Goal: Task Accomplishment & Management: Use online tool/utility

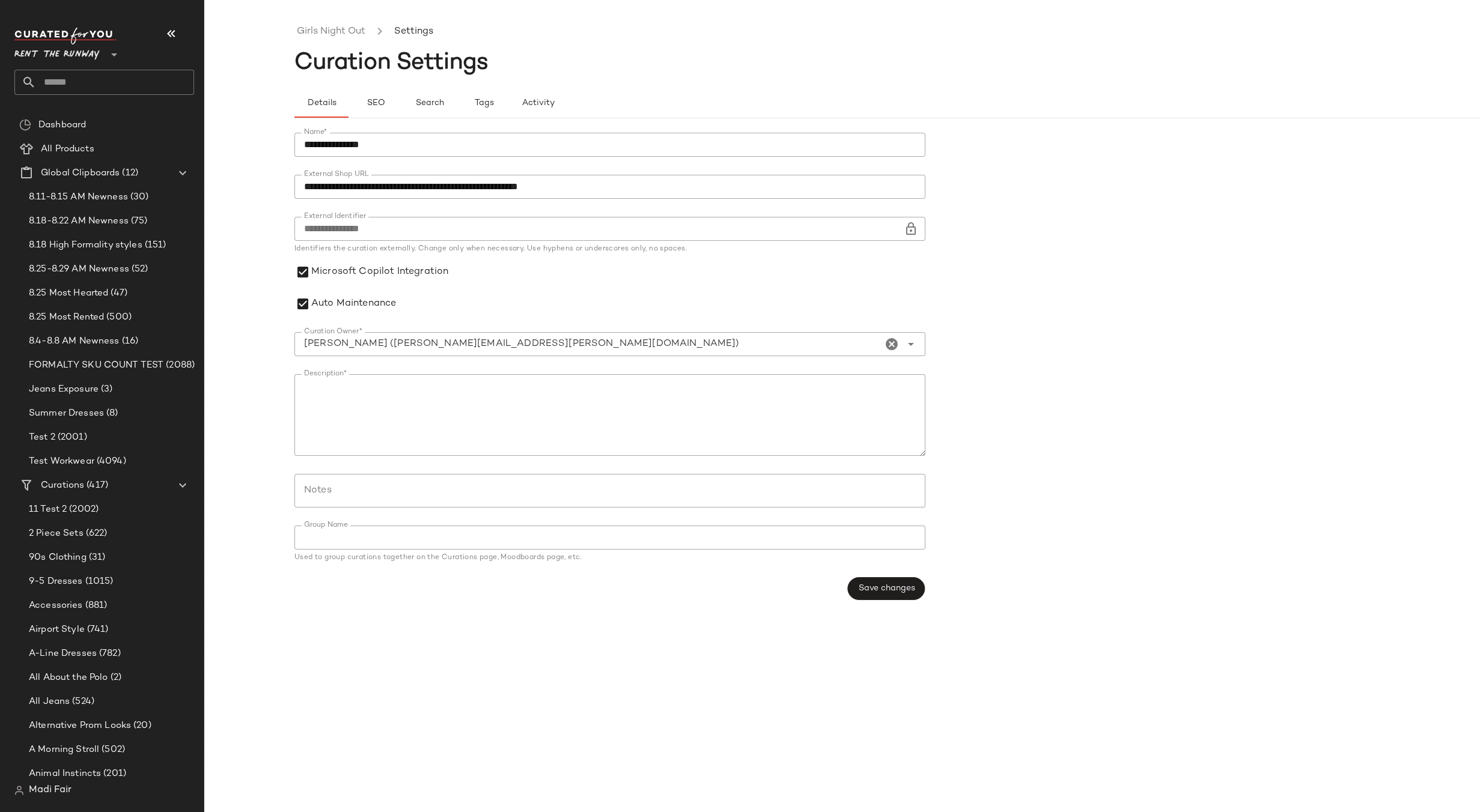
click at [100, 546] on div "90s Clothing (31)" at bounding box center [112, 558] width 180 height 24
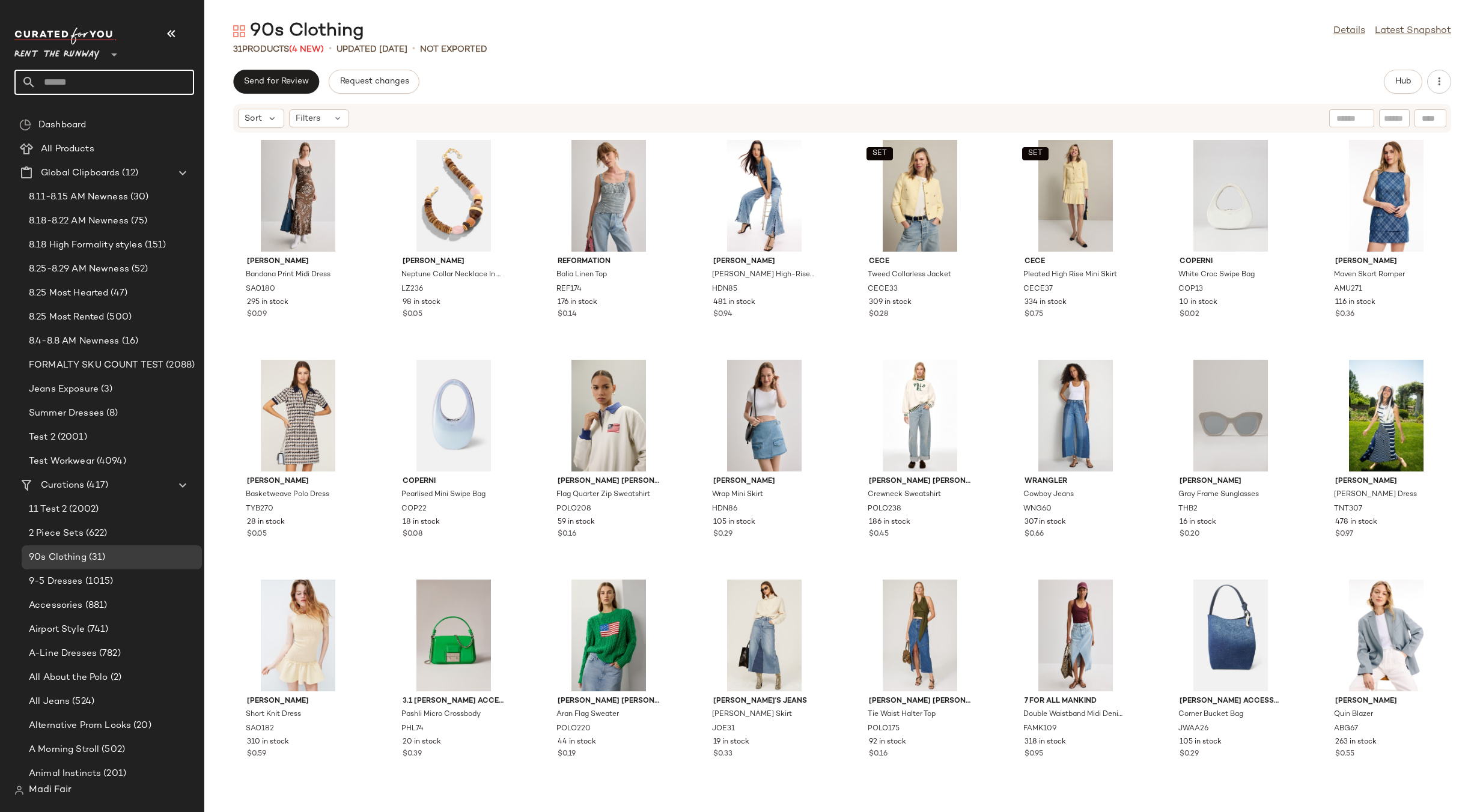
drag, startPoint x: 76, startPoint y: 80, endPoint x: 75, endPoint y: 73, distance: 7.1
click at [75, 79] on input "text" at bounding box center [114, 82] width 158 height 25
type input "*"
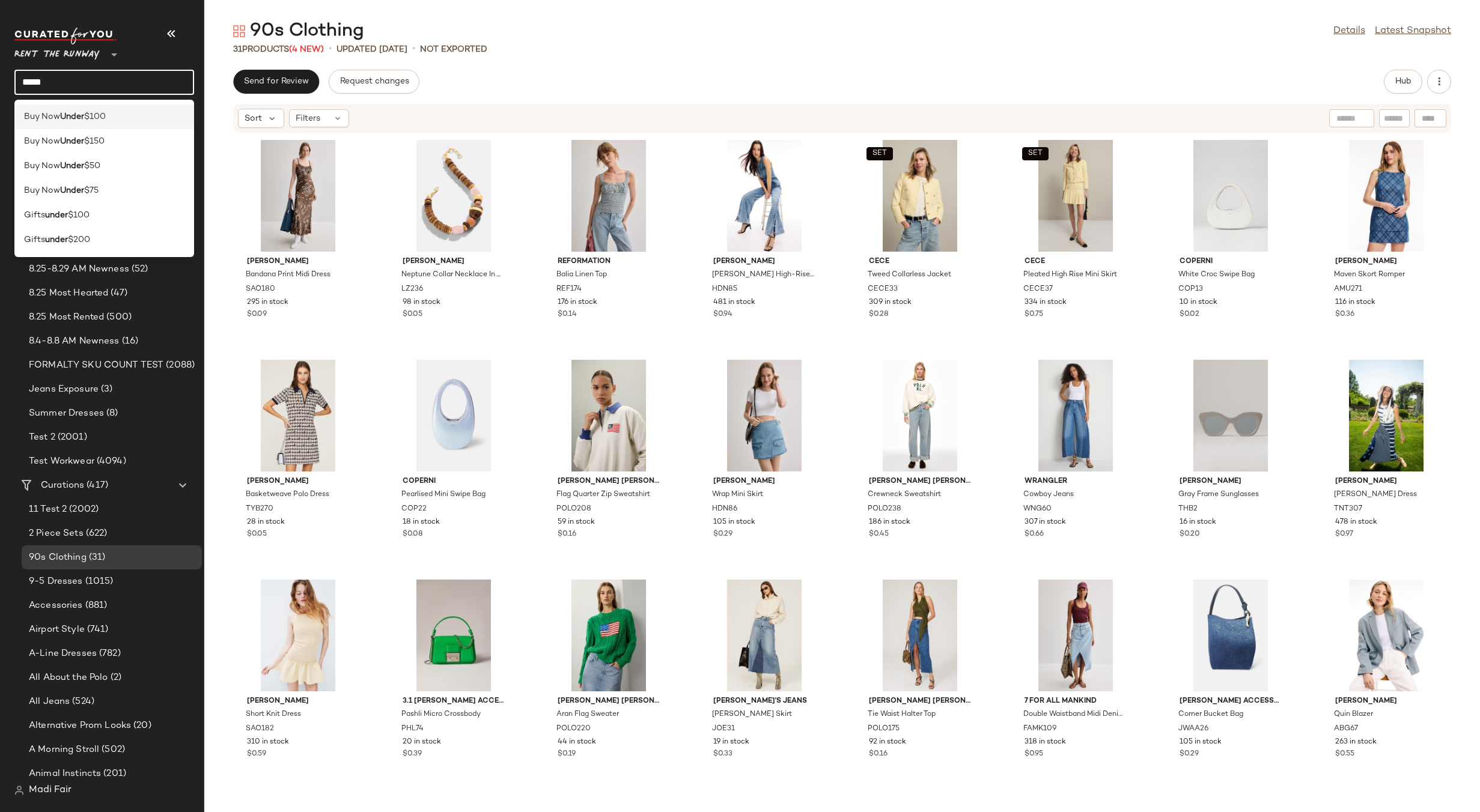
type input "*****"
click at [97, 116] on span "$100" at bounding box center [95, 117] width 22 height 13
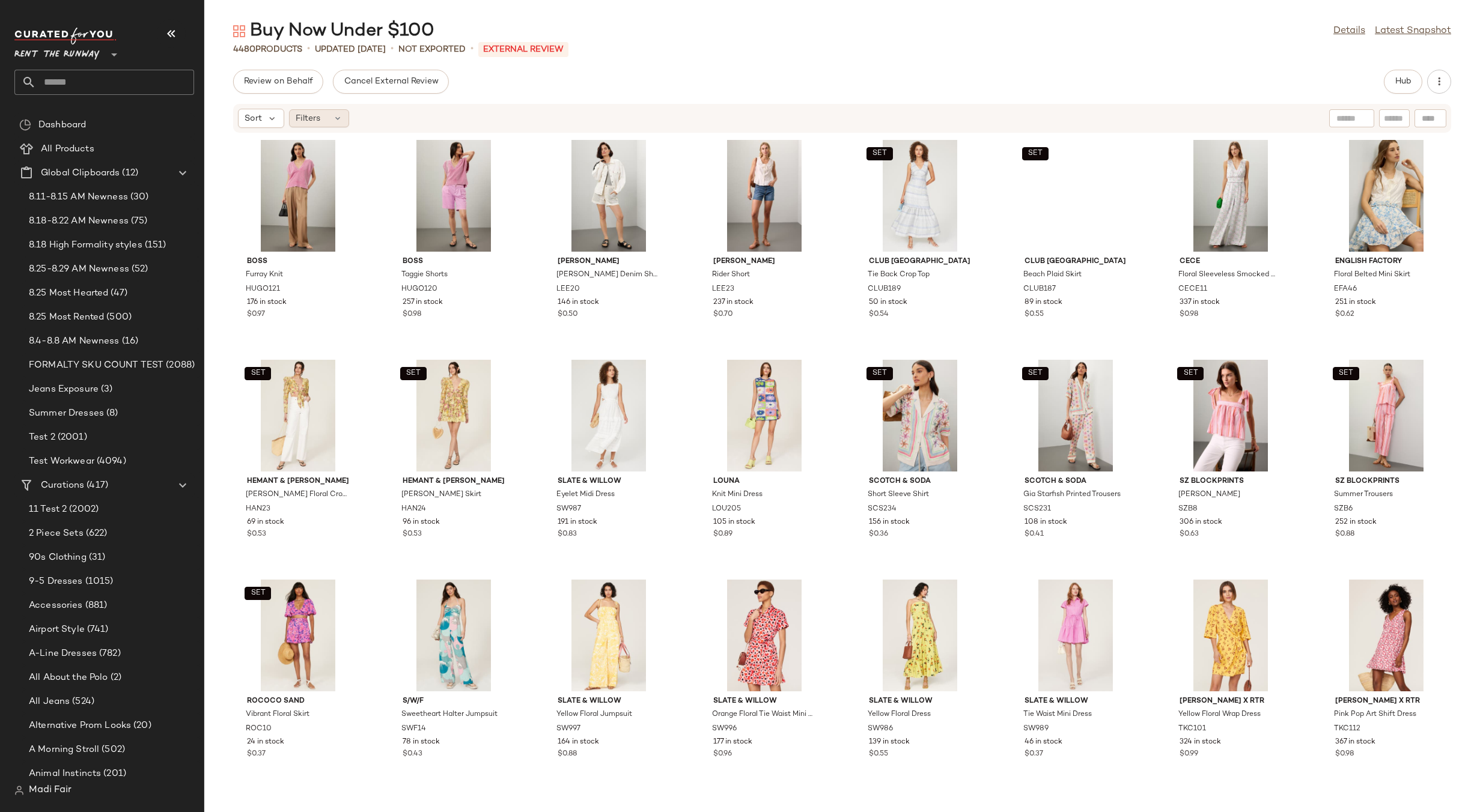
click at [330, 121] on div "Filters" at bounding box center [319, 118] width 60 height 18
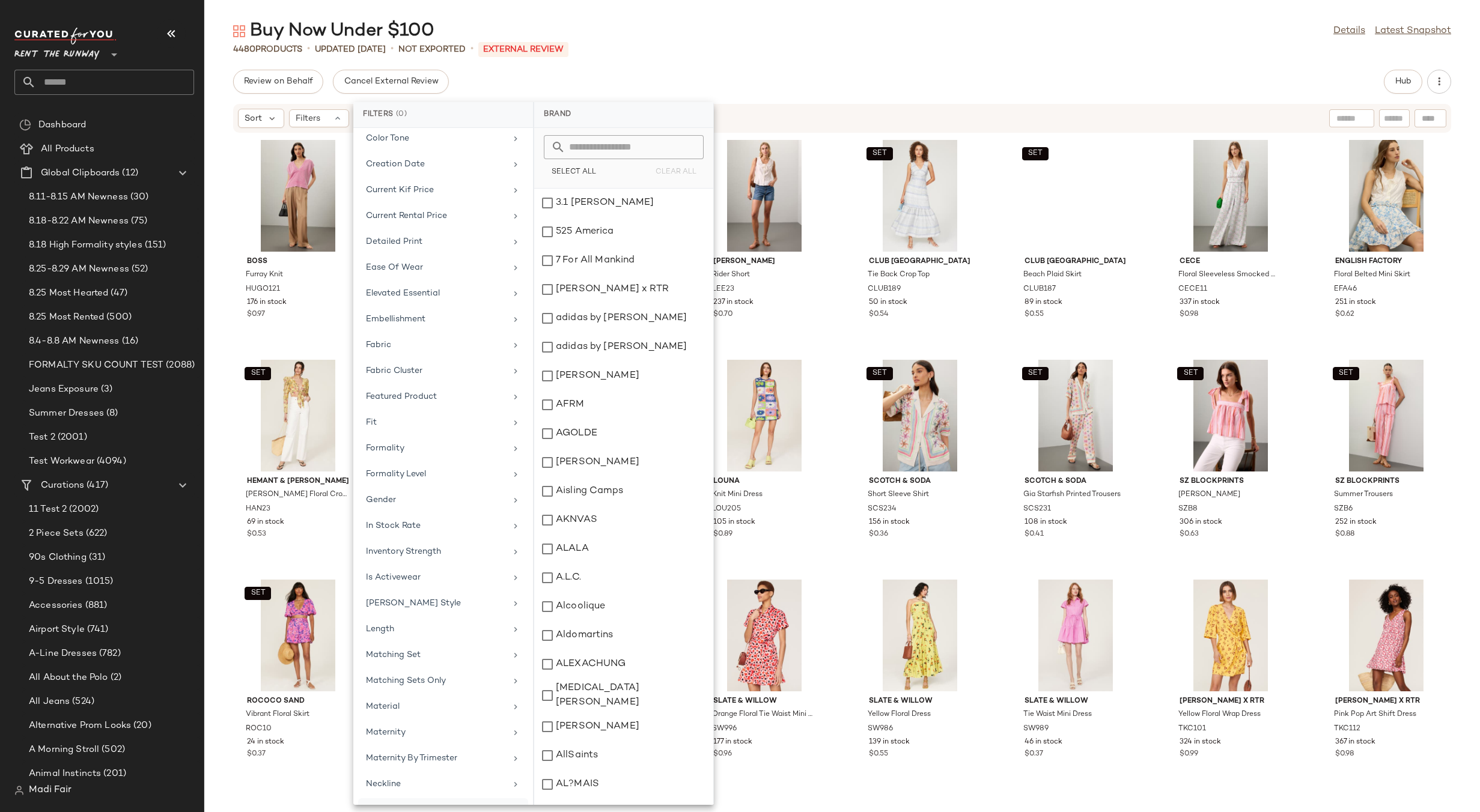
scroll to position [144, 0]
click at [436, 312] on div "Current Kif Price" at bounding box center [436, 310] width 140 height 13
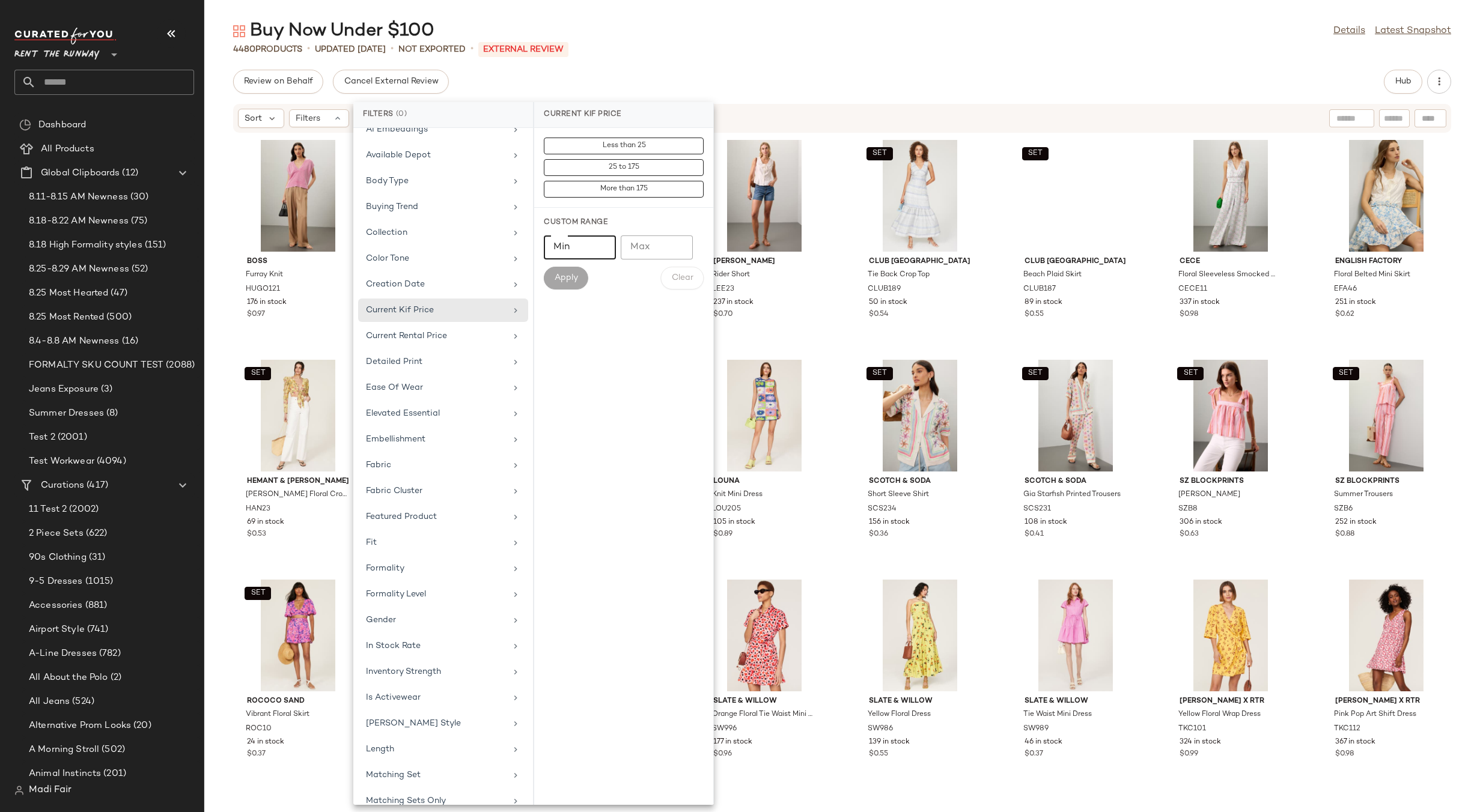
click at [578, 247] on input "Min" at bounding box center [580, 248] width 72 height 24
type input "*"
click at [654, 244] on input "Max" at bounding box center [656, 248] width 72 height 24
type input "***"
click at [578, 280] on span "Apply" at bounding box center [566, 278] width 24 height 10
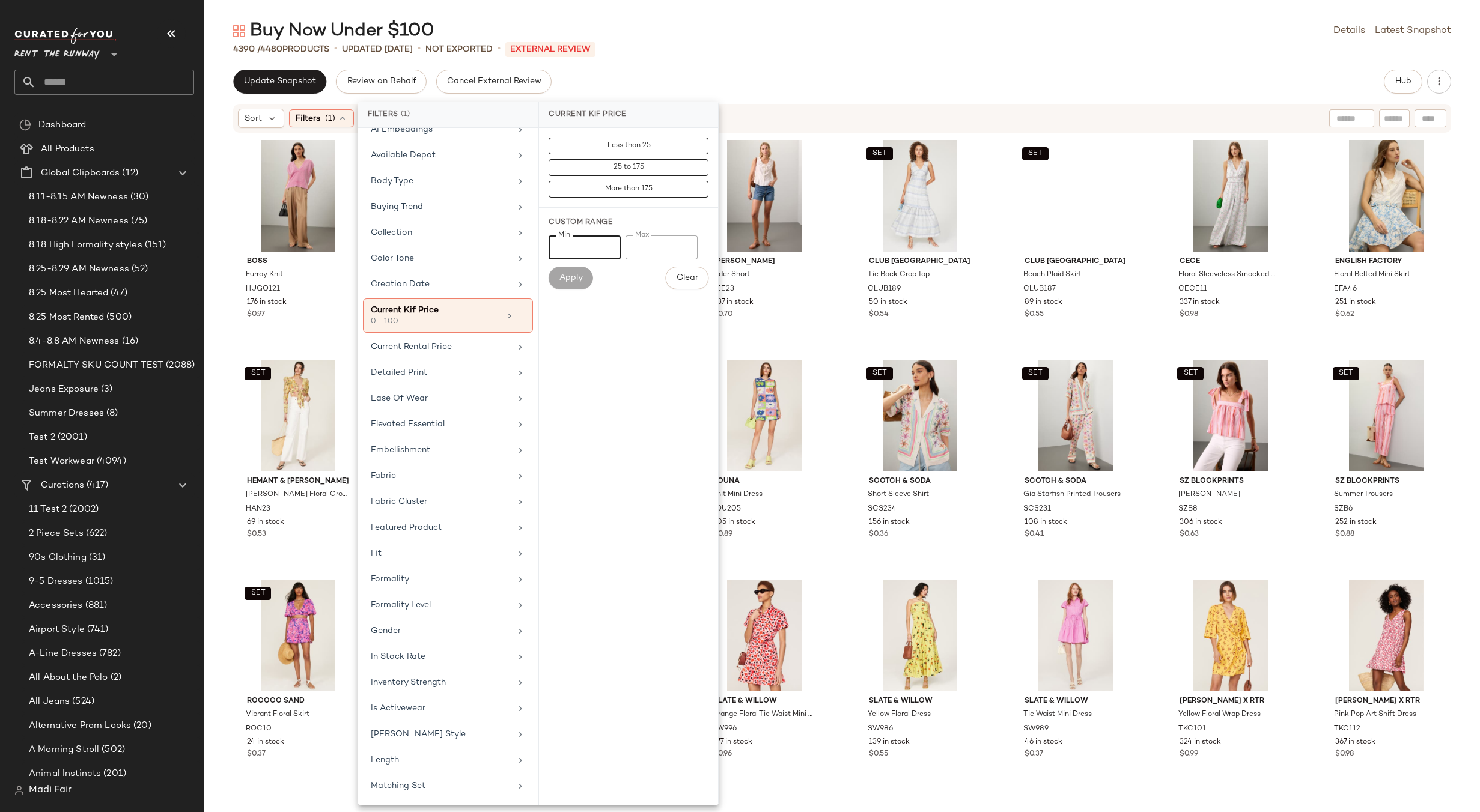
drag, startPoint x: 571, startPoint y: 251, endPoint x: 546, endPoint y: 249, distance: 25.1
click at [546, 249] on div "Custom Range Min * Min Max *** Max Apply Clear" at bounding box center [628, 253] width 179 height 91
drag, startPoint x: 665, startPoint y: 244, endPoint x: 621, endPoint y: 246, distance: 44.0
click at [621, 246] on div "[PERSON_NAME] *** Max" at bounding box center [628, 248] width 160 height 24
click at [564, 247] on input "Min" at bounding box center [584, 248] width 72 height 24
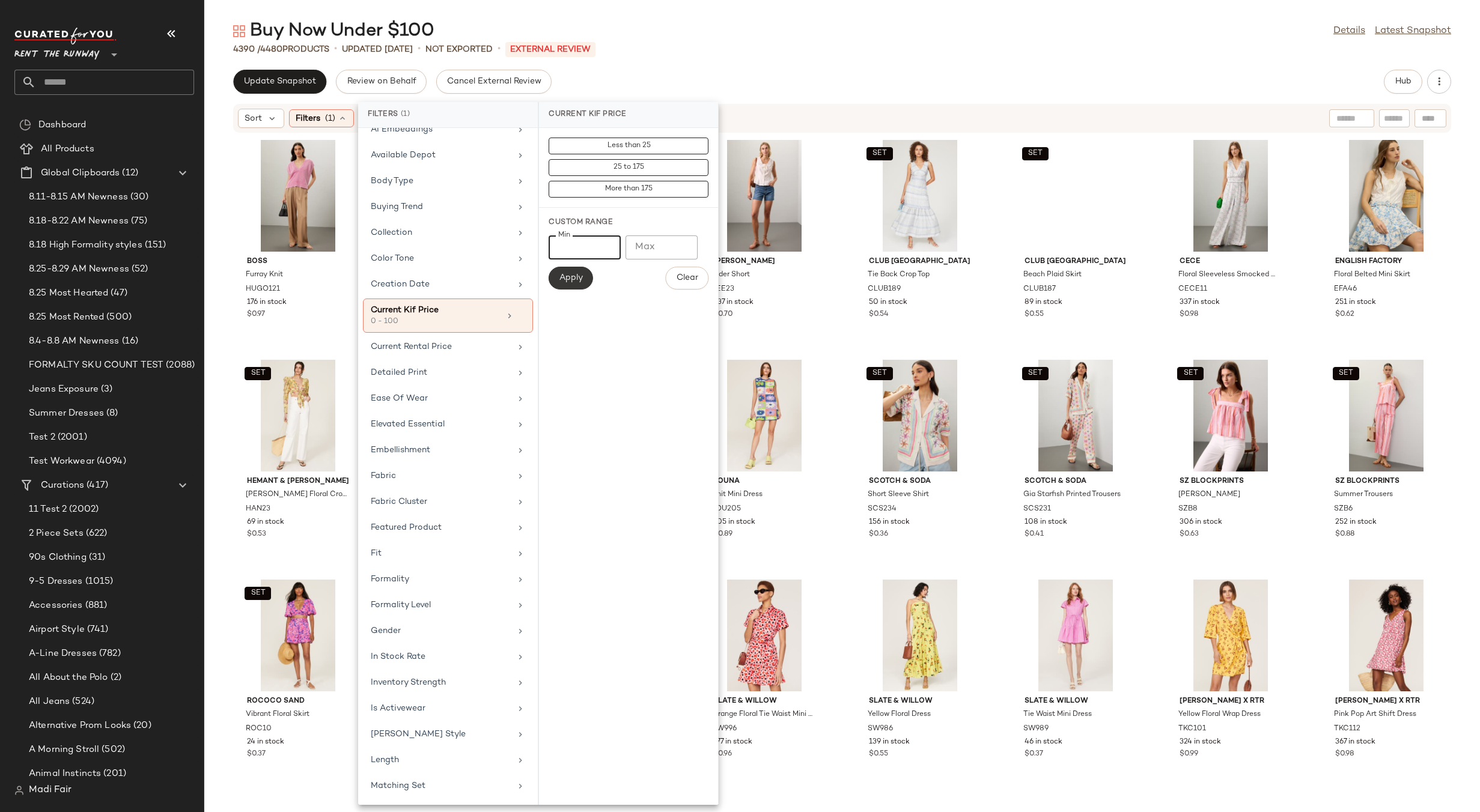
type input "***"
click at [578, 272] on button "Apply" at bounding box center [571, 278] width 45 height 23
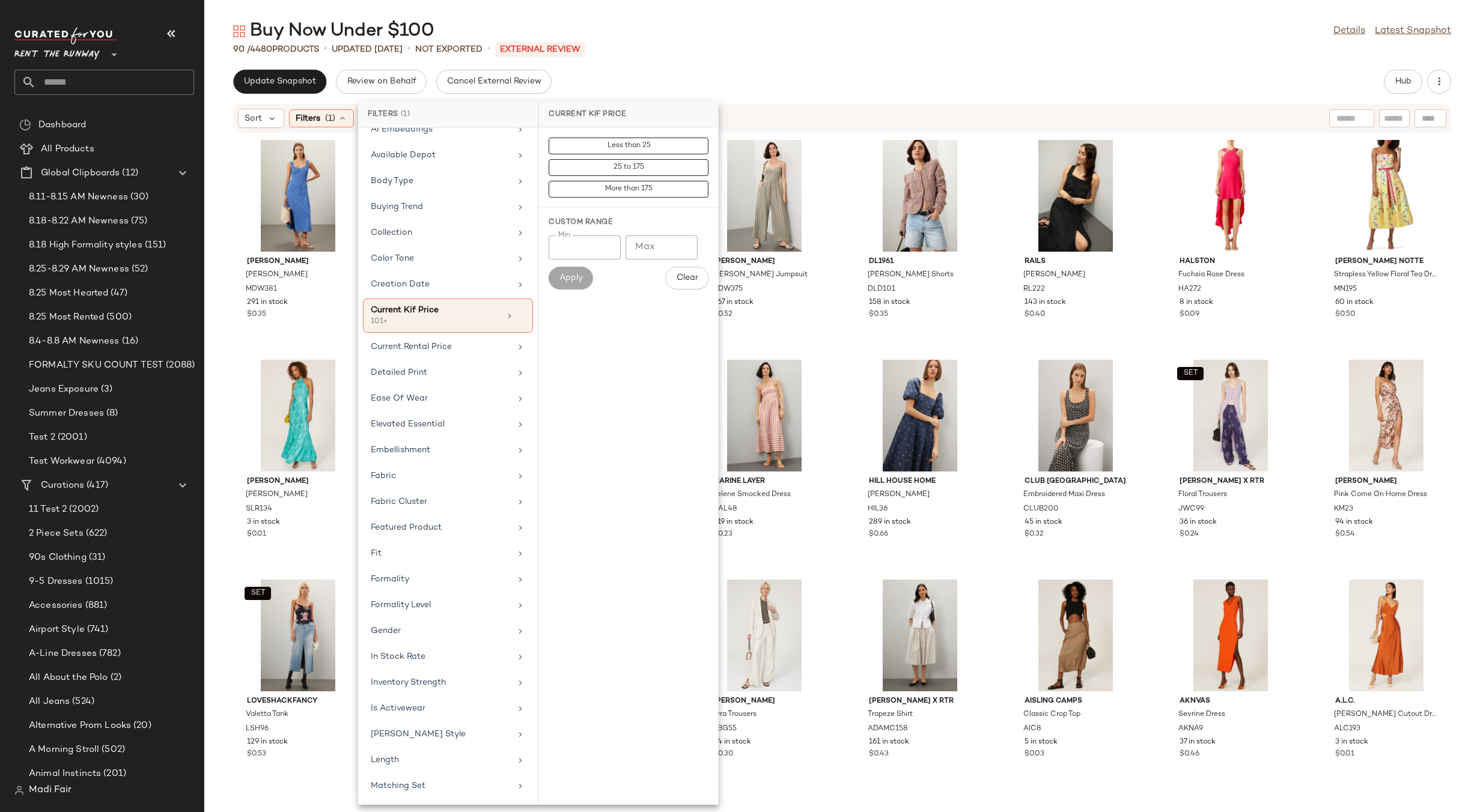
click at [749, 66] on div "Buy Now Under $100 Details Latest Snapshot 90 / 4480 Products • updated [DATE] …" at bounding box center [842, 415] width 1276 height 793
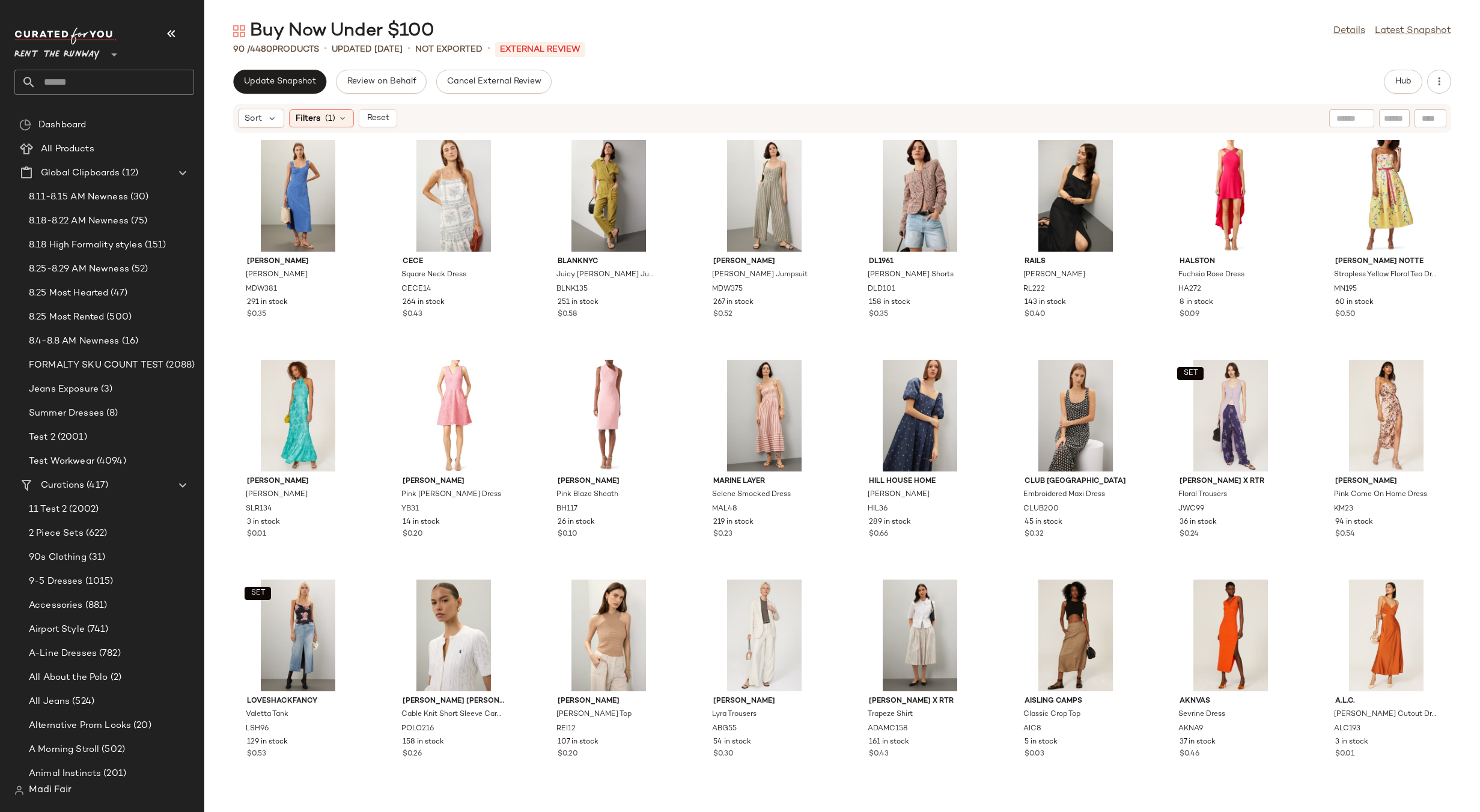
click at [856, 47] on div "90 / 4480 Products • updated [DATE] • Not Exported • External REVIEW" at bounding box center [842, 49] width 1276 height 12
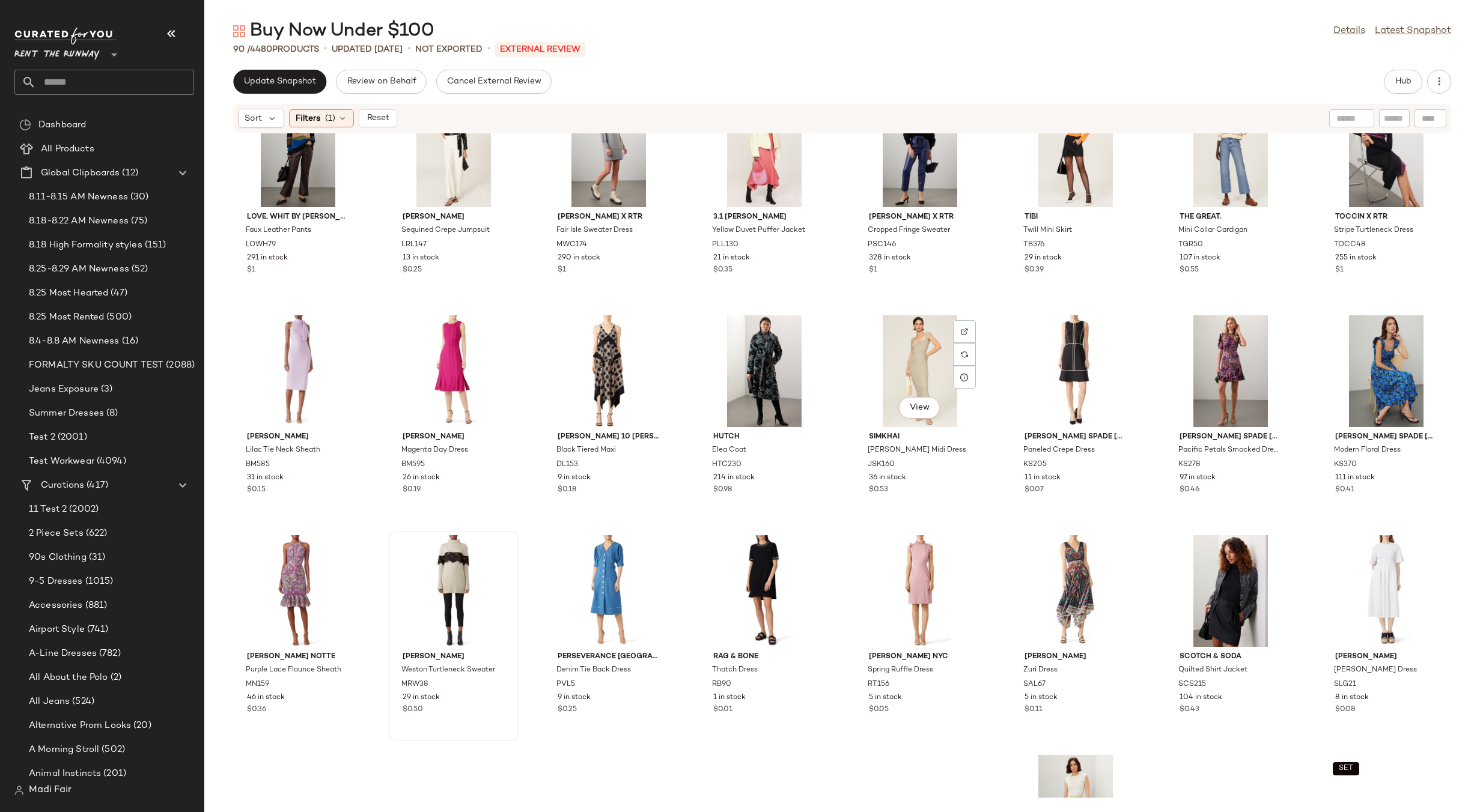
scroll to position [1692, 0]
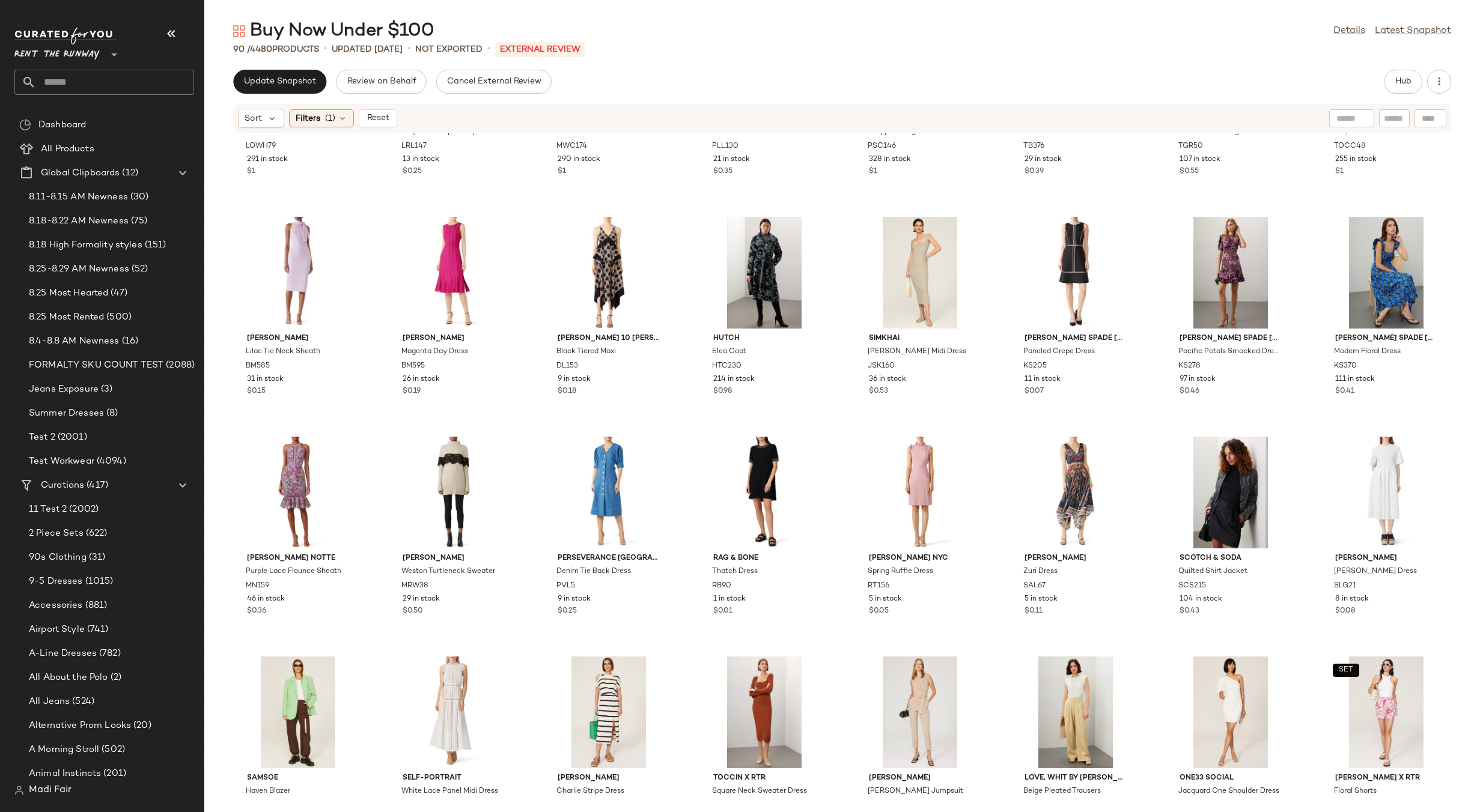
click at [732, 64] on div "Buy Now Under $100 Details Latest Snapshot 90 / 4480 Products • updated [DATE] …" at bounding box center [842, 415] width 1276 height 793
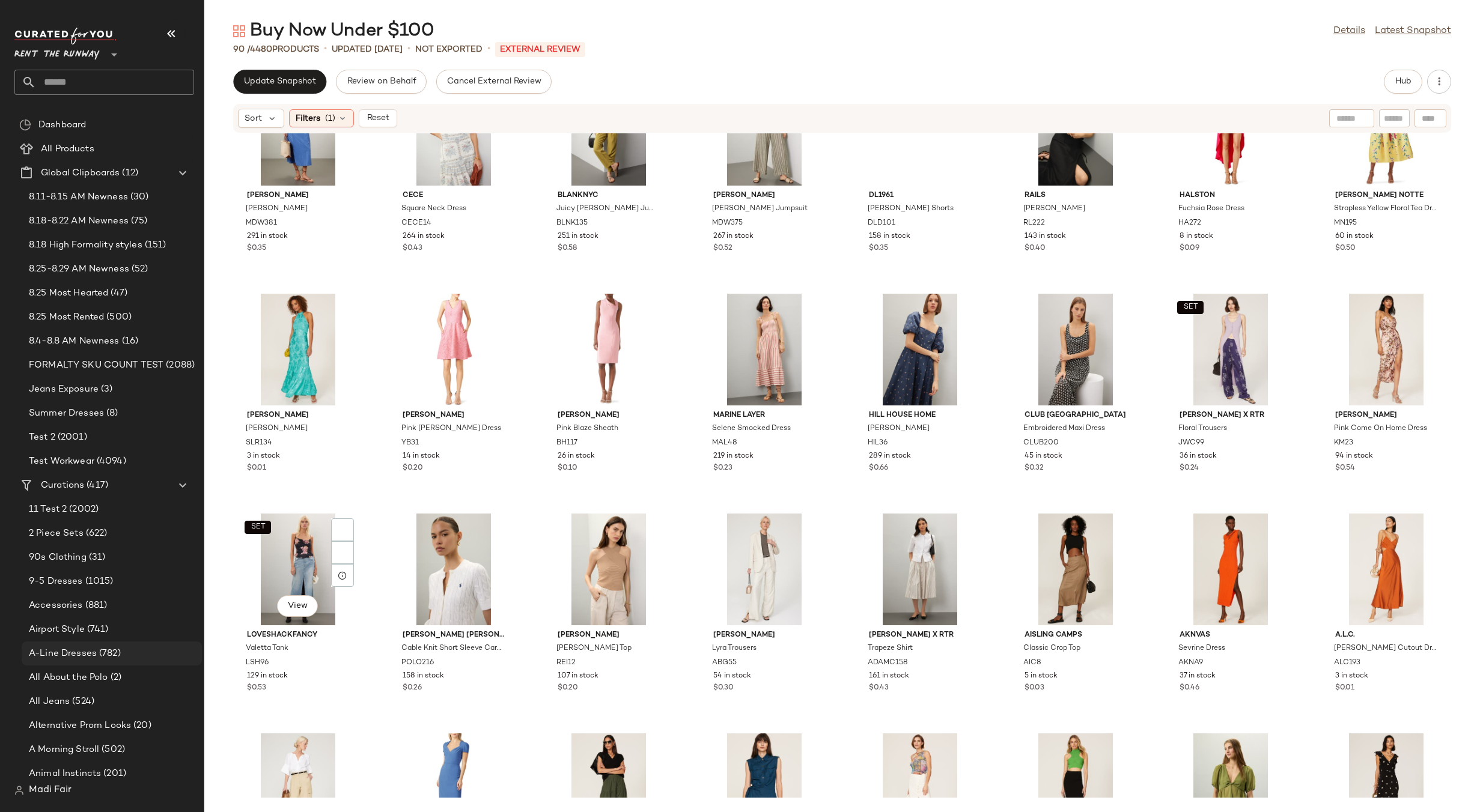
scroll to position [45, 0]
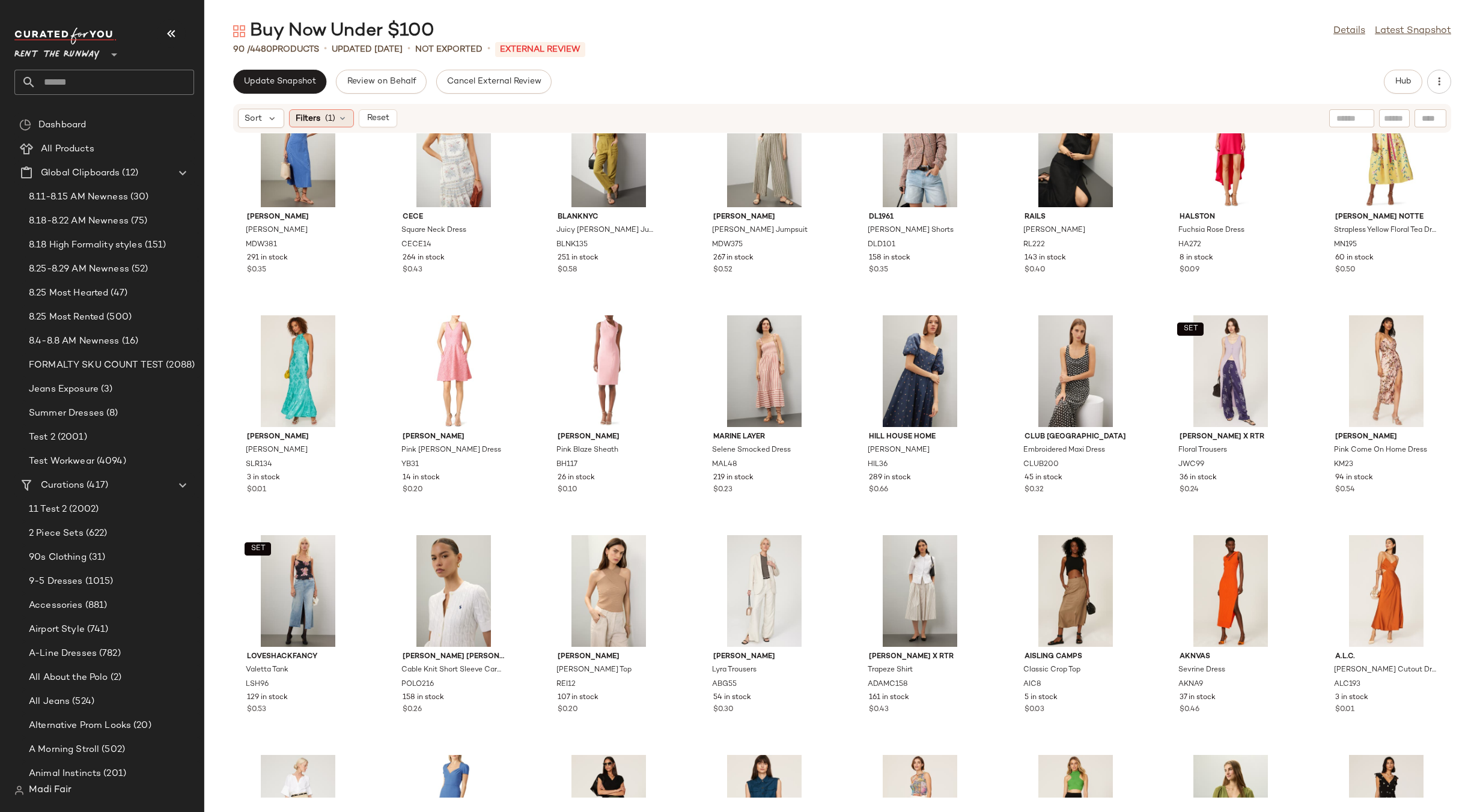
click at [337, 122] on icon at bounding box center [342, 118] width 10 height 10
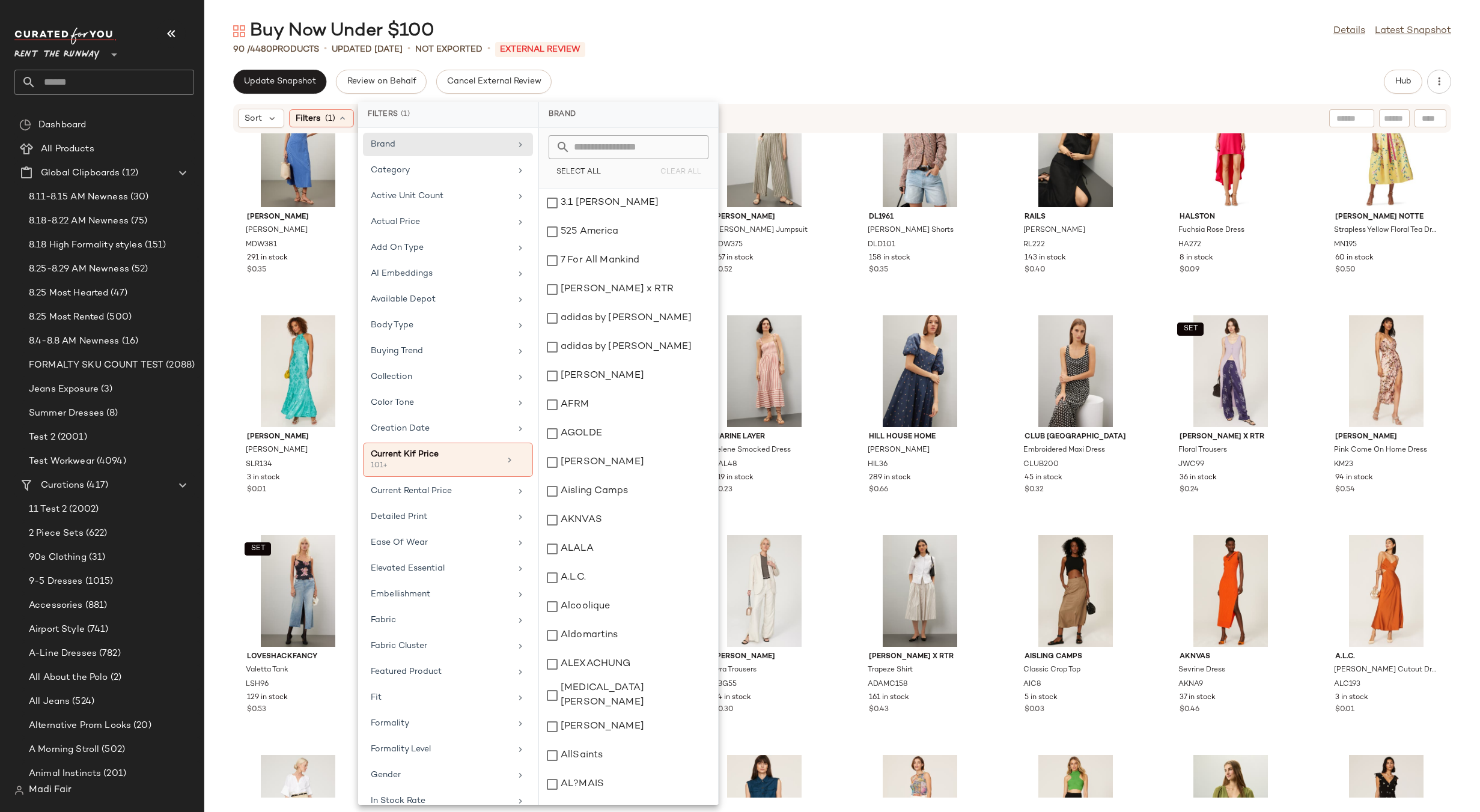
click at [679, 65] on div "Buy Now Under $100 Details Latest Snapshot 90 / 4480 Products • updated [DATE] …" at bounding box center [842, 415] width 1276 height 793
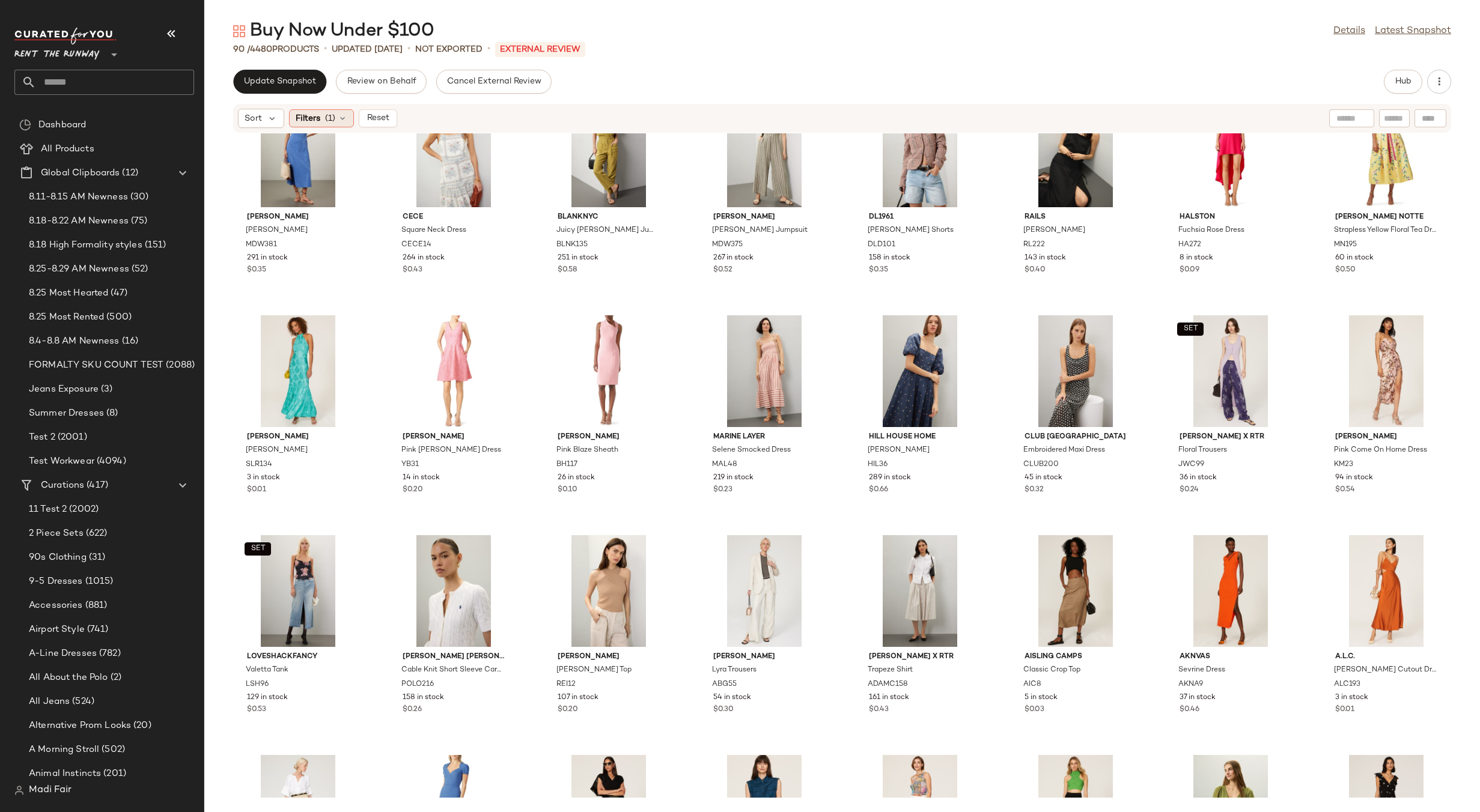
click at [323, 116] on div "Filters (1)" at bounding box center [321, 118] width 65 height 18
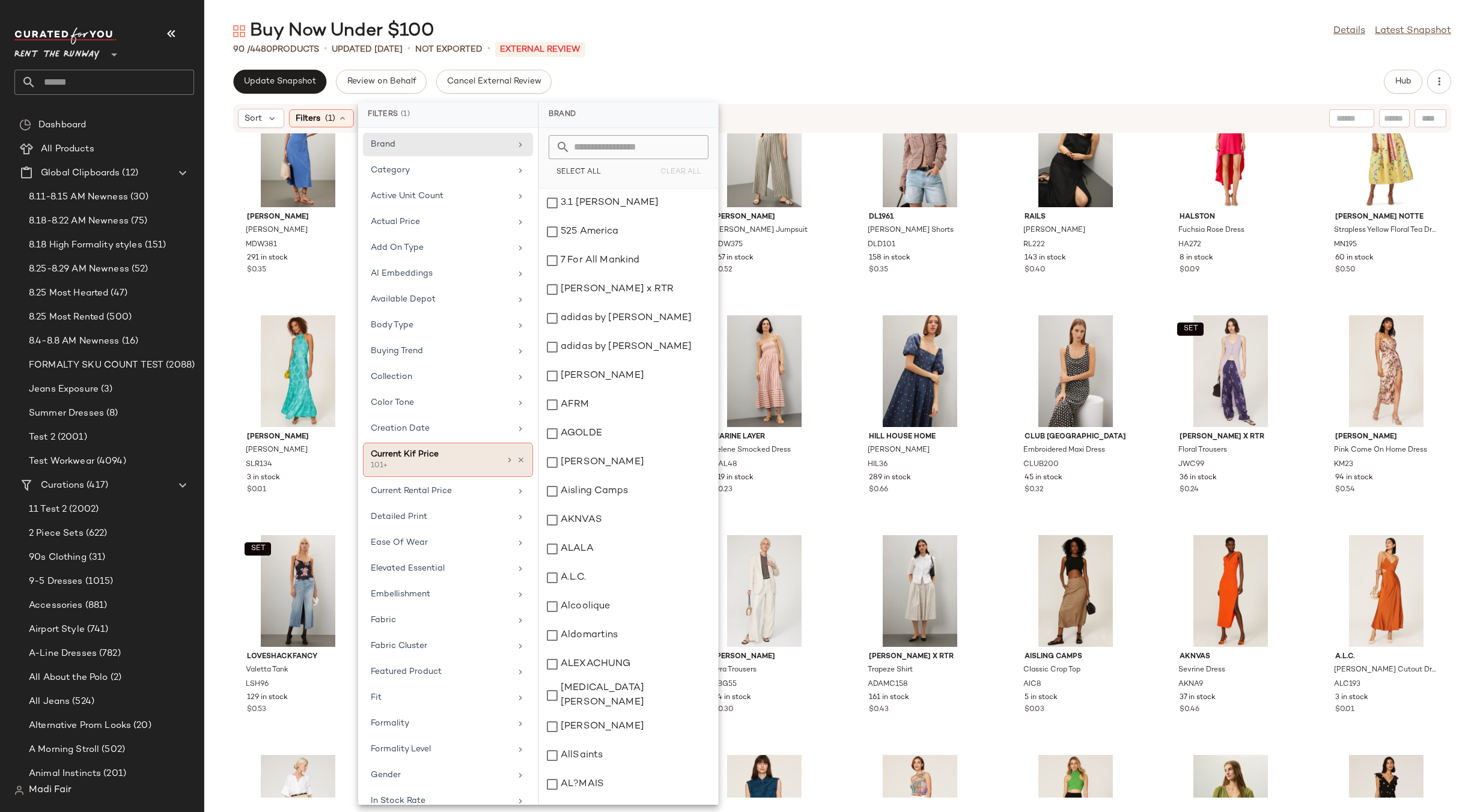
click at [477, 463] on div "101+" at bounding box center [431, 466] width 120 height 11
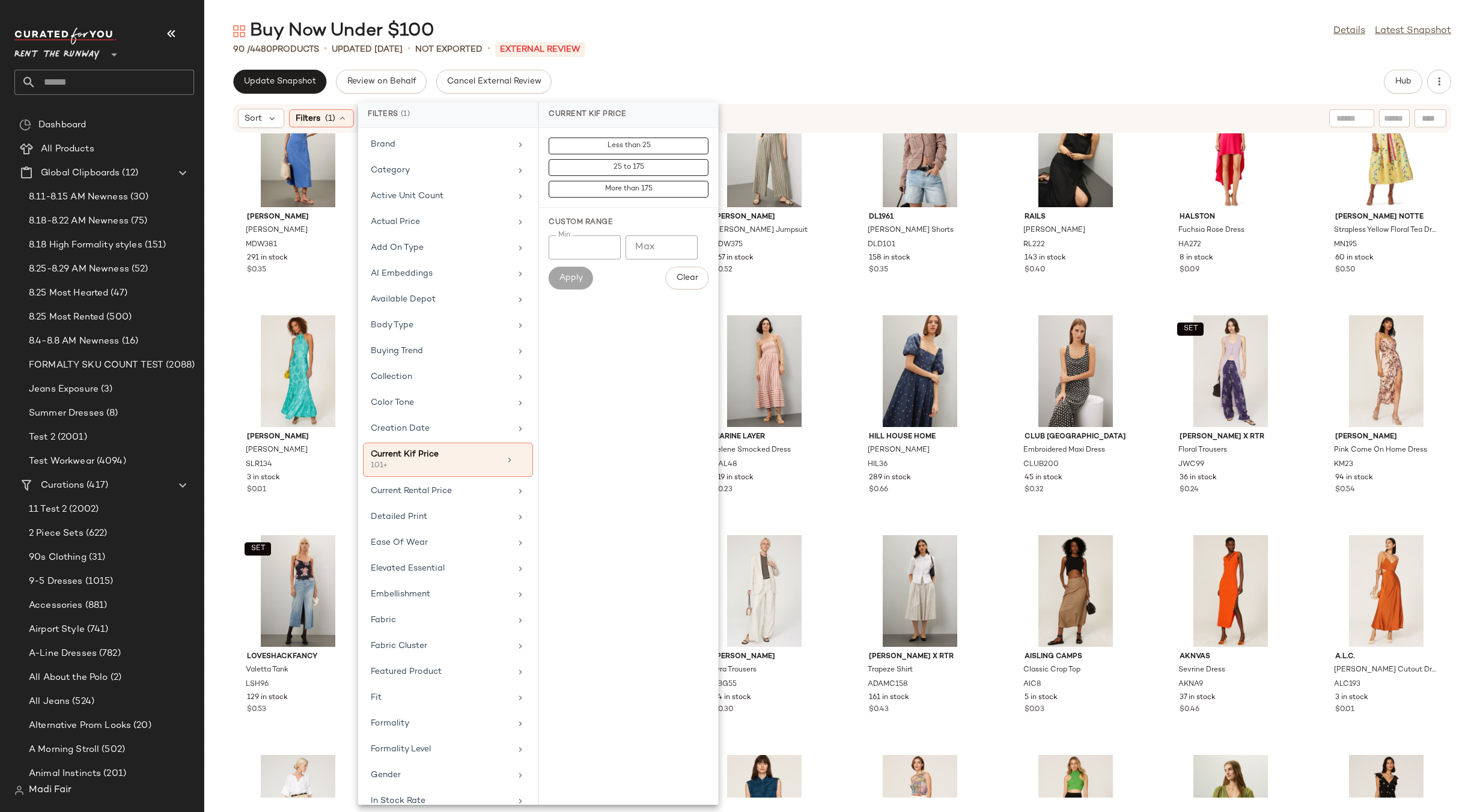
drag, startPoint x: 723, startPoint y: 40, endPoint x: 1051, endPoint y: 39, distance: 328.0
click at [724, 39] on div "Buy Now Under $100 Details Latest Snapshot" at bounding box center [842, 31] width 1276 height 24
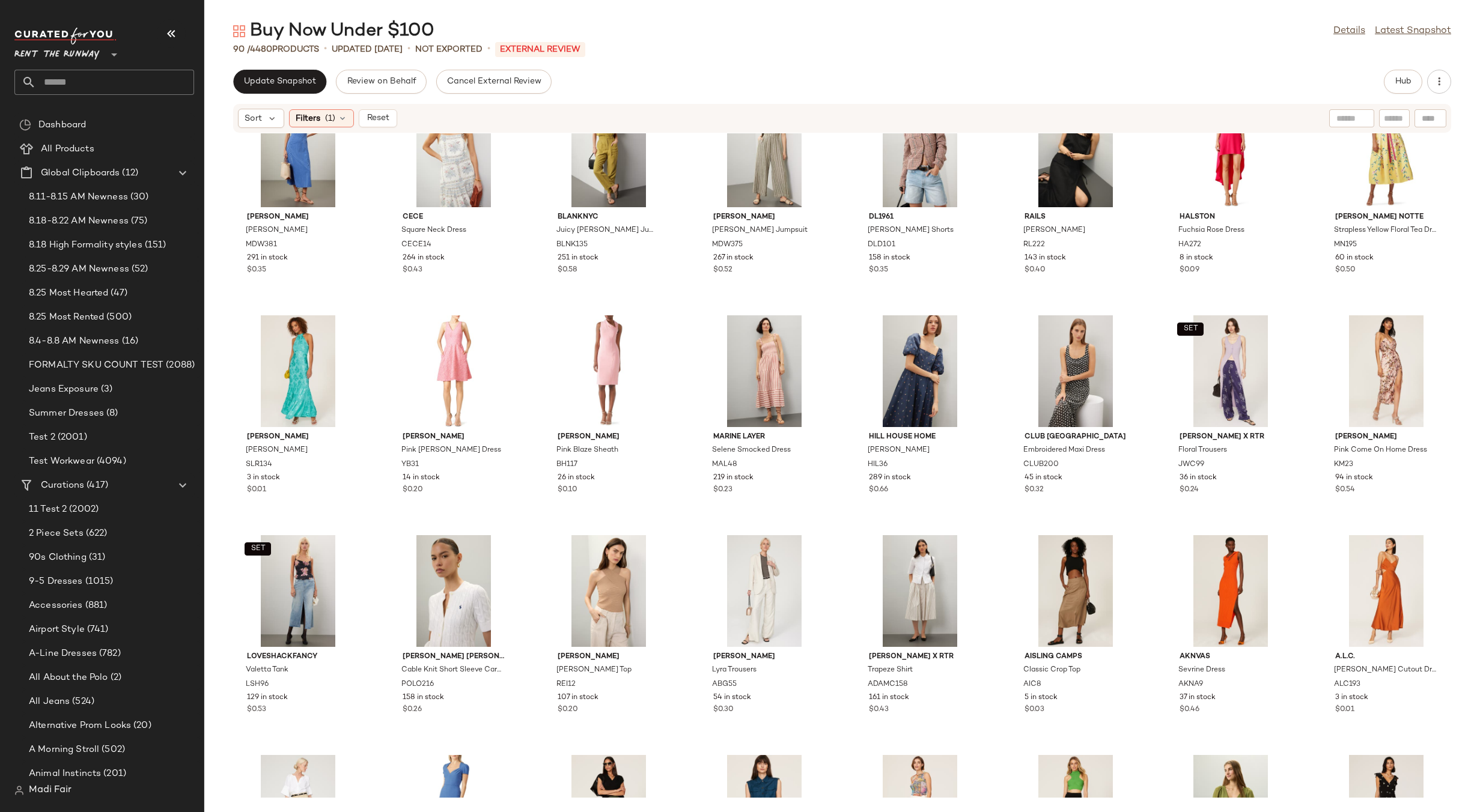
click at [66, 49] on span "Rent the Runway" at bounding box center [58, 52] width 86 height 22
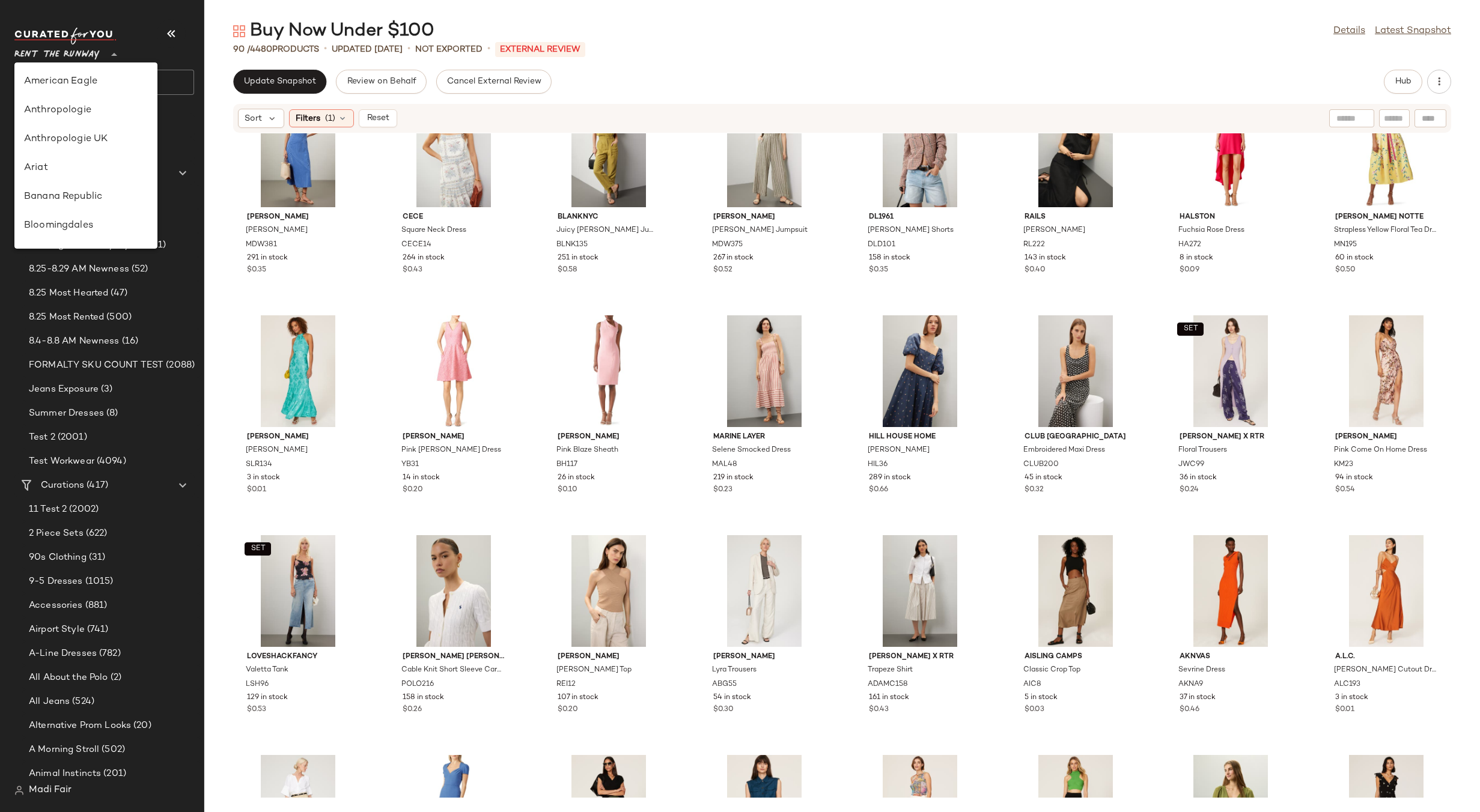
scroll to position [548, 0]
click at [77, 167] on div "Saks OFF 5TH" at bounding box center [86, 168] width 124 height 15
type input "**"
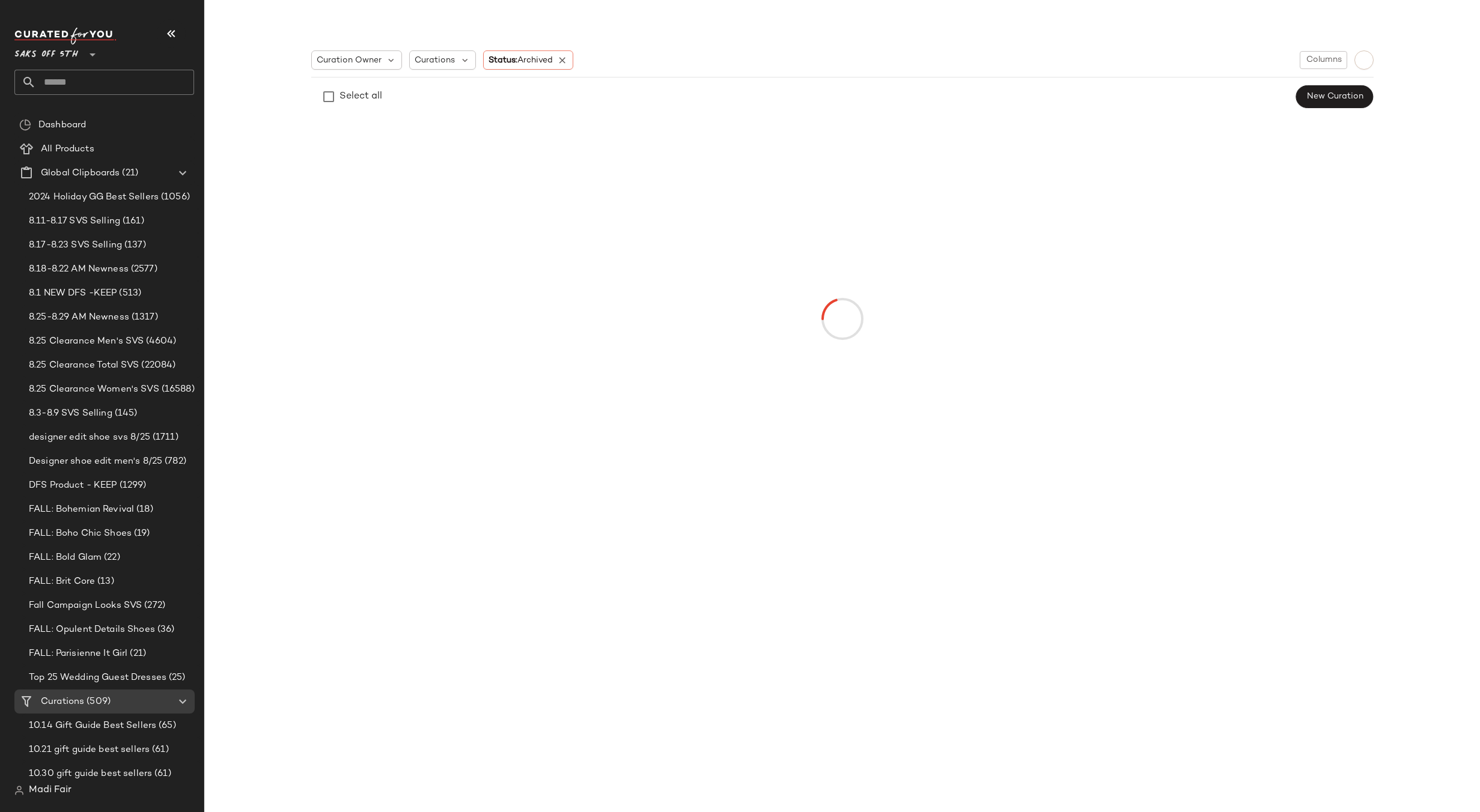
click at [74, 86] on input "text" at bounding box center [114, 82] width 158 height 25
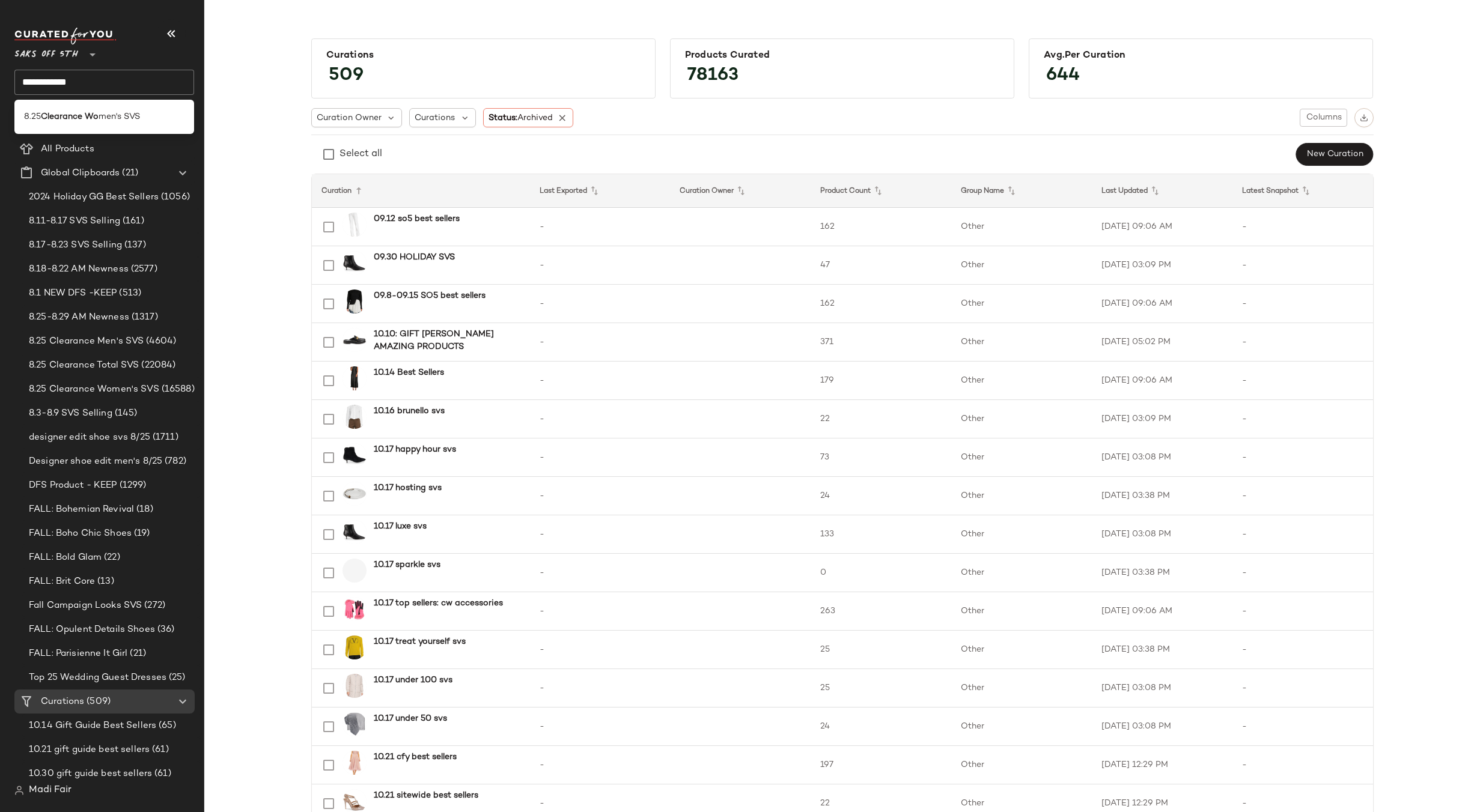
click at [86, 77] on input "**********" at bounding box center [104, 82] width 180 height 25
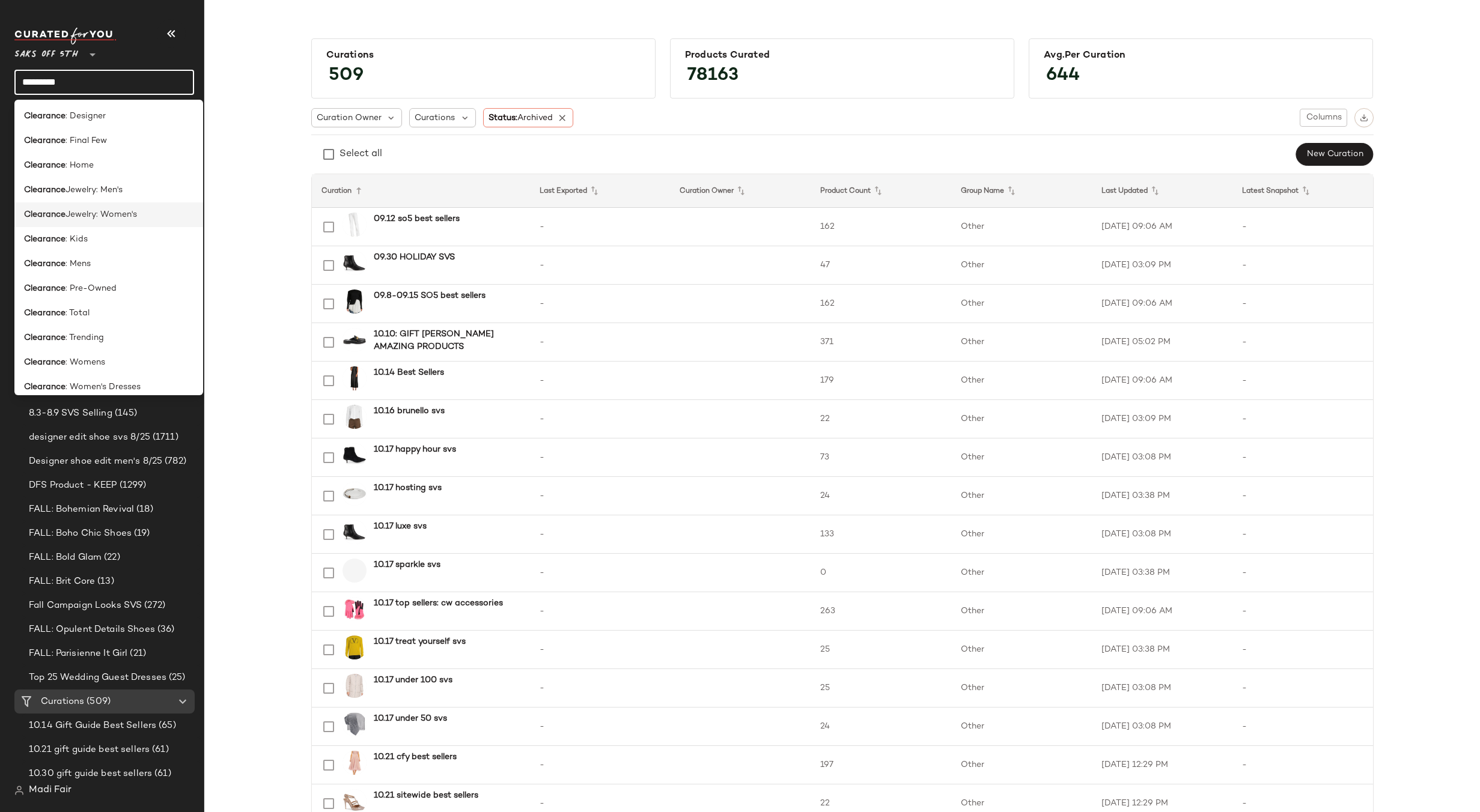
scroll to position [120, 0]
type input "*********"
click at [116, 343] on div "Clearance : Womens" at bounding box center [109, 342] width 169 height 13
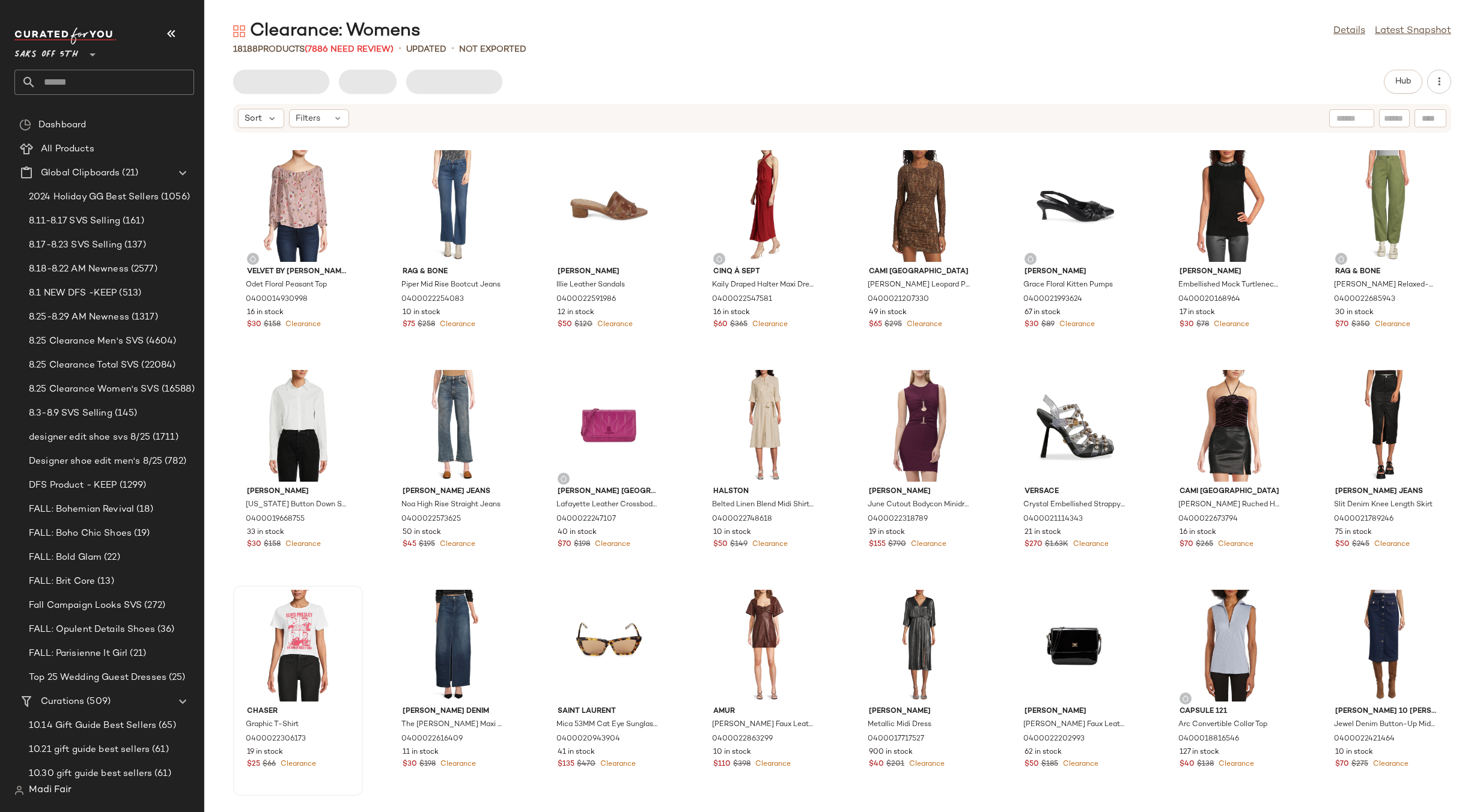
scroll to position [1451, 0]
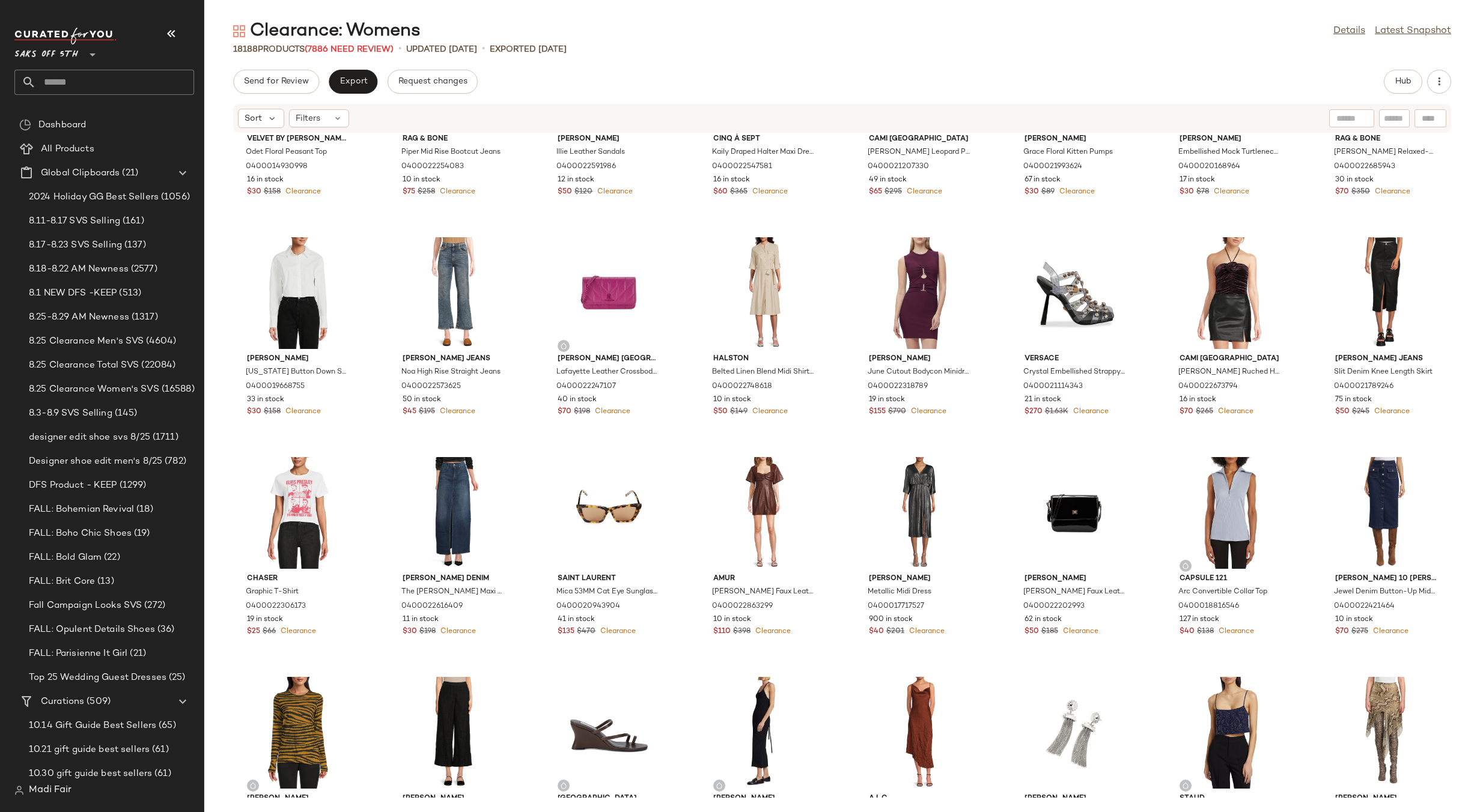
click at [68, 50] on span "Saks OFF 5TH" at bounding box center [47, 52] width 64 height 22
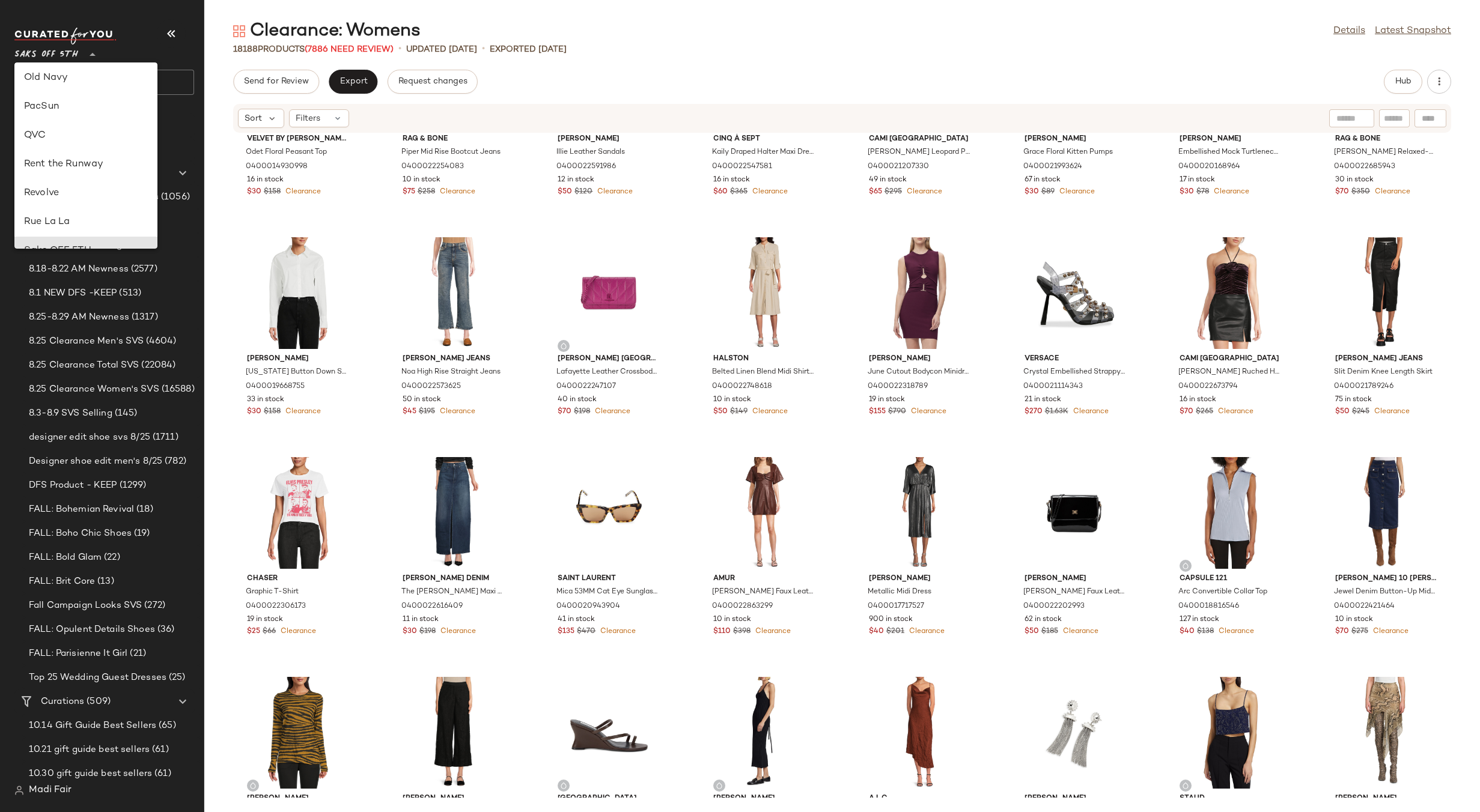
scroll to position [454, 0]
click at [93, 180] on div "Rent the Runway" at bounding box center [86, 175] width 124 height 15
type input "**"
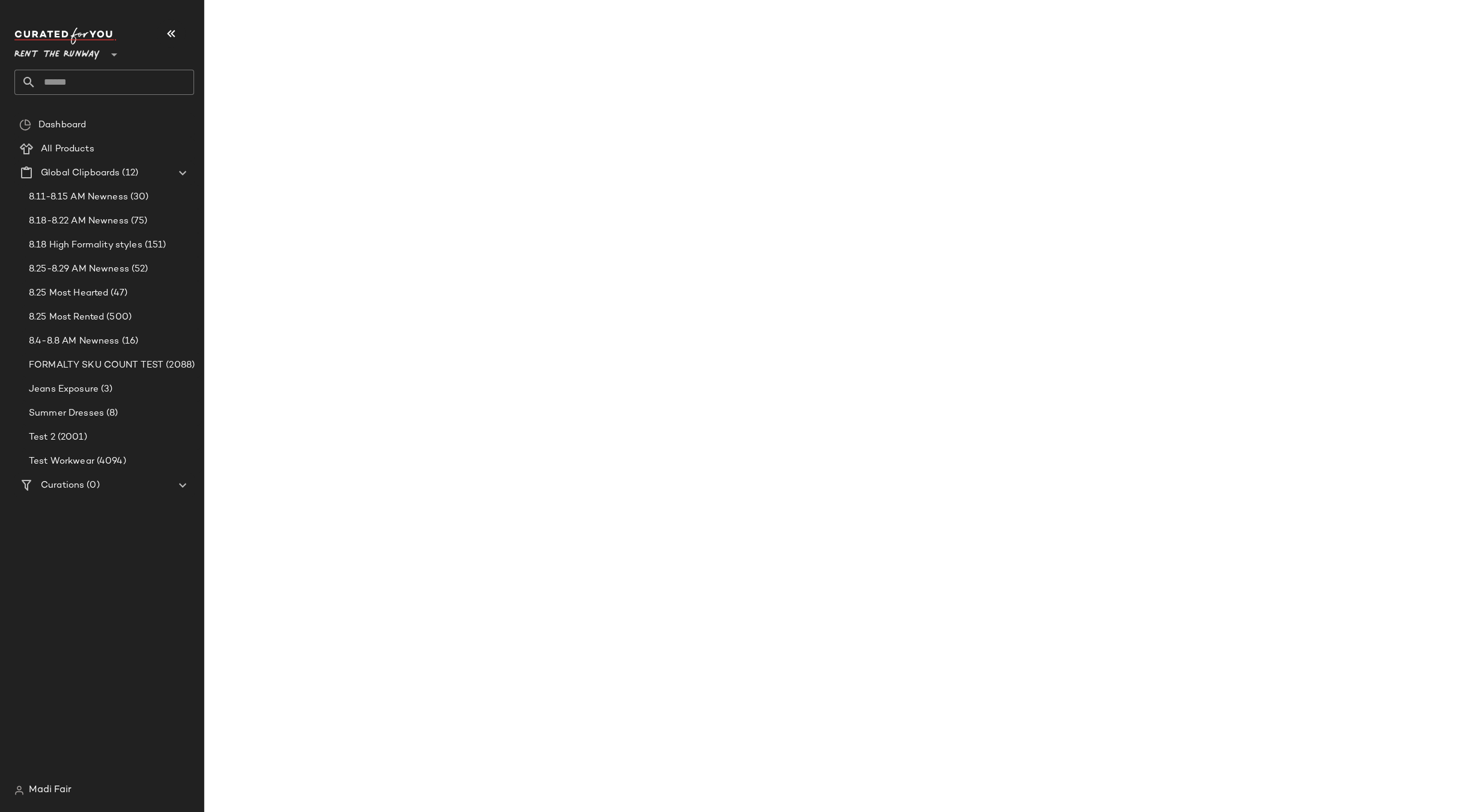
click at [77, 82] on input "text" at bounding box center [114, 82] width 158 height 25
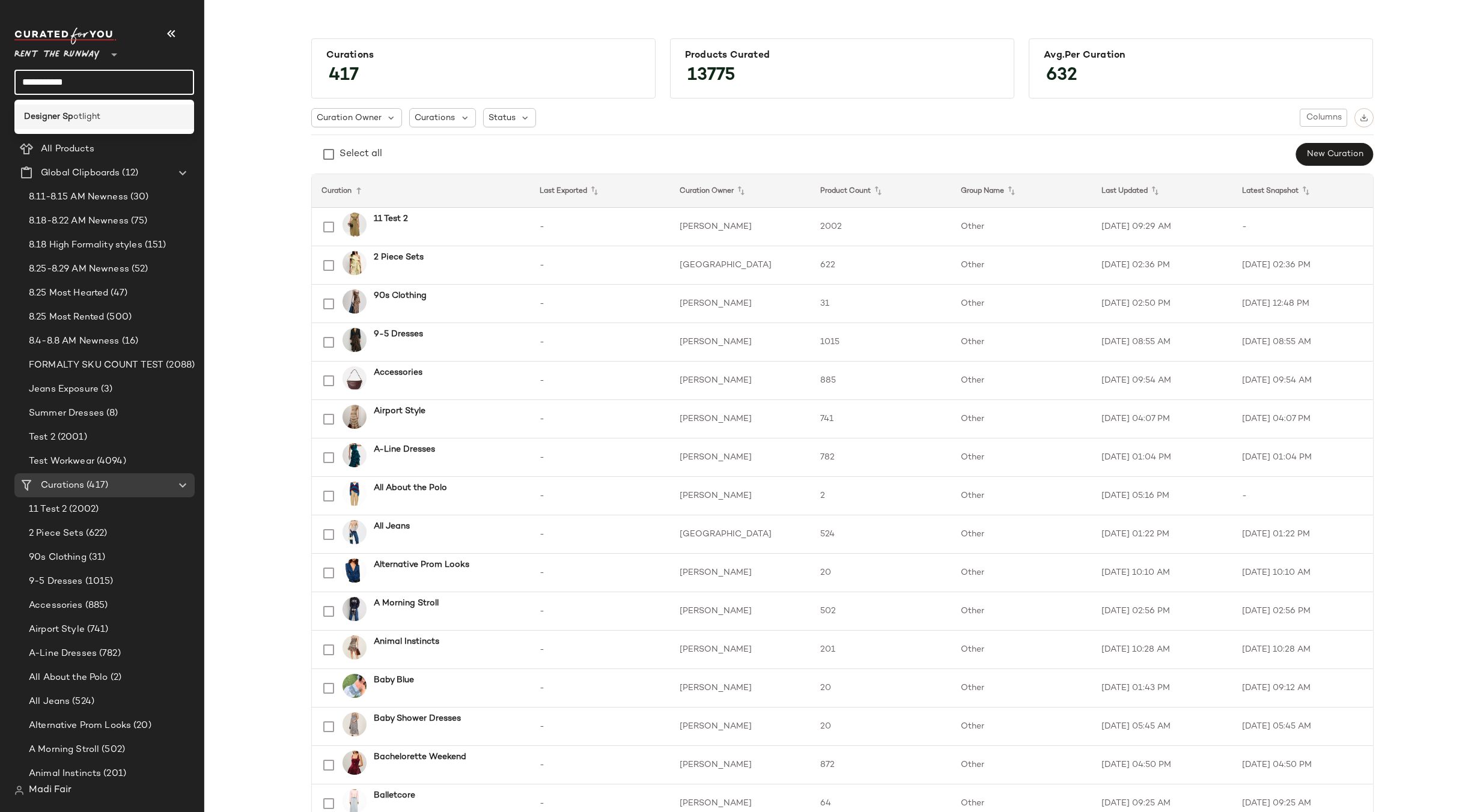
type input "**********"
click at [105, 115] on div "Designer Sp otlight" at bounding box center [104, 117] width 160 height 13
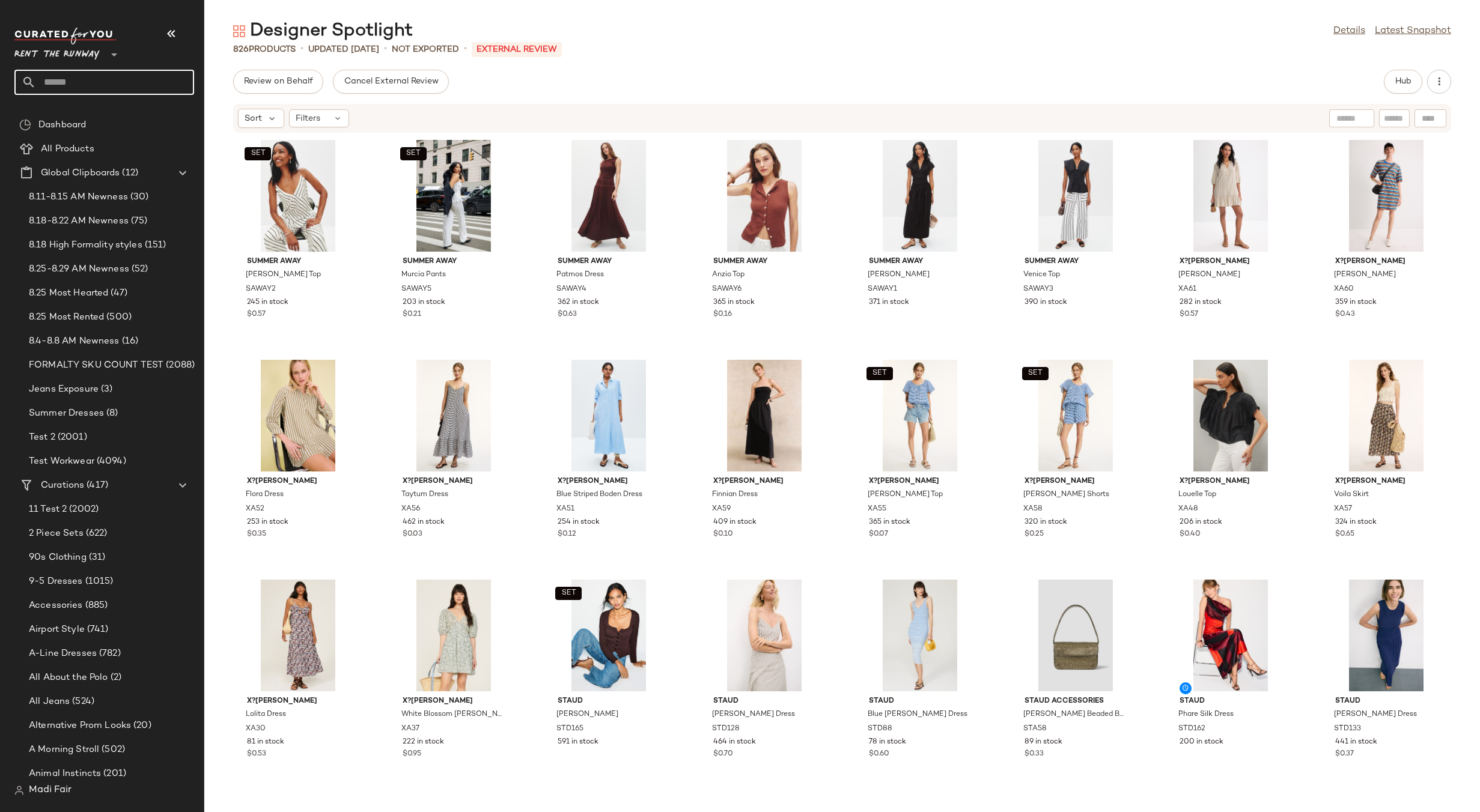
click at [86, 82] on input "text" at bounding box center [114, 82] width 158 height 25
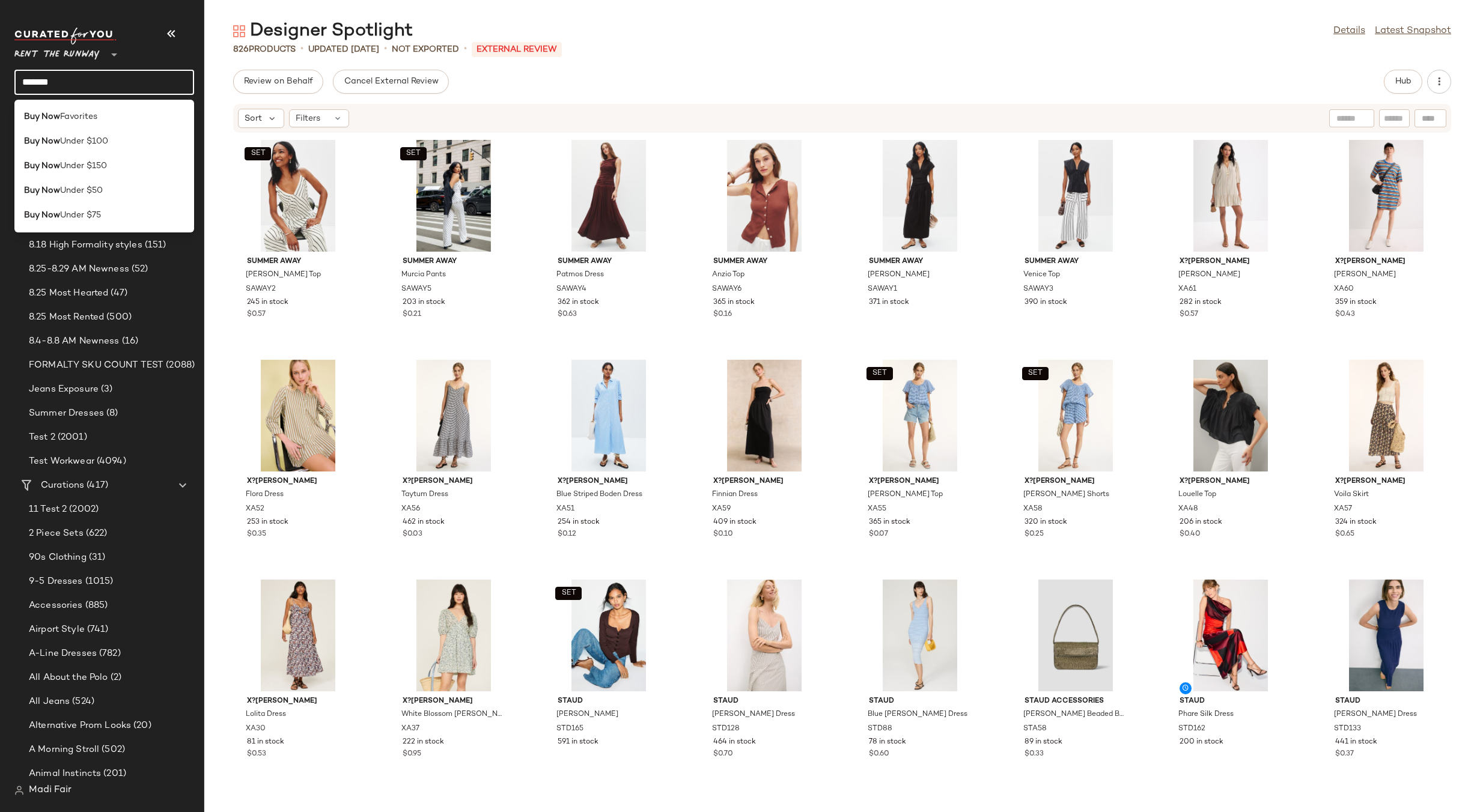
type input "*******"
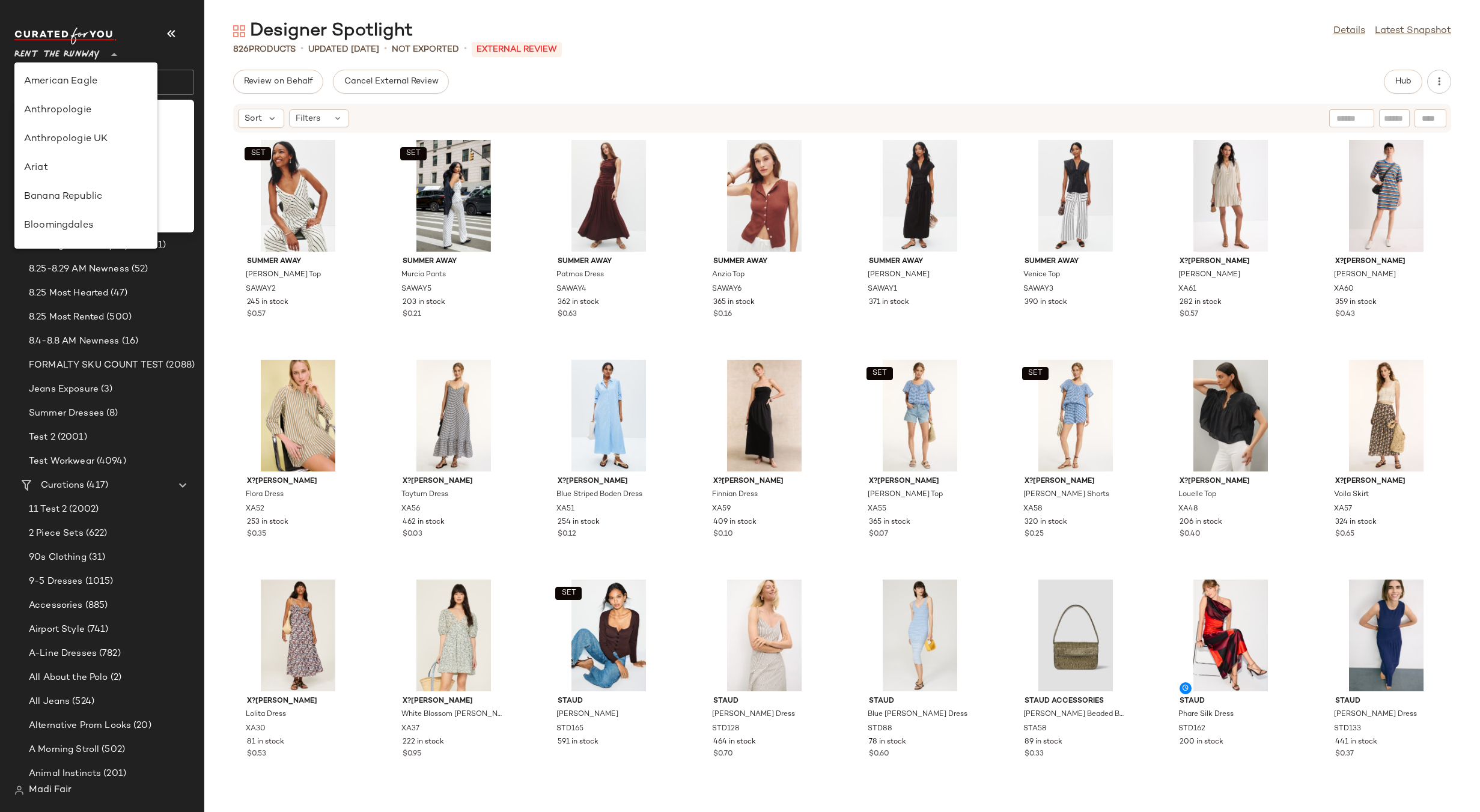
click at [88, 49] on span "Rent the Runway" at bounding box center [58, 52] width 86 height 22
click at [84, 164] on div "Saks OFF 5TH" at bounding box center [86, 168] width 124 height 15
type input "**"
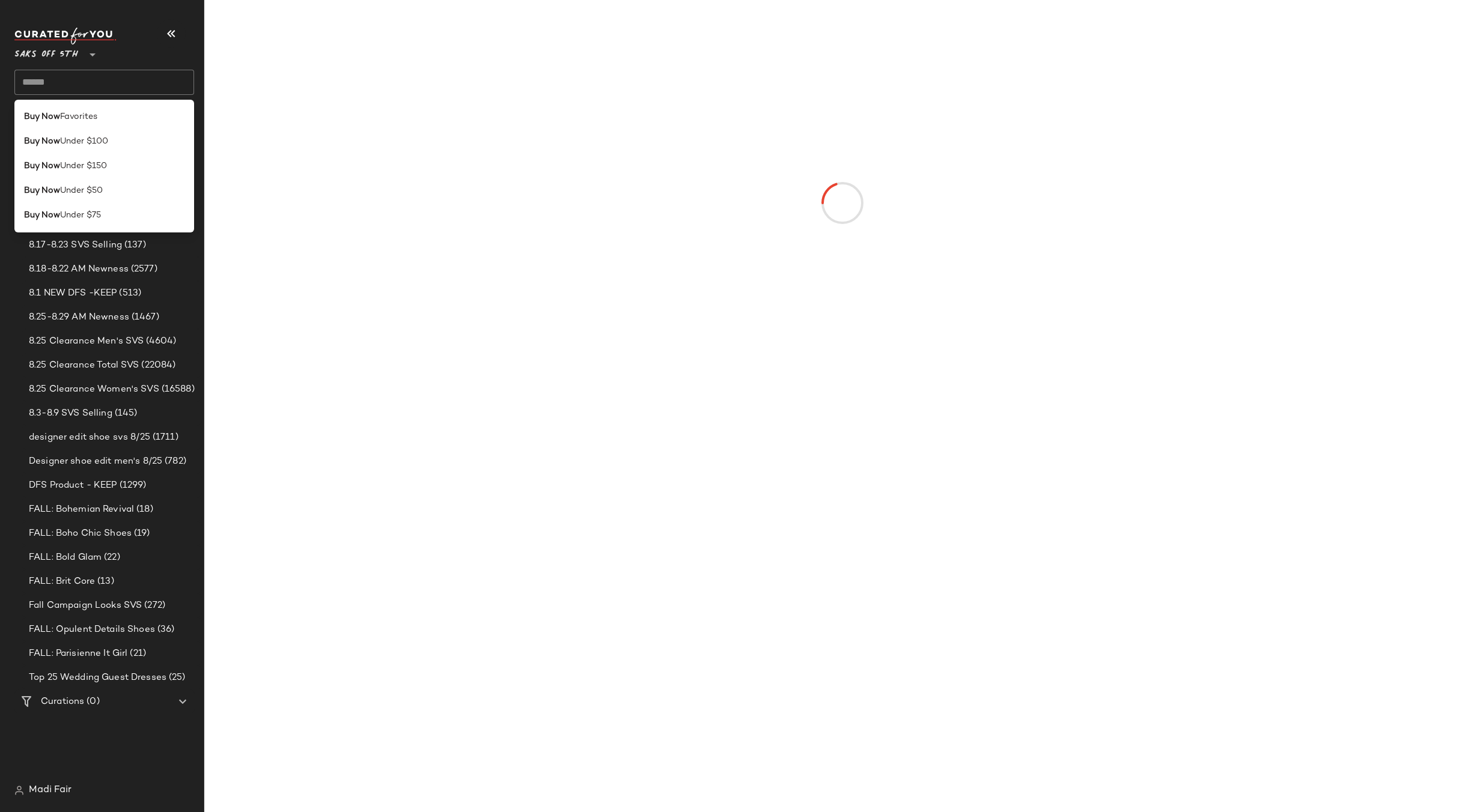
drag, startPoint x: 86, startPoint y: 75, endPoint x: 96, endPoint y: 86, distance: 14.9
click at [86, 75] on input "text" at bounding box center [104, 82] width 180 height 25
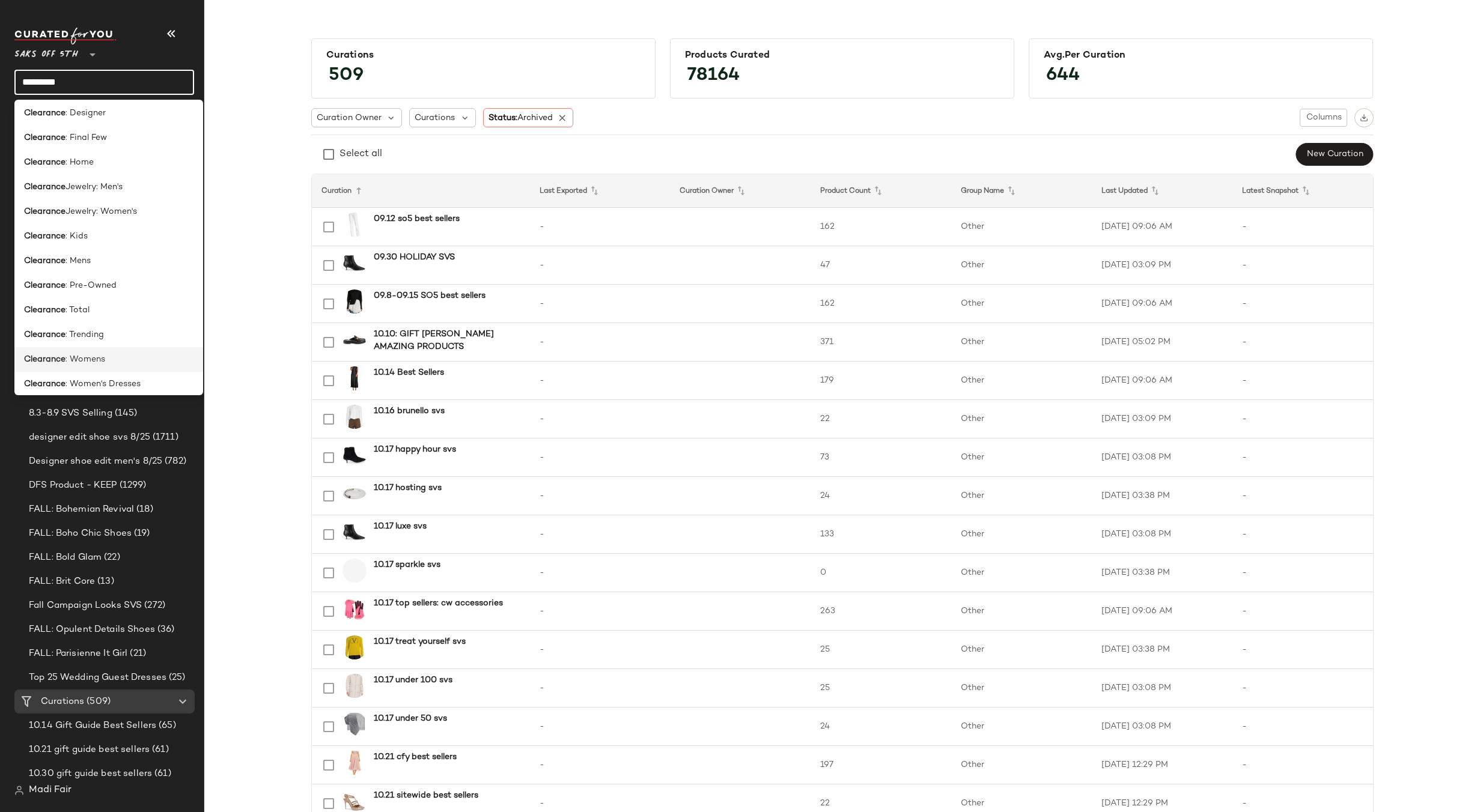
scroll to position [120, 0]
type input "*********"
click at [116, 341] on div "Clearance : Womens" at bounding box center [109, 342] width 169 height 13
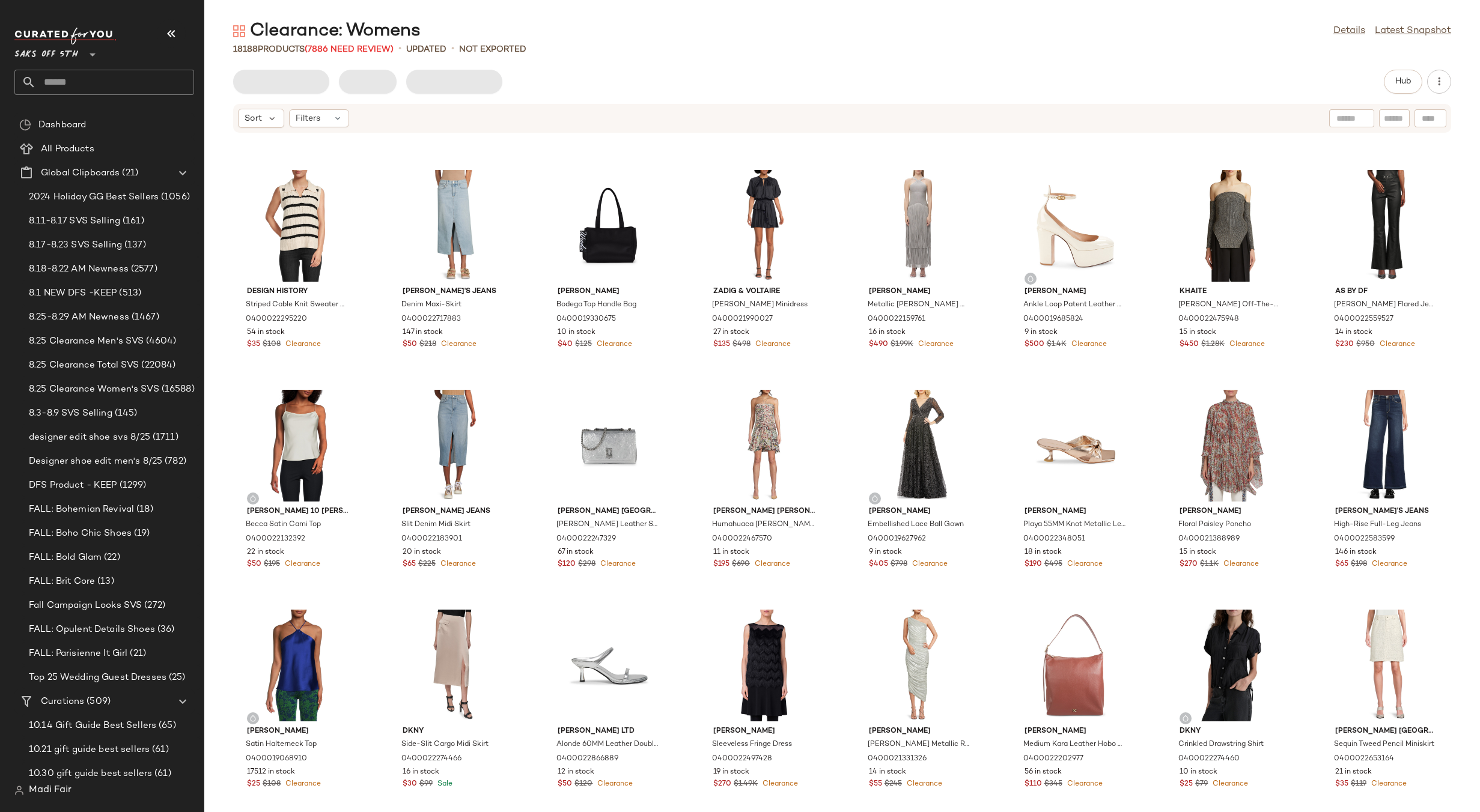
scroll to position [250, 0]
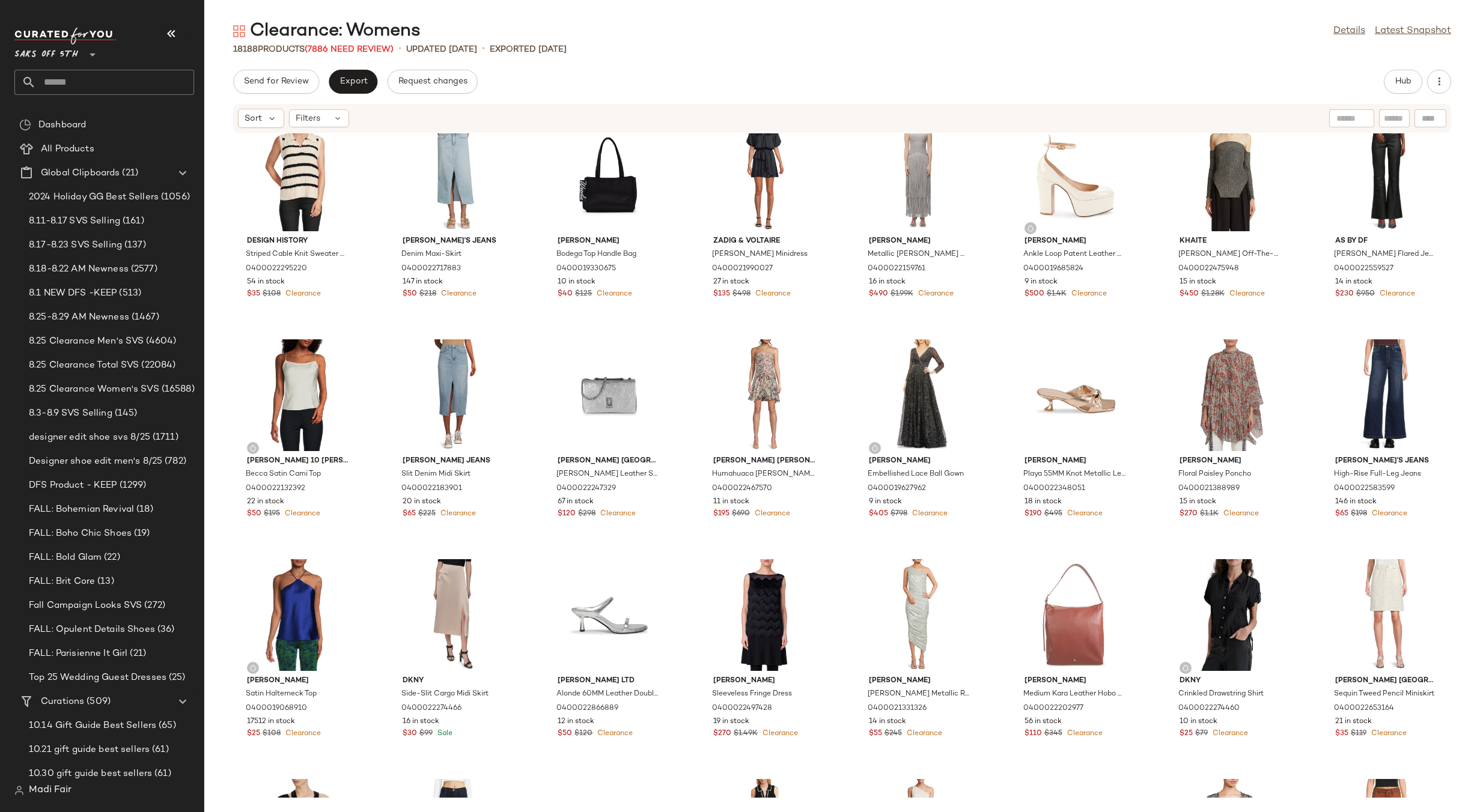
click at [642, 45] on div "18188 Products (7886 Need Review) • updated [DATE] • Exported [DATE]" at bounding box center [842, 49] width 1276 height 12
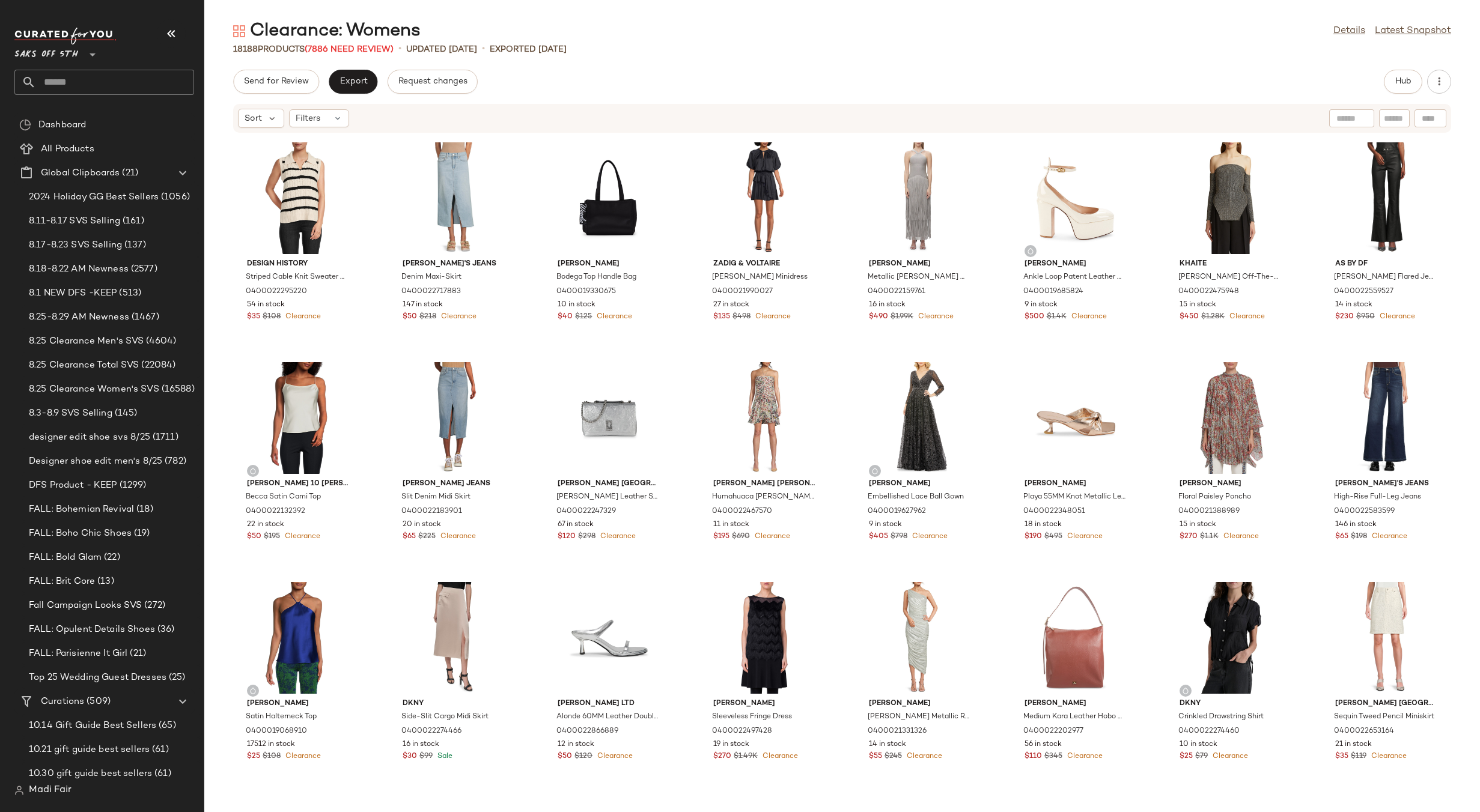
scroll to position [0, 0]
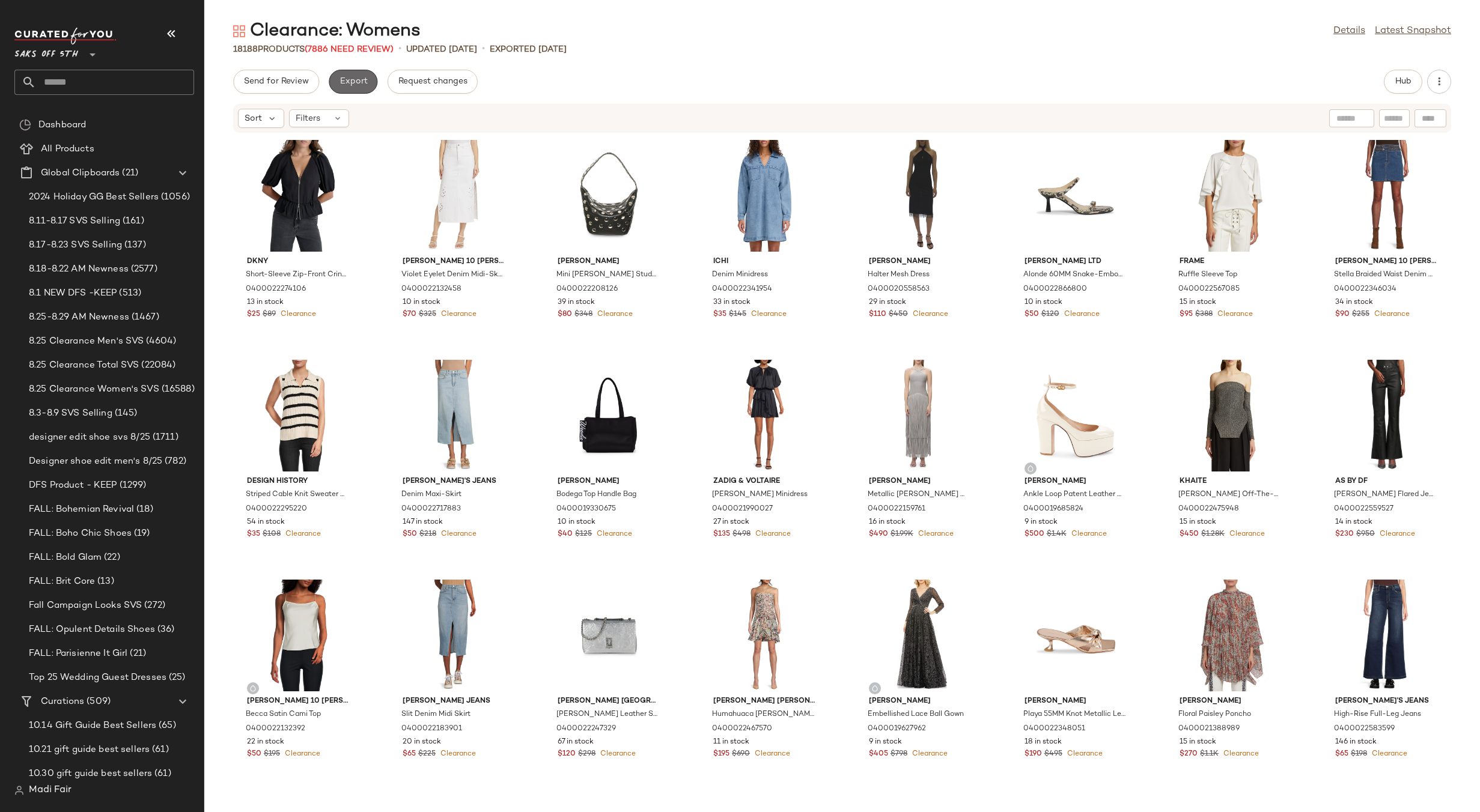
click at [349, 79] on span "Export" at bounding box center [353, 81] width 28 height 10
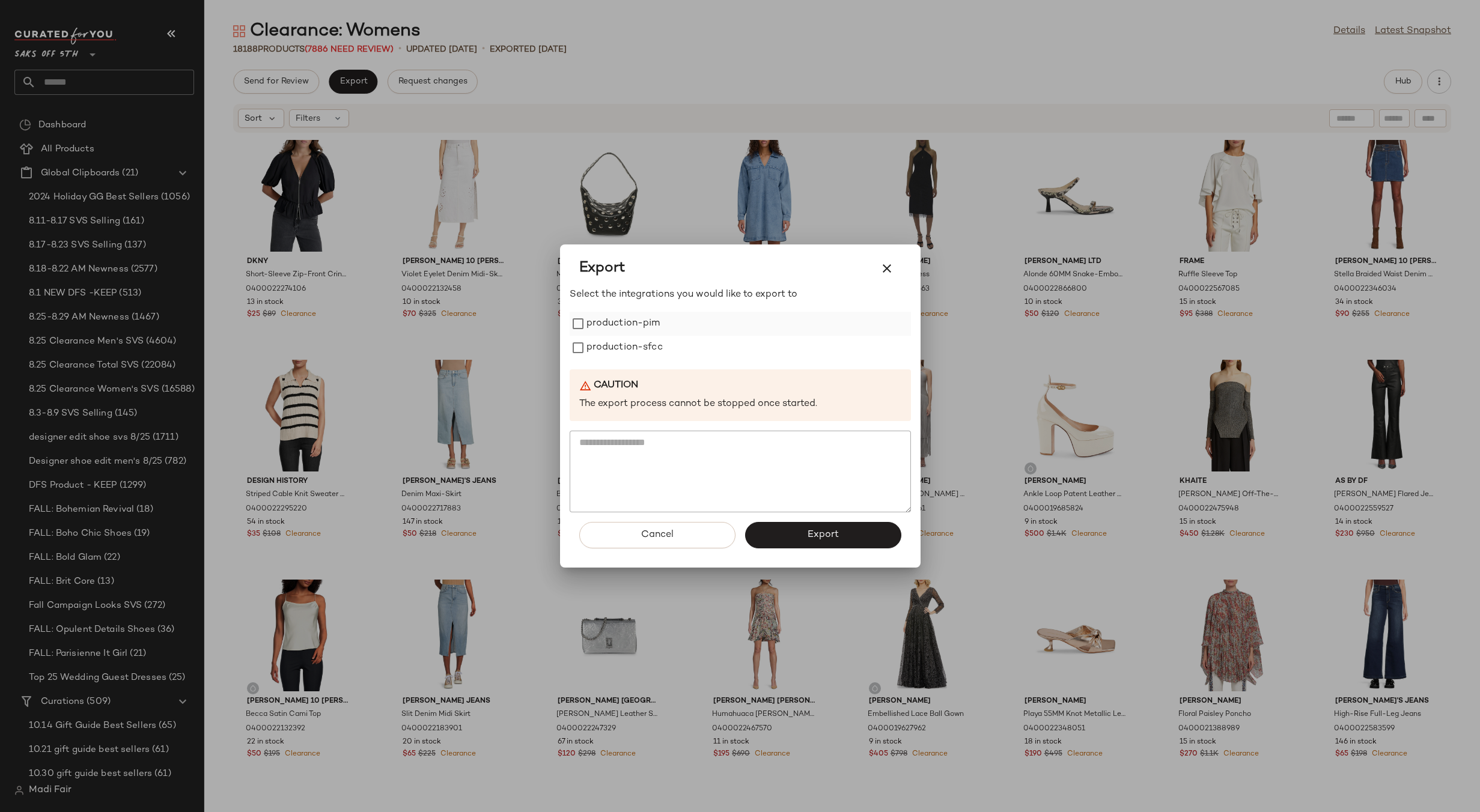
click at [623, 323] on label "production-pim" at bounding box center [624, 324] width 74 height 24
click at [626, 339] on label "production-sfcc" at bounding box center [624, 348] width 76 height 24
click at [810, 537] on span "Export" at bounding box center [823, 535] width 32 height 11
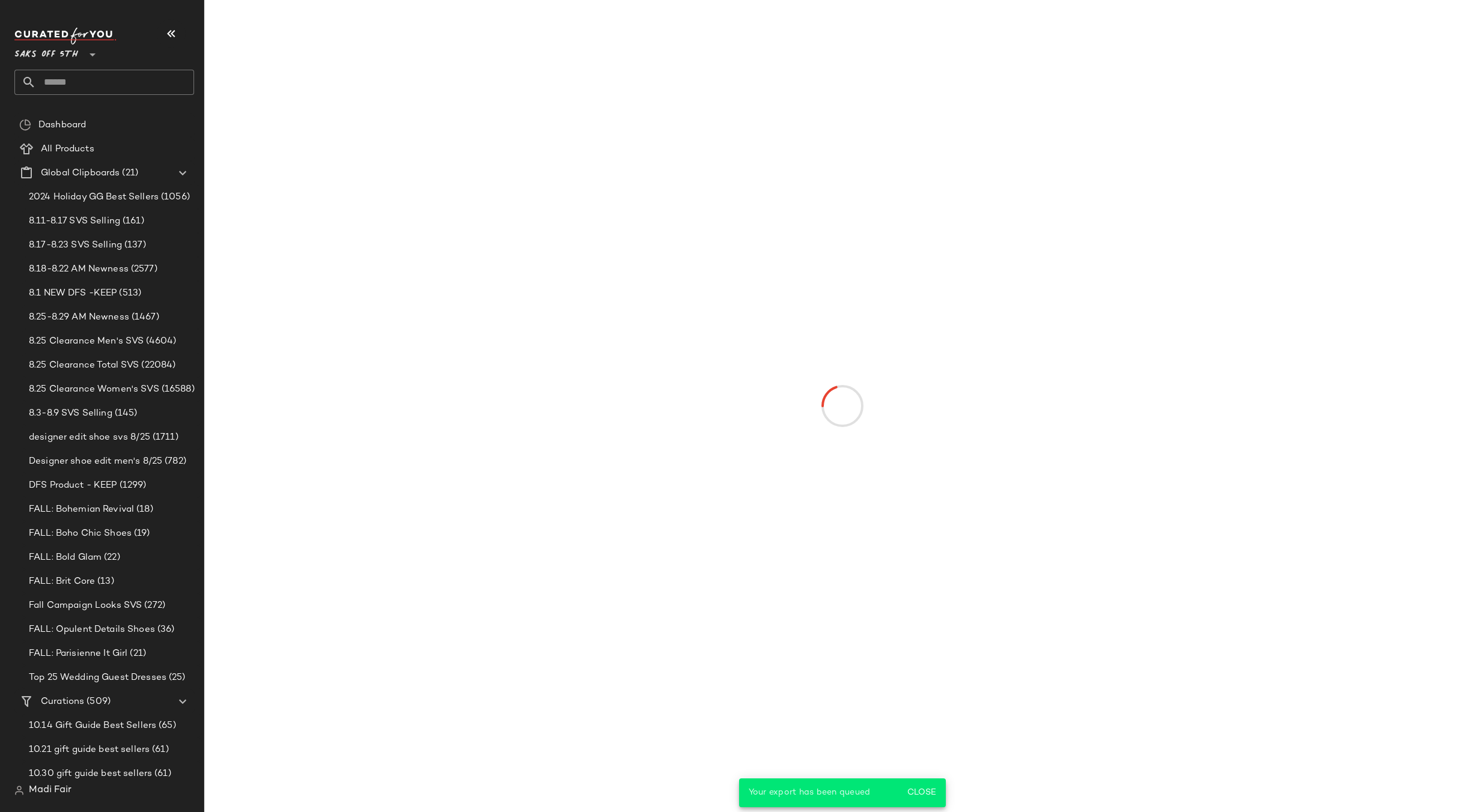
click at [98, 84] on input "text" at bounding box center [114, 82] width 158 height 25
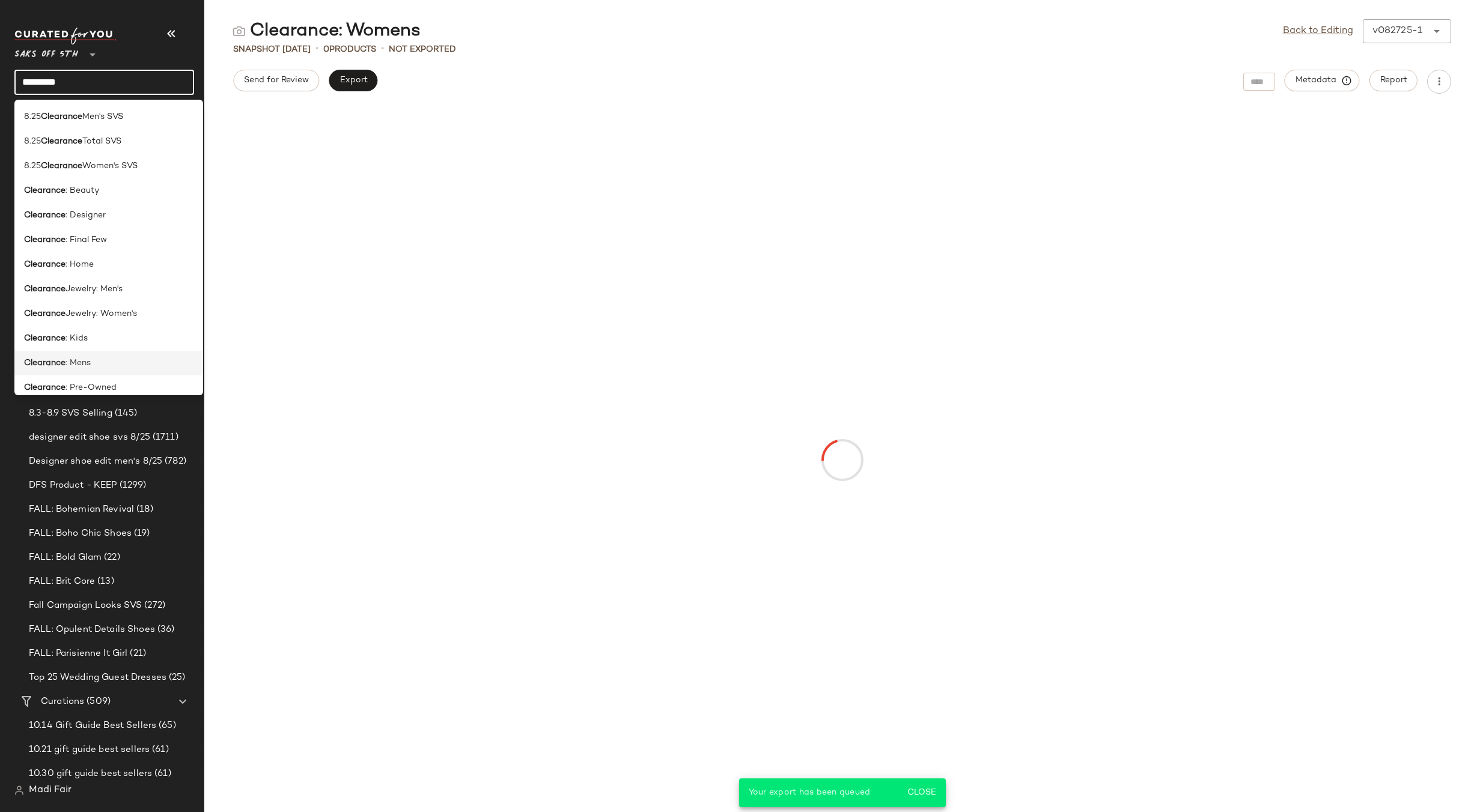
type input "*********"
click at [99, 367] on div "Clearance : Mens" at bounding box center [109, 363] width 169 height 13
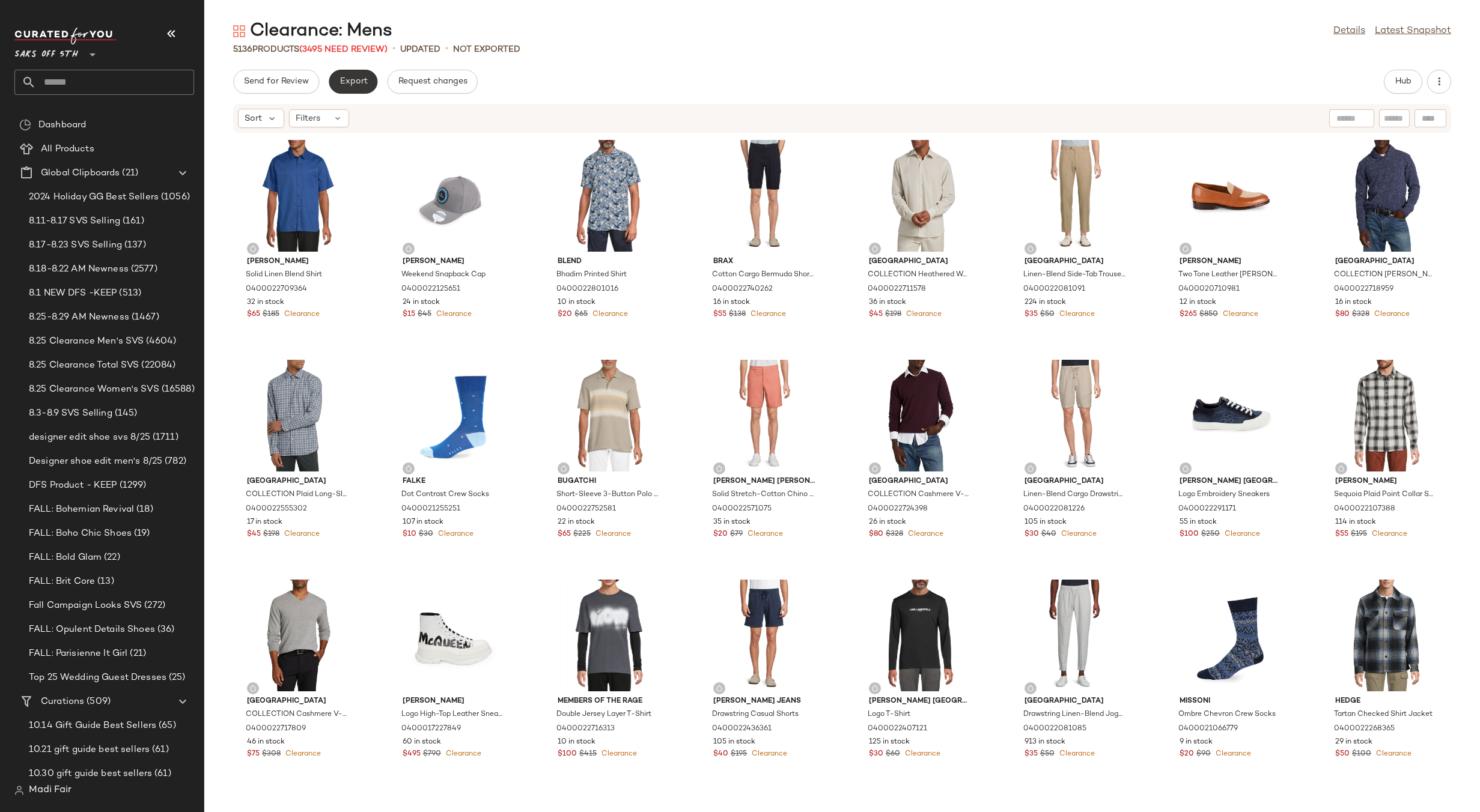
click at [358, 82] on span "Export" at bounding box center [353, 81] width 28 height 10
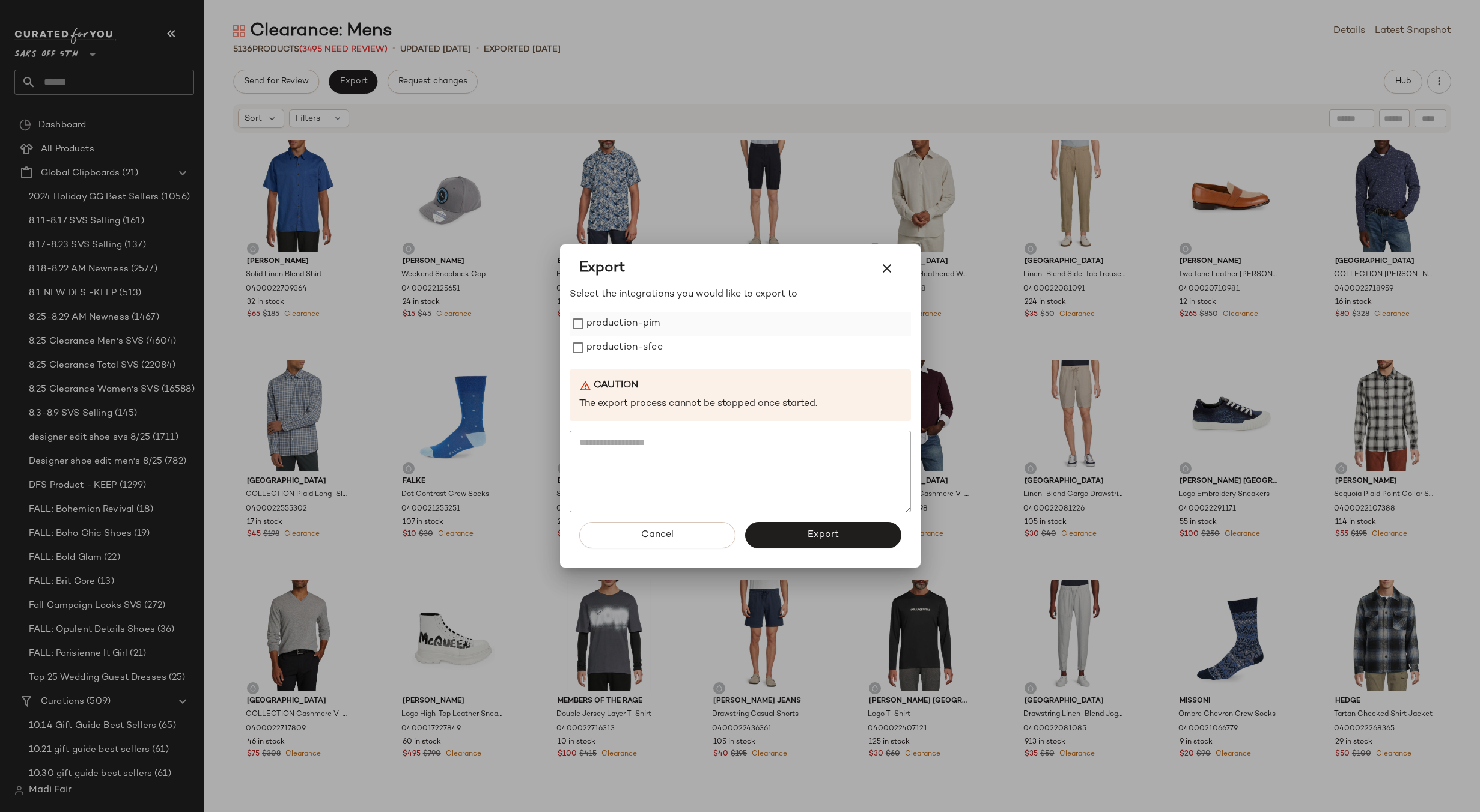
click at [652, 324] on label "production-pim" at bounding box center [624, 324] width 74 height 24
click at [642, 346] on label "production-sfcc" at bounding box center [624, 348] width 76 height 24
click at [810, 544] on button "Export" at bounding box center [823, 535] width 156 height 26
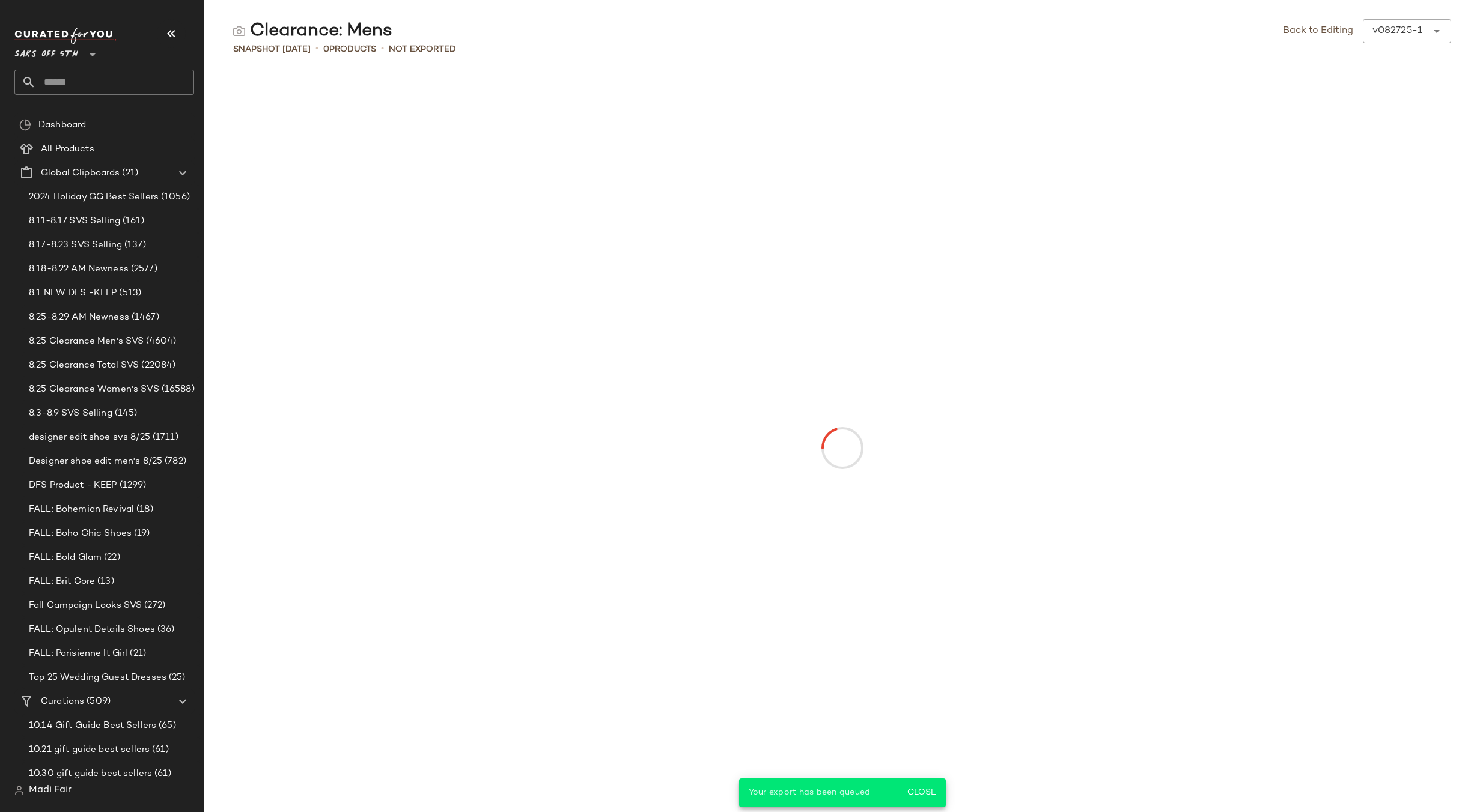
click at [46, 83] on input "text" at bounding box center [114, 82] width 158 height 25
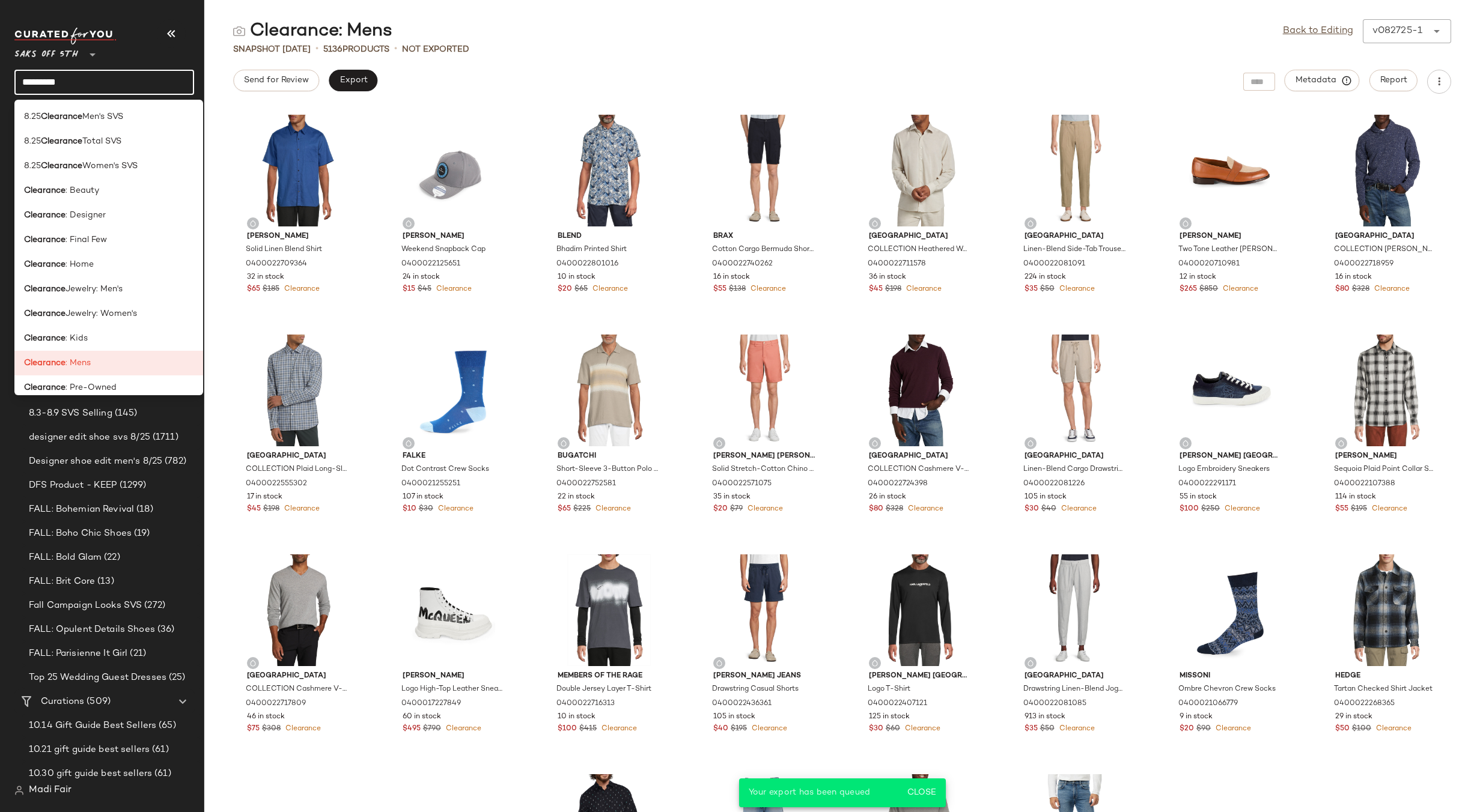
type input "*********"
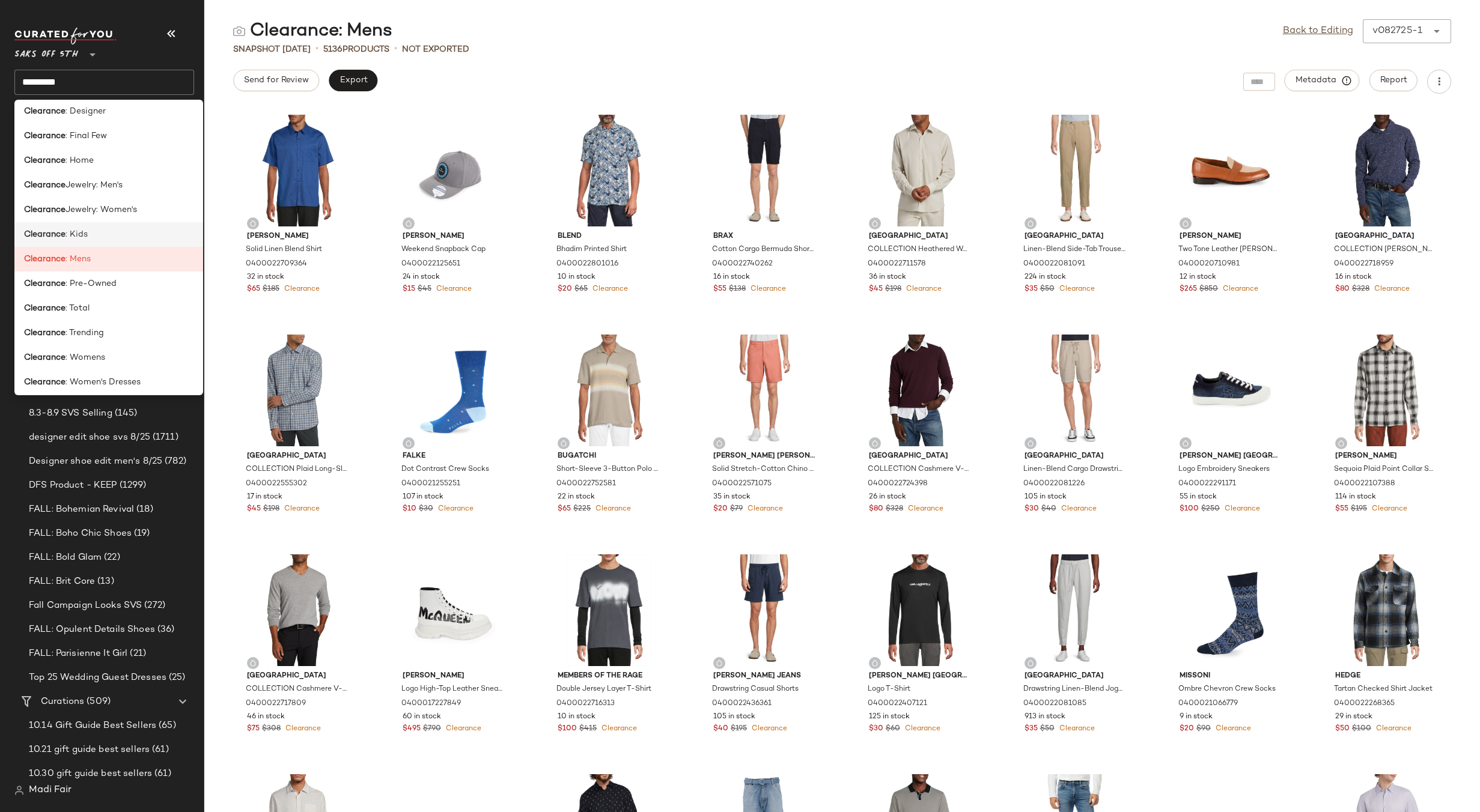
scroll to position [120, 0]
click at [105, 303] on div "Clearance : Total" at bounding box center [109, 292] width 189 height 25
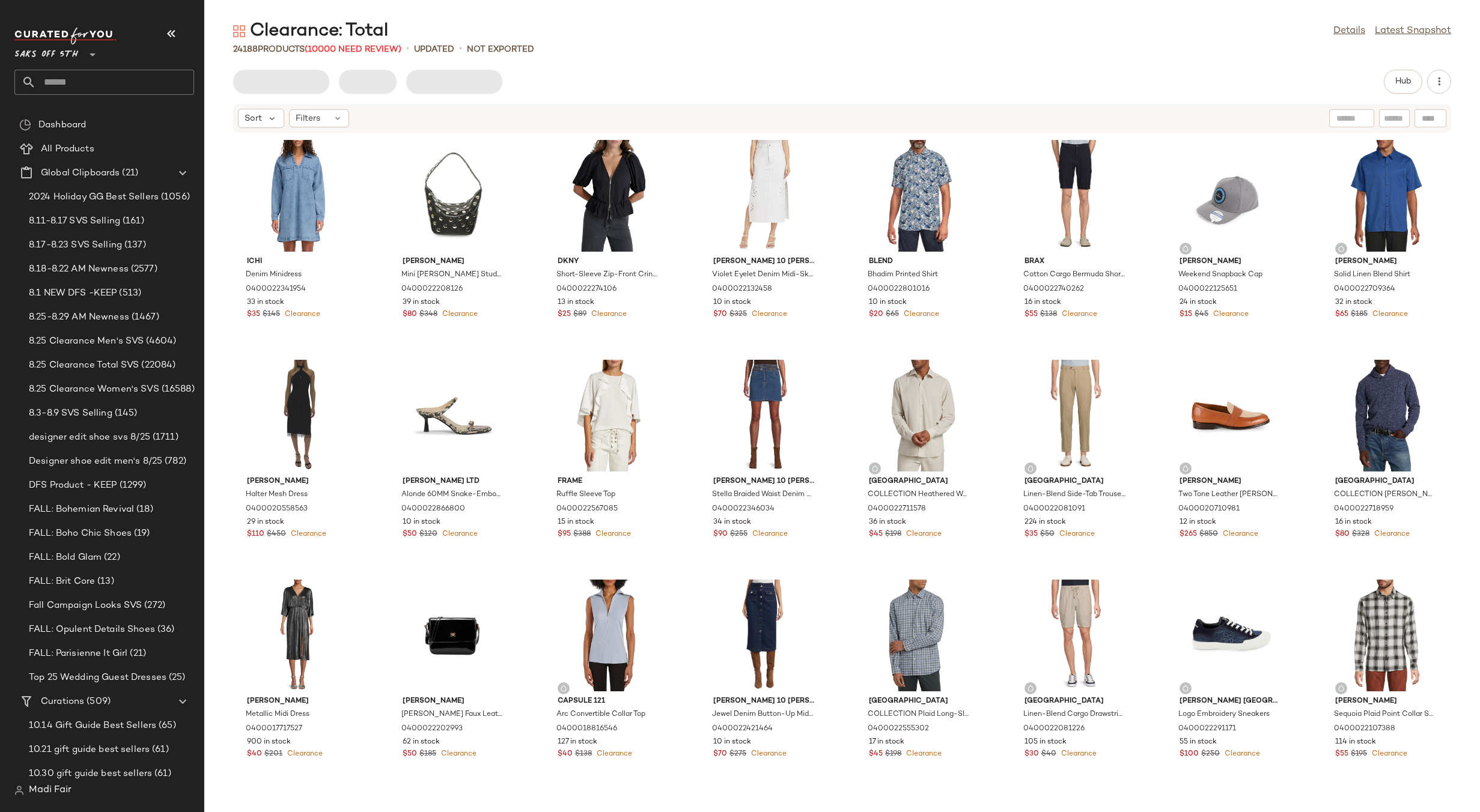
click at [619, 83] on div "Hub" at bounding box center [842, 82] width 1218 height 24
click at [582, 61] on div "Clearance: Total Details Latest Snapshot 24188 Products (10000 Need Review) • u…" at bounding box center [842, 415] width 1276 height 793
click at [574, 86] on div "Send for Review Export Request changes Hub" at bounding box center [842, 82] width 1218 height 24
click at [360, 79] on span "Export" at bounding box center [353, 81] width 28 height 10
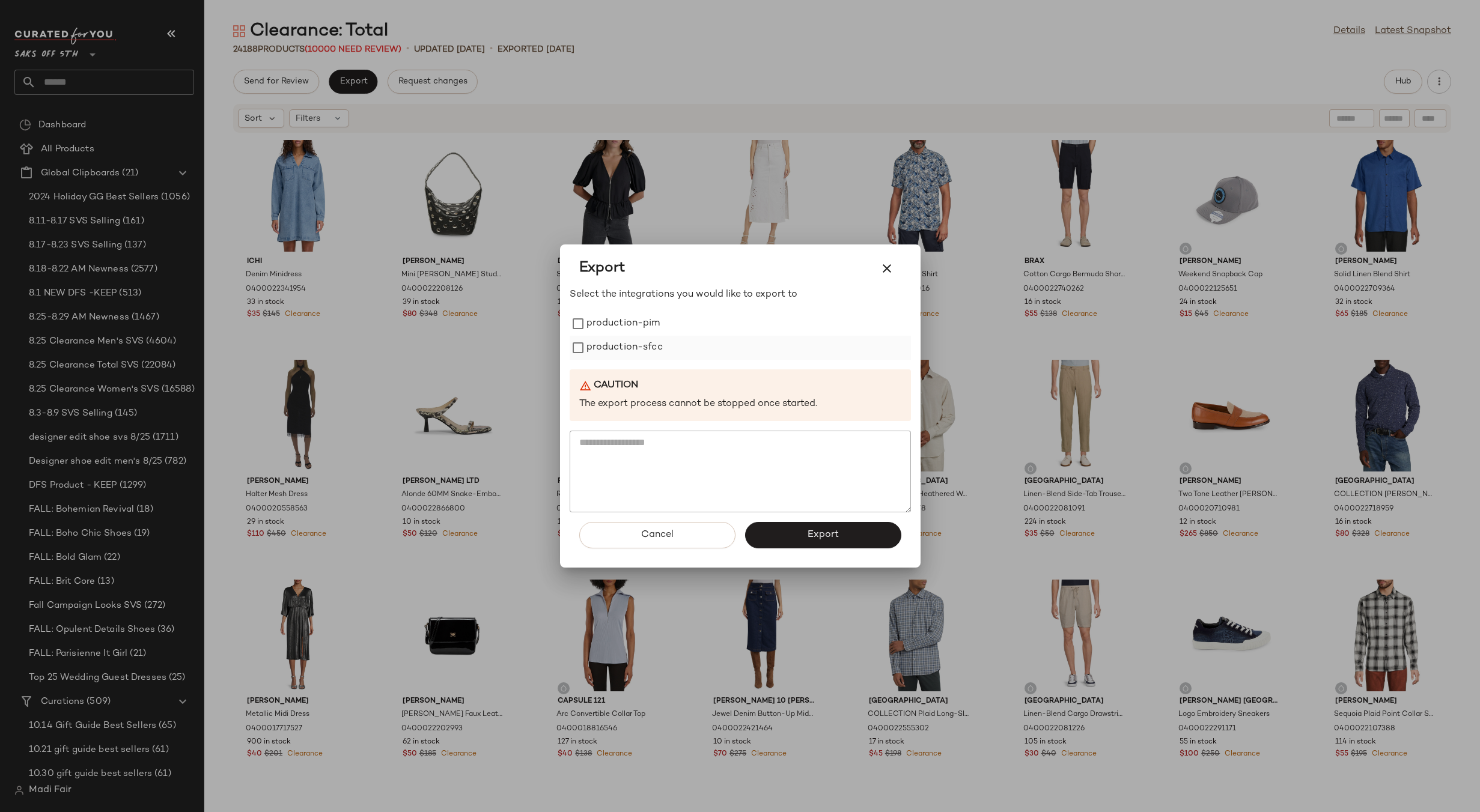
drag, startPoint x: 616, startPoint y: 318, endPoint x: 617, endPoint y: 339, distance: 21.0
click at [616, 319] on label "production-pim" at bounding box center [624, 324] width 74 height 24
click at [617, 346] on label "production-sfcc" at bounding box center [624, 348] width 76 height 24
click at [879, 252] on div "Export" at bounding box center [740, 268] width 341 height 38
click at [886, 266] on icon "button" at bounding box center [886, 268] width 15 height 15
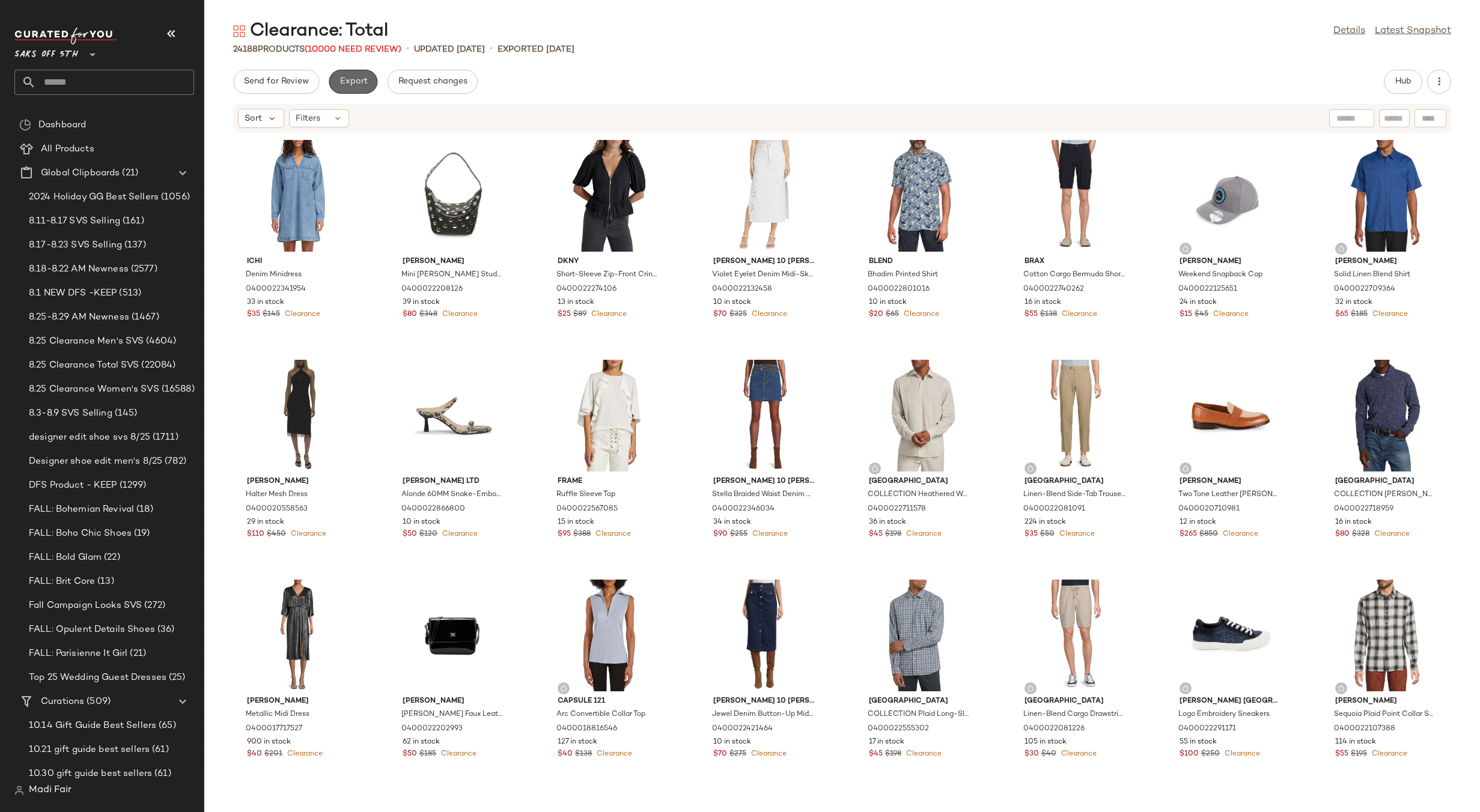
click at [360, 70] on button "Export" at bounding box center [353, 82] width 49 height 24
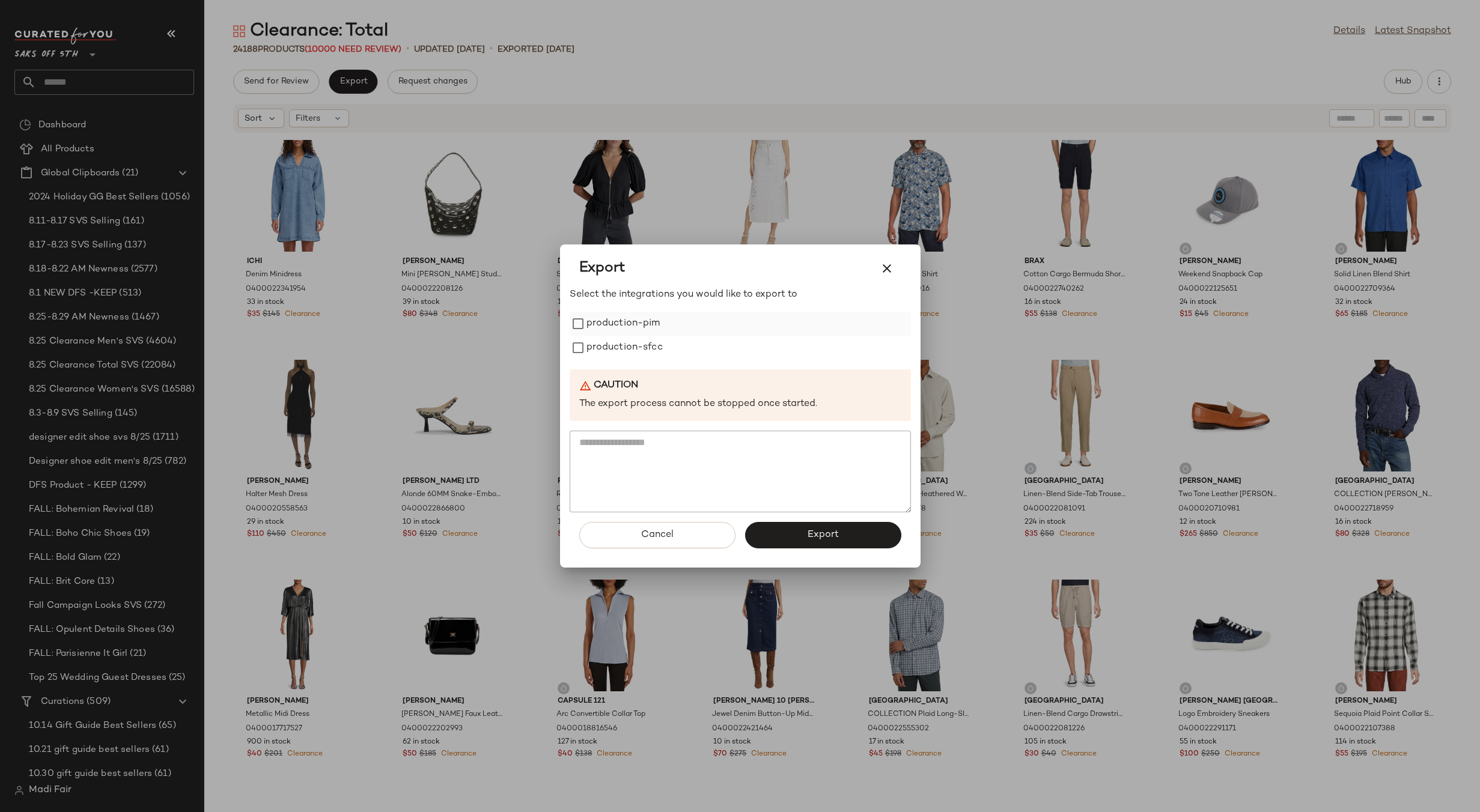
click at [628, 332] on label "production-pim" at bounding box center [624, 324] width 74 height 24
click at [628, 347] on label "production-sfcc" at bounding box center [624, 348] width 76 height 24
click at [763, 537] on button "Export" at bounding box center [823, 535] width 156 height 26
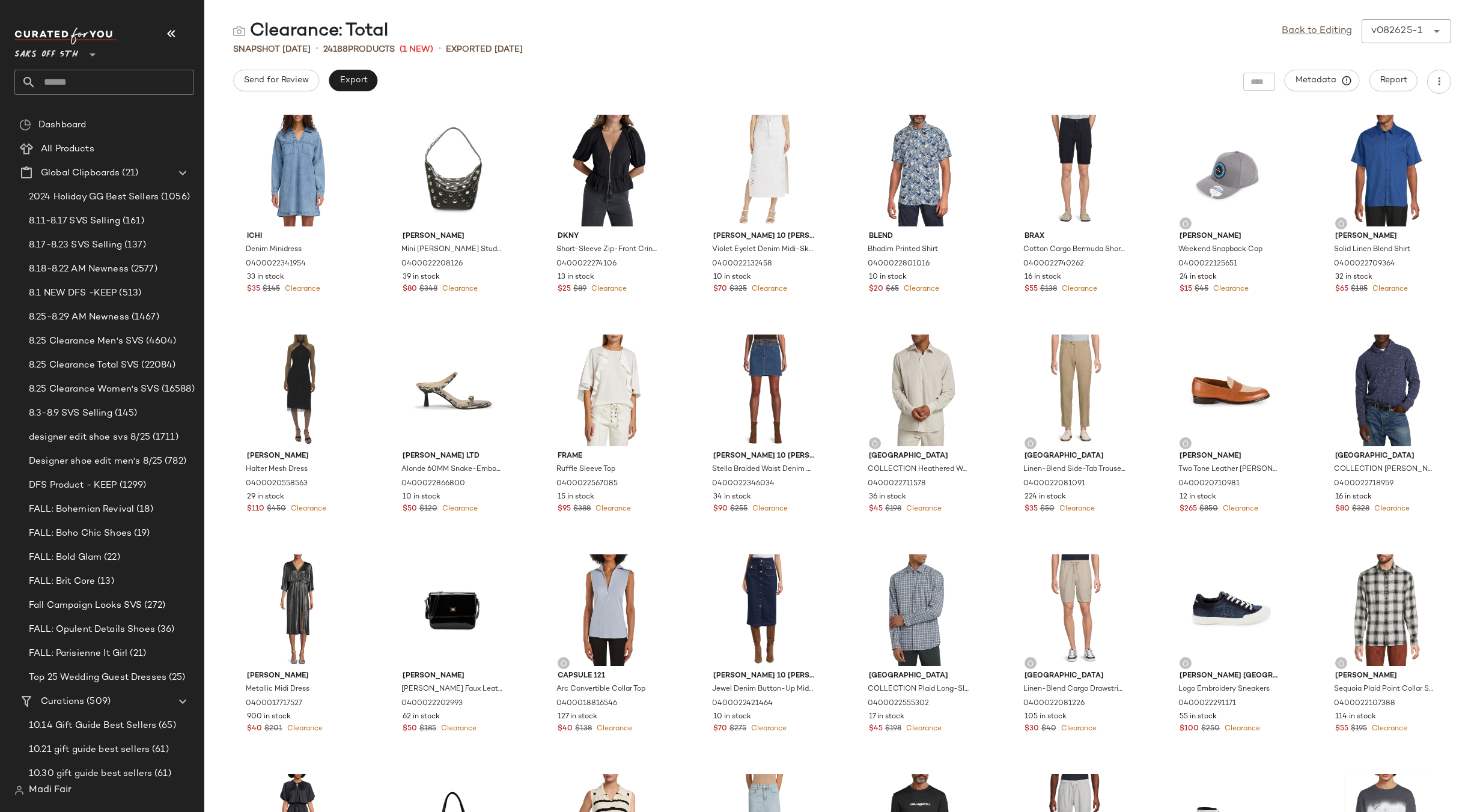
click at [711, 64] on div "Clearance: Total Back to Editing v082625-1 ****** Snapshot [DATE] • 24188 Produ…" at bounding box center [842, 415] width 1276 height 793
drag, startPoint x: 651, startPoint y: 36, endPoint x: 631, endPoint y: 29, distance: 21.2
click at [651, 36] on div "Clearance: Total Back to Editing v082625-1 ******" at bounding box center [842, 31] width 1276 height 24
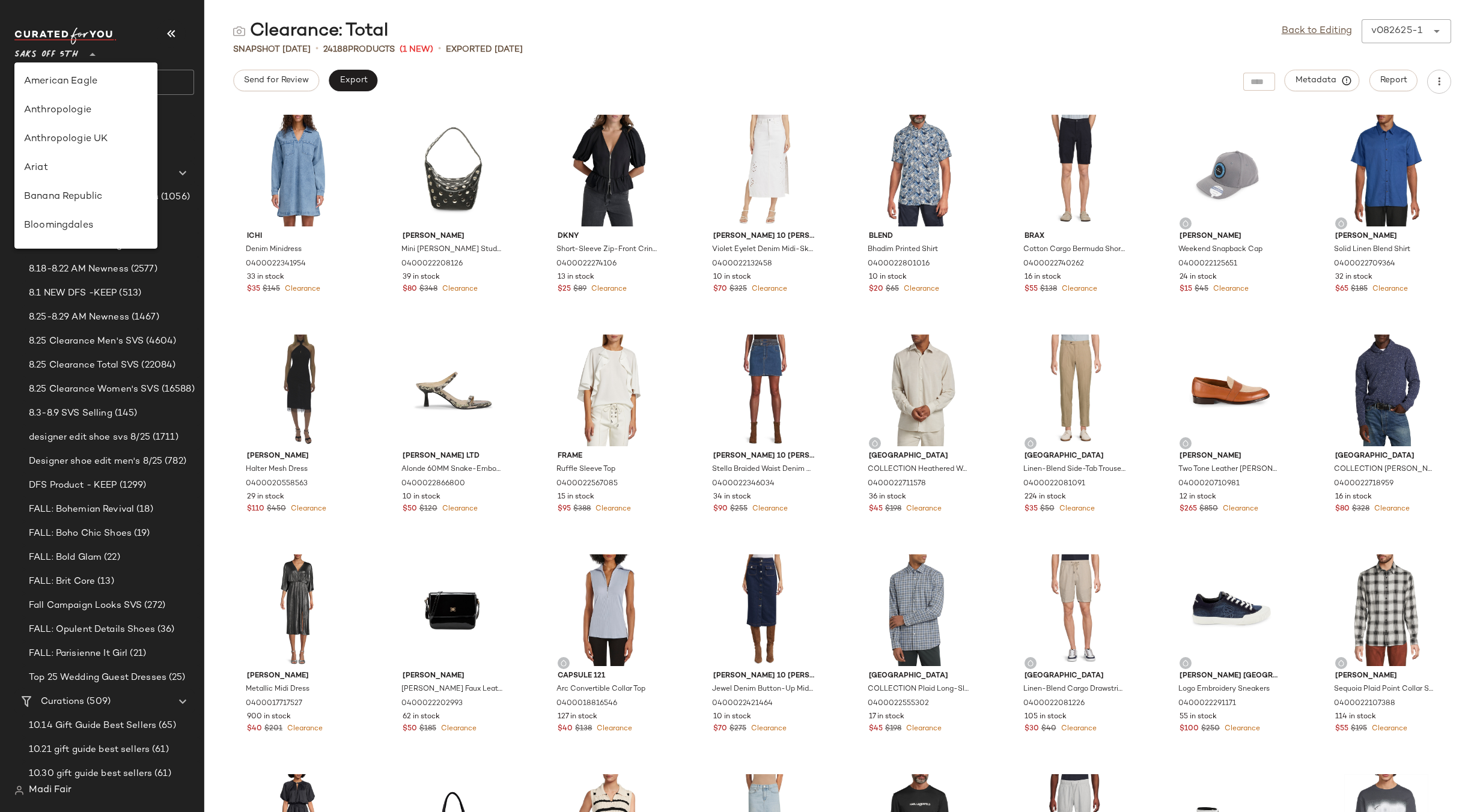
click at [81, 55] on div "Saks OFF 5TH **" at bounding box center [49, 47] width 68 height 30
click at [100, 120] on div "Rent the Runway" at bounding box center [86, 115] width 124 height 15
type input "**"
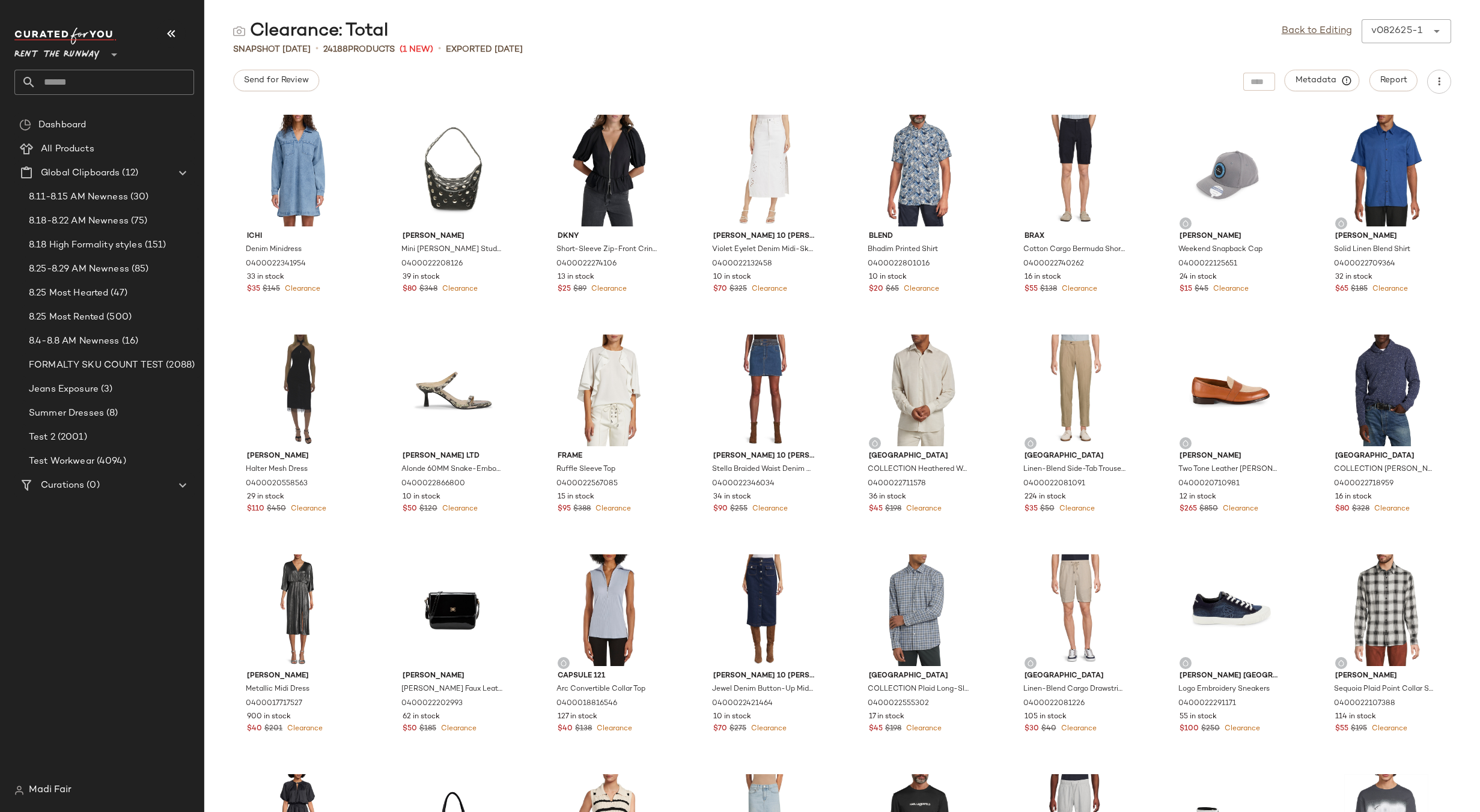
click at [92, 91] on input "text" at bounding box center [114, 82] width 158 height 25
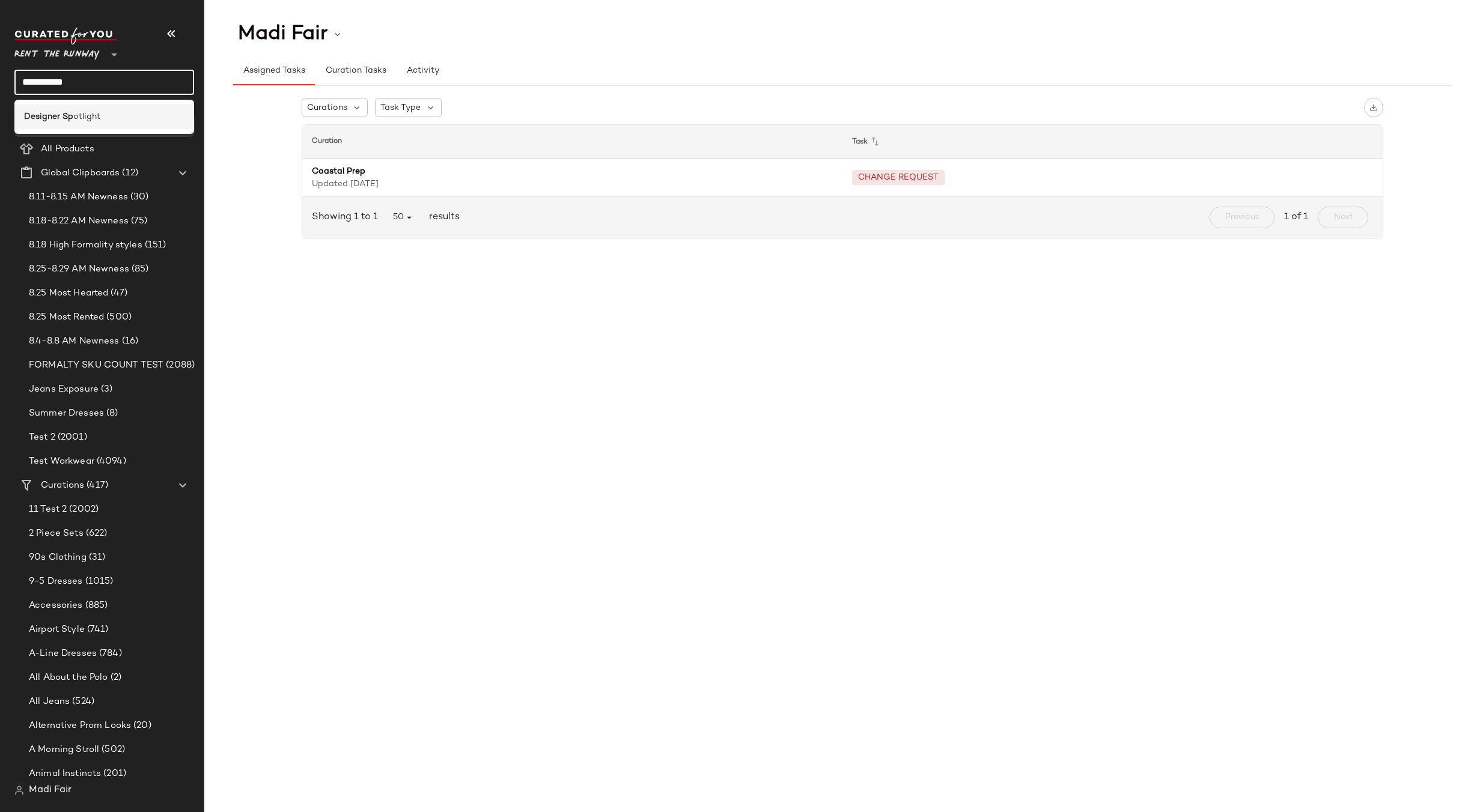
type input "**********"
click at [107, 120] on div "Designer Sp otlight" at bounding box center [104, 117] width 160 height 13
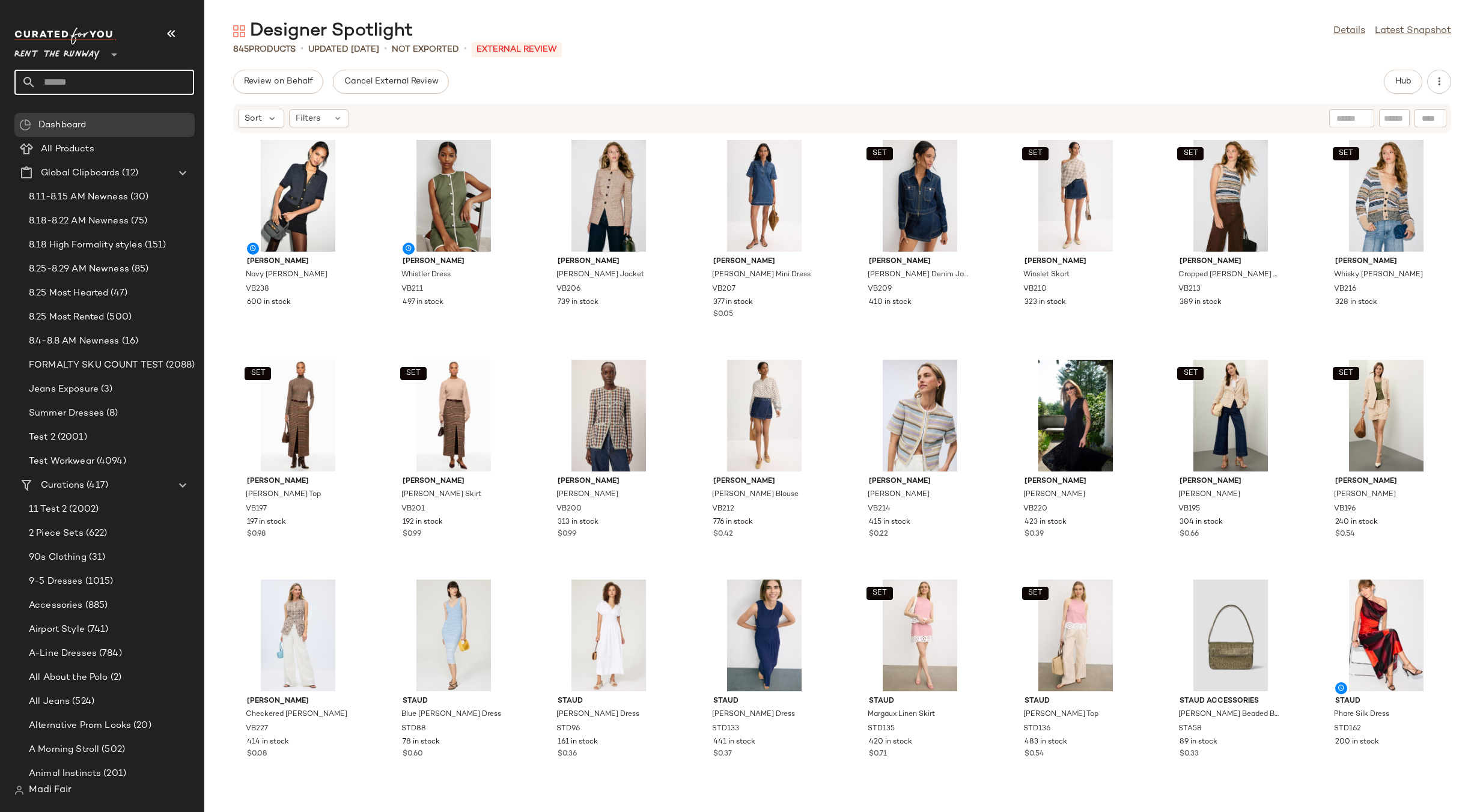
click at [72, 79] on input "text" at bounding box center [114, 82] width 158 height 25
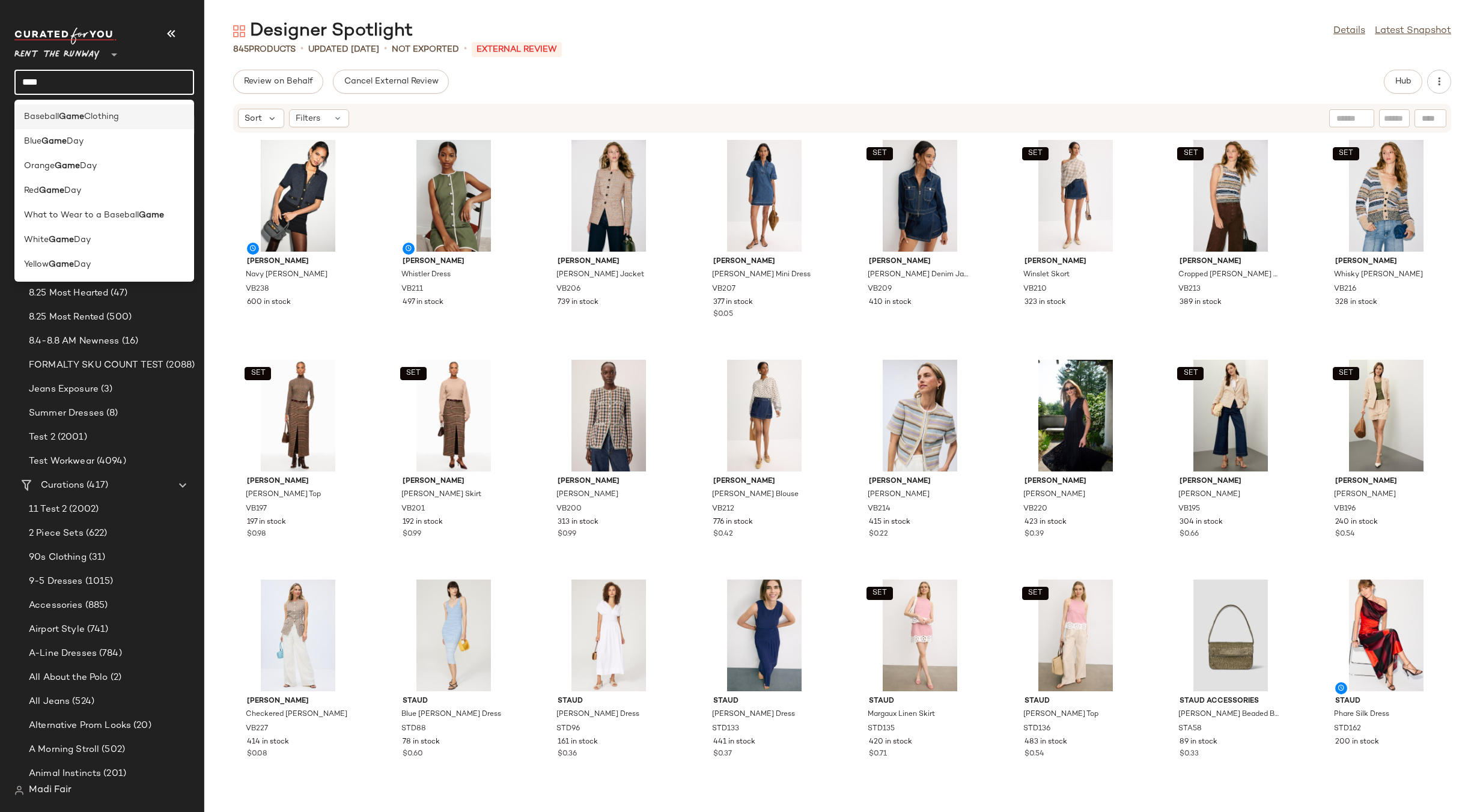
type input "****"
drag, startPoint x: 51, startPoint y: 79, endPoint x: 17, endPoint y: 80, distance: 34.0
click at [17, 80] on input "****" at bounding box center [104, 82] width 180 height 25
type input "***"
click at [121, 110] on div "Boh o Chic" at bounding box center [104, 117] width 180 height 25
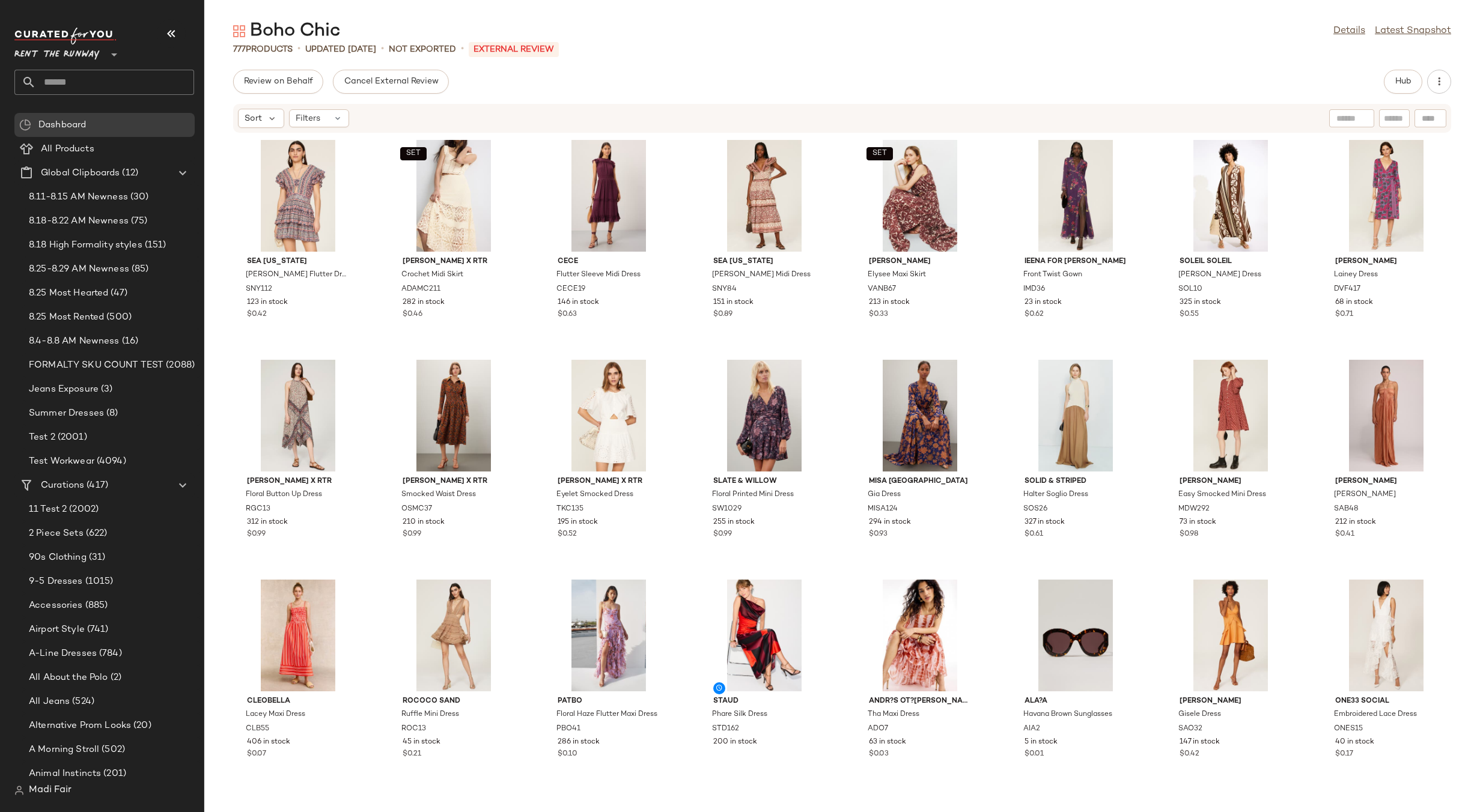
click at [64, 80] on input "text" at bounding box center [114, 82] width 158 height 25
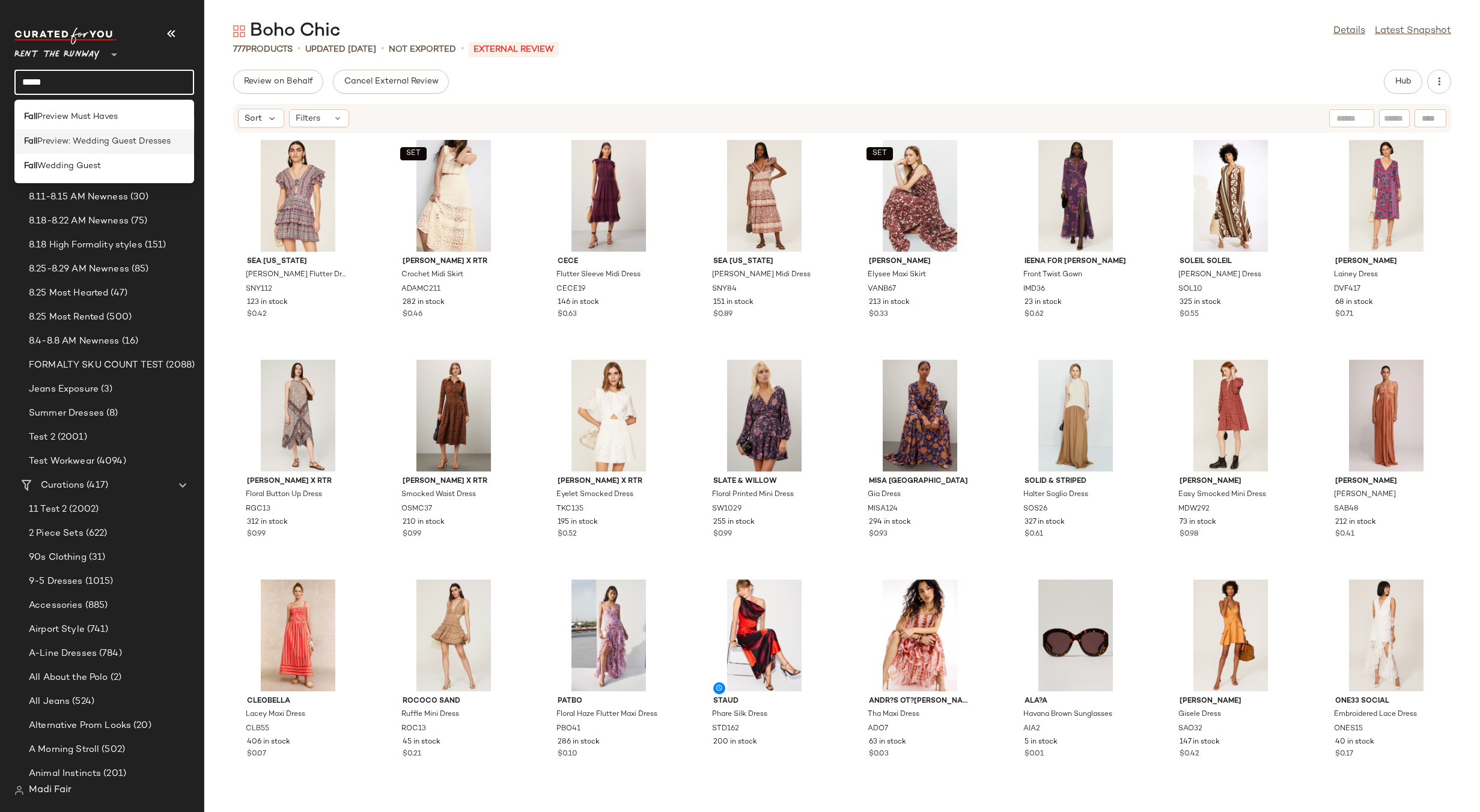
type input "****"
click at [109, 136] on span "Preview: Wedding Guest Dresses" at bounding box center [104, 142] width 134 height 13
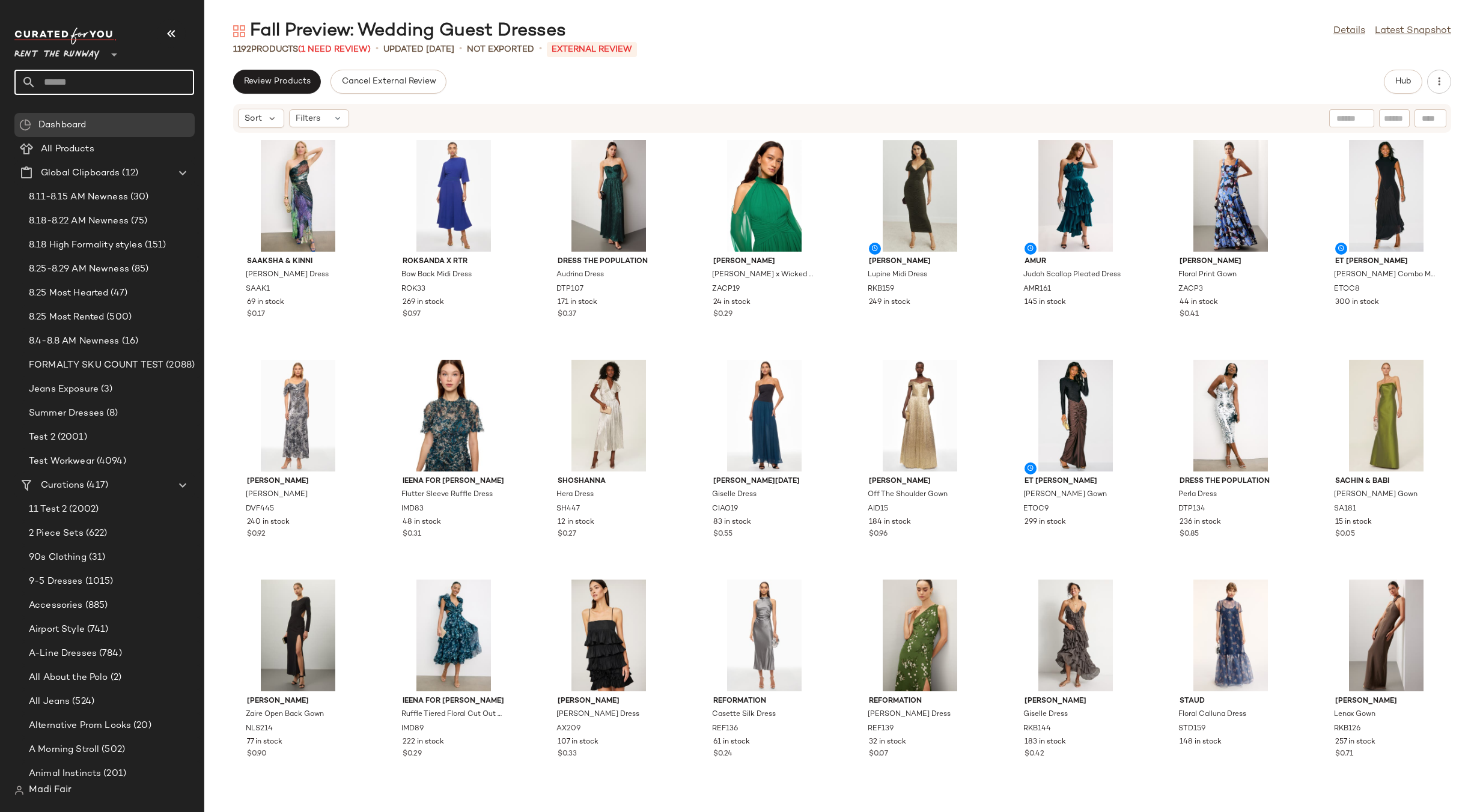
click at [72, 88] on input "text" at bounding box center [114, 82] width 158 height 25
type input "*****"
click at [84, 118] on div "Sunda y Best" at bounding box center [104, 117] width 160 height 13
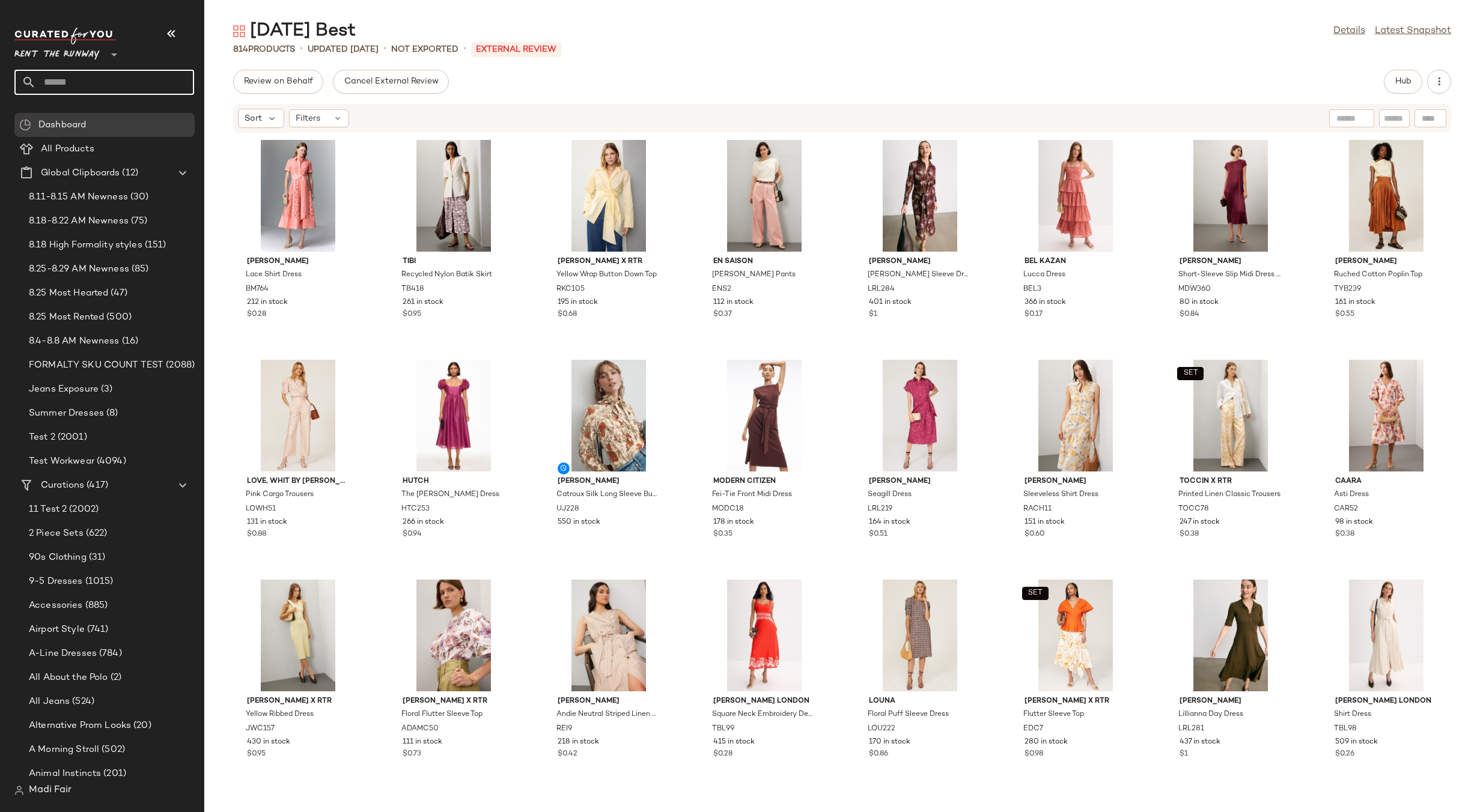
click at [64, 84] on input "text" at bounding box center [114, 82] width 158 height 25
type input "*****"
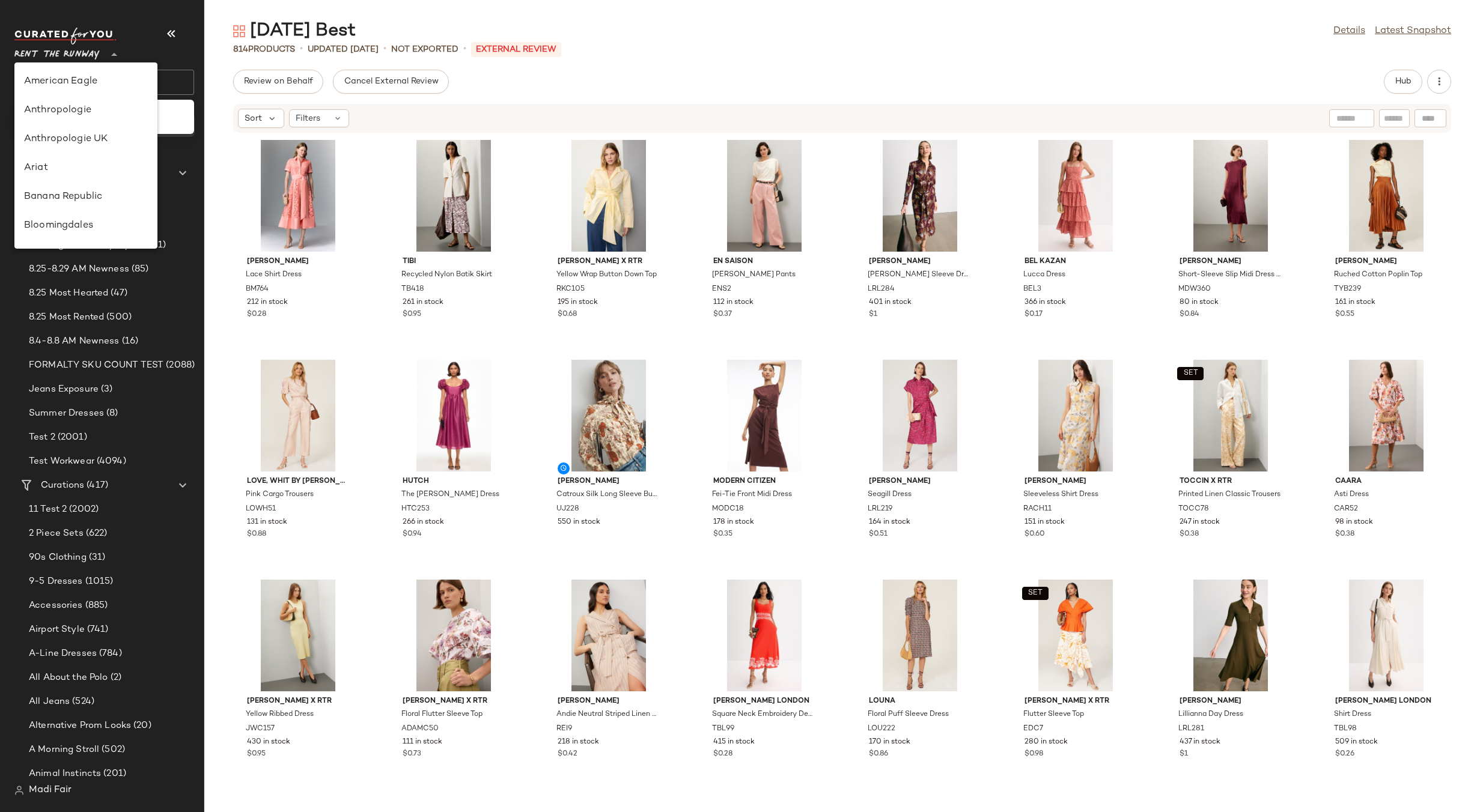
click at [84, 55] on span "Rent the Runway" at bounding box center [58, 52] width 86 height 22
click at [95, 158] on div "Saks OFF 5TH" at bounding box center [86, 168] width 143 height 29
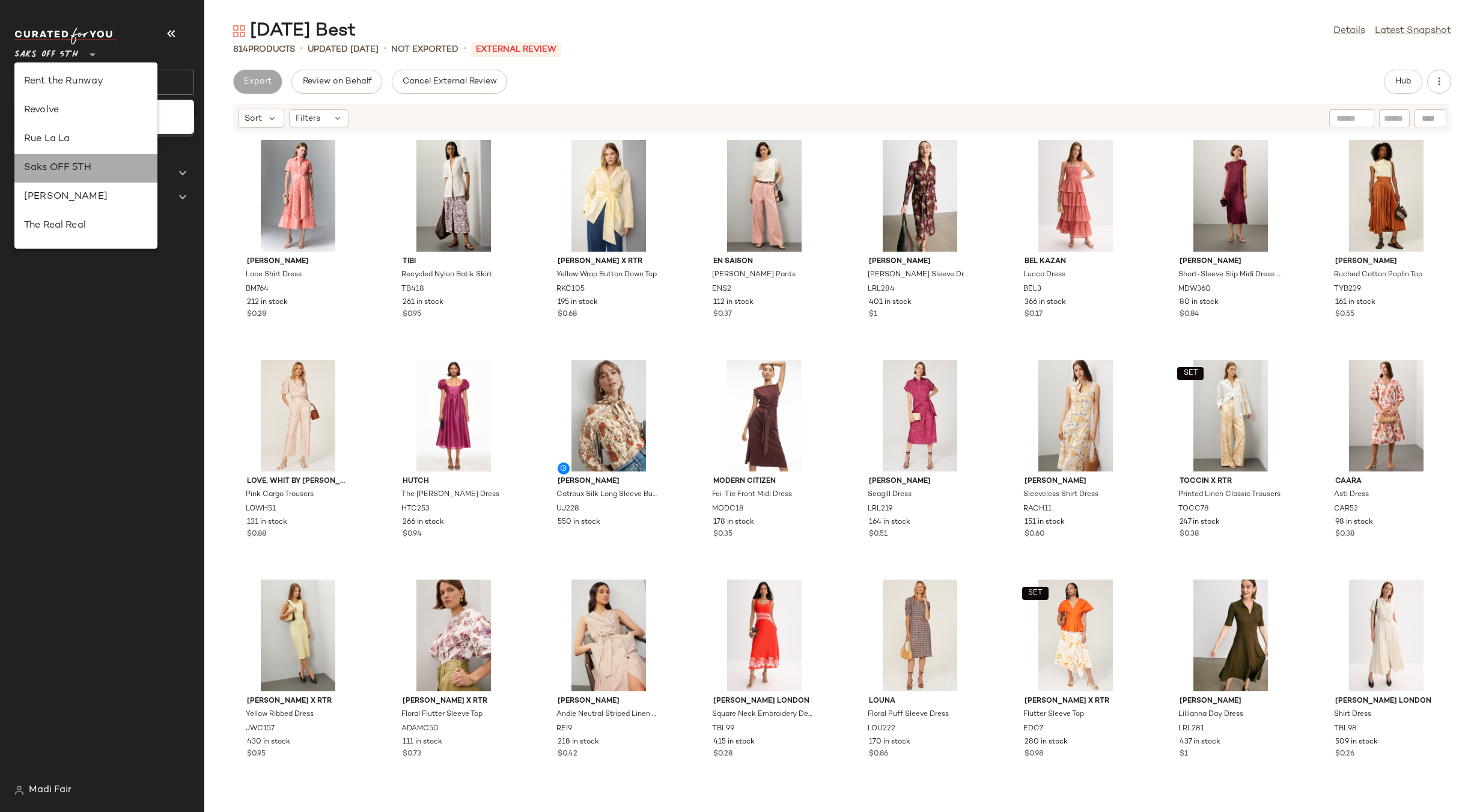
type input "**"
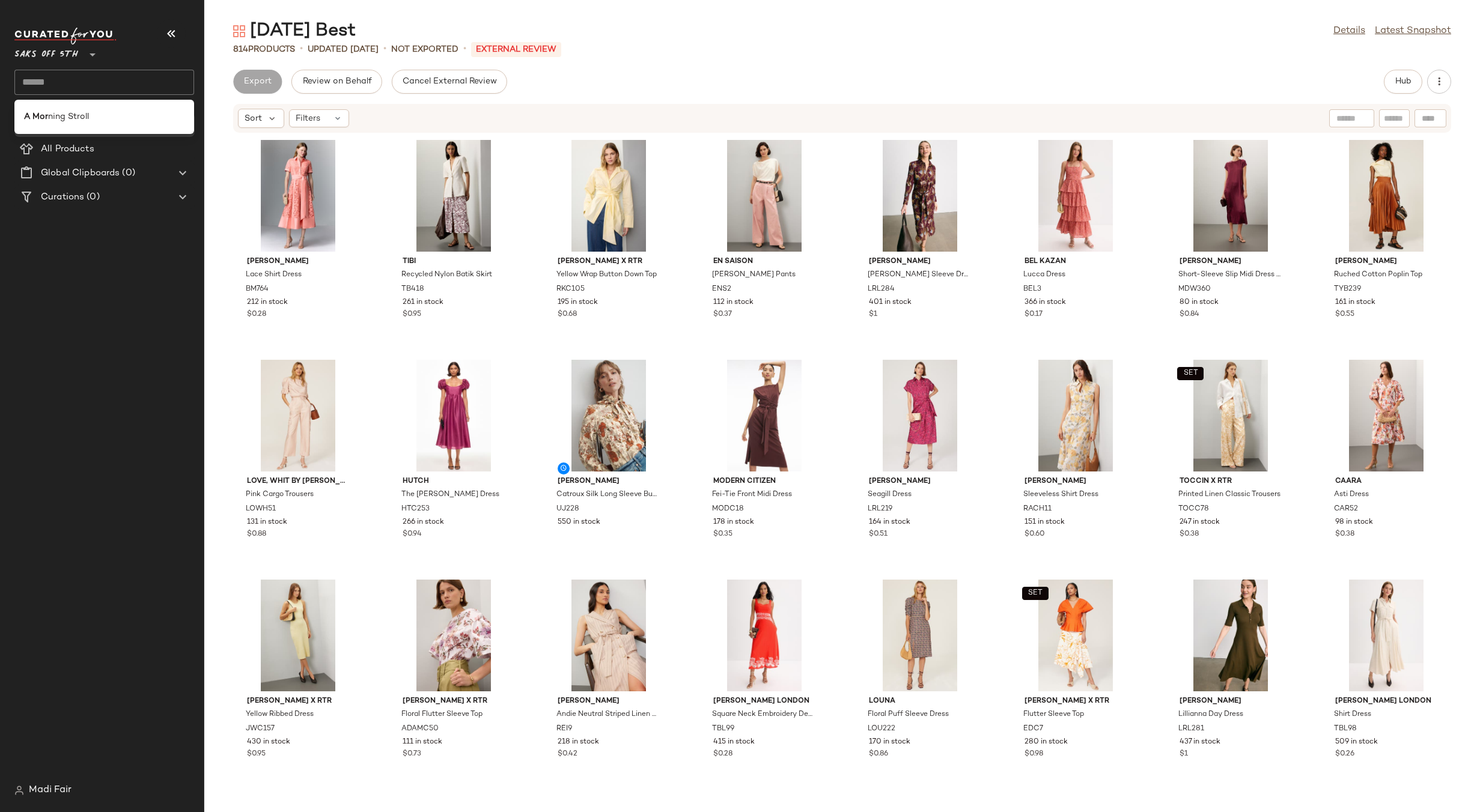
click at [74, 71] on input "text" at bounding box center [104, 82] width 180 height 25
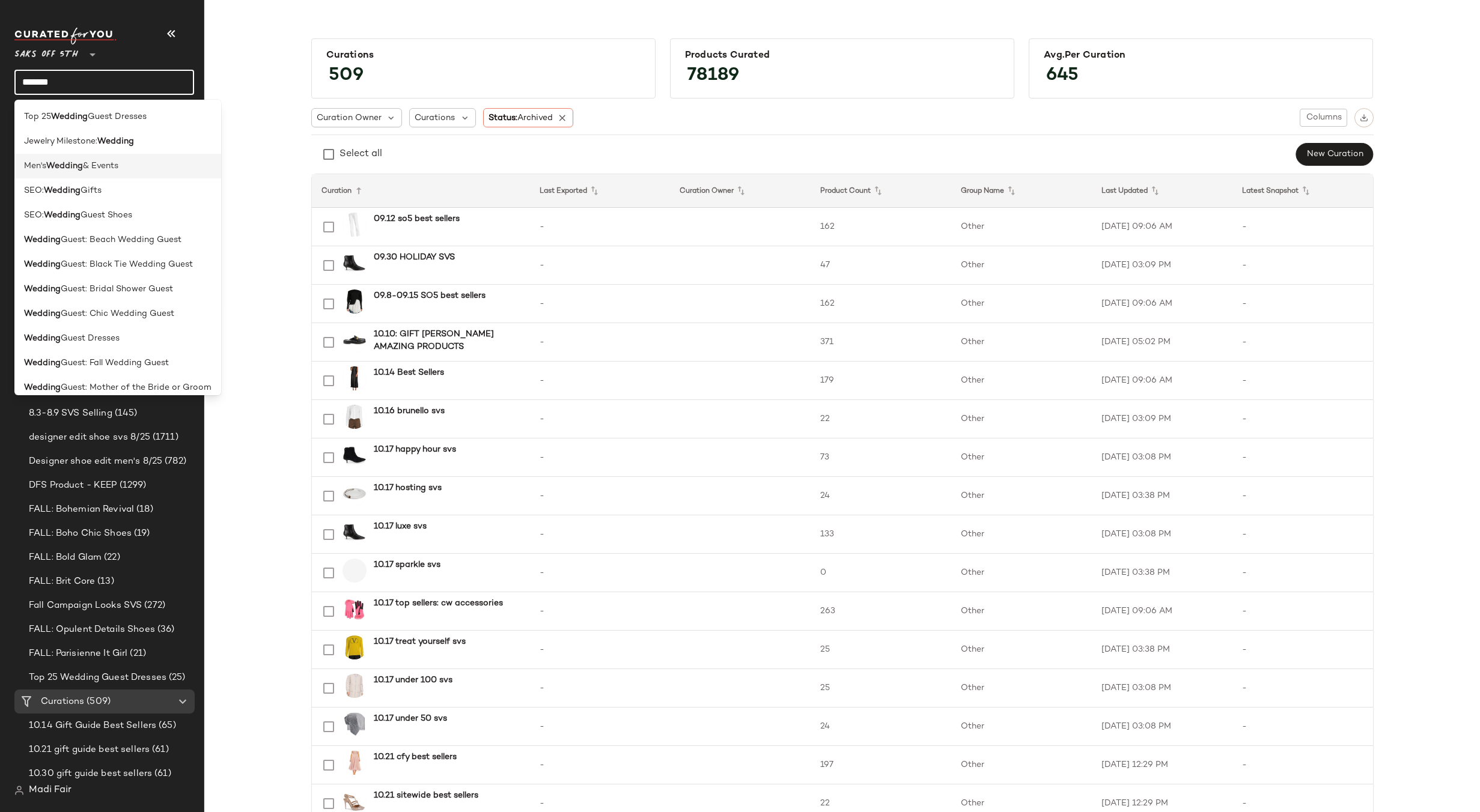
type input "*******"
drag, startPoint x: 52, startPoint y: 166, endPoint x: 39, endPoint y: 295, distance: 129.7
click at [52, 166] on b "Wedding" at bounding box center [64, 166] width 36 height 13
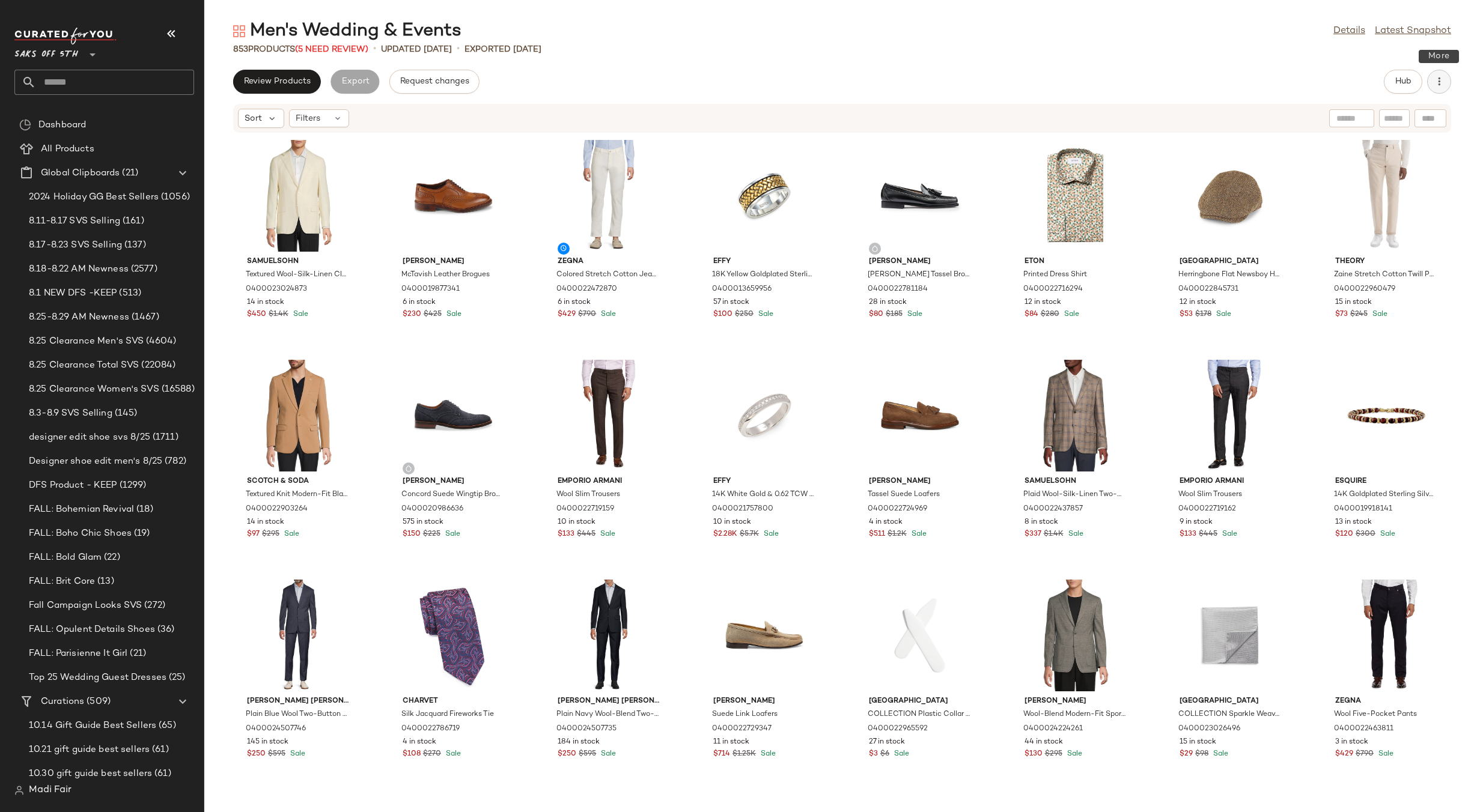
click at [1433, 79] on icon "button" at bounding box center [1438, 81] width 12 height 12
click at [1371, 169] on span "Clear Suggested Products" at bounding box center [1384, 174] width 113 height 13
click at [614, 59] on div "Men's Wedding & Events Details Latest Snapshot 853 Products (5 Need Review) • u…" at bounding box center [842, 415] width 1276 height 793
click at [327, 122] on div "Filters" at bounding box center [319, 118] width 60 height 18
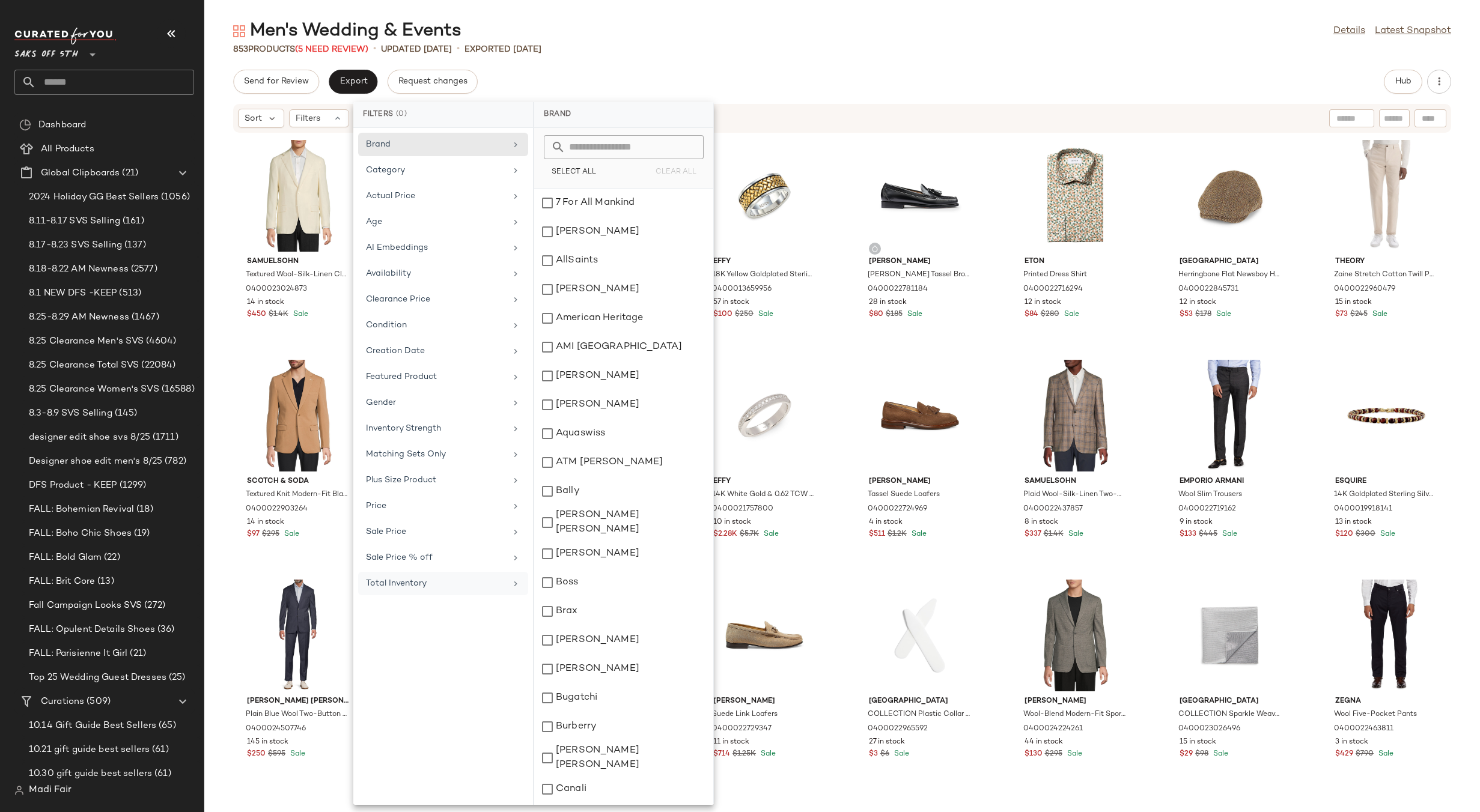
click at [429, 579] on div "Total Inventory" at bounding box center [436, 584] width 140 height 13
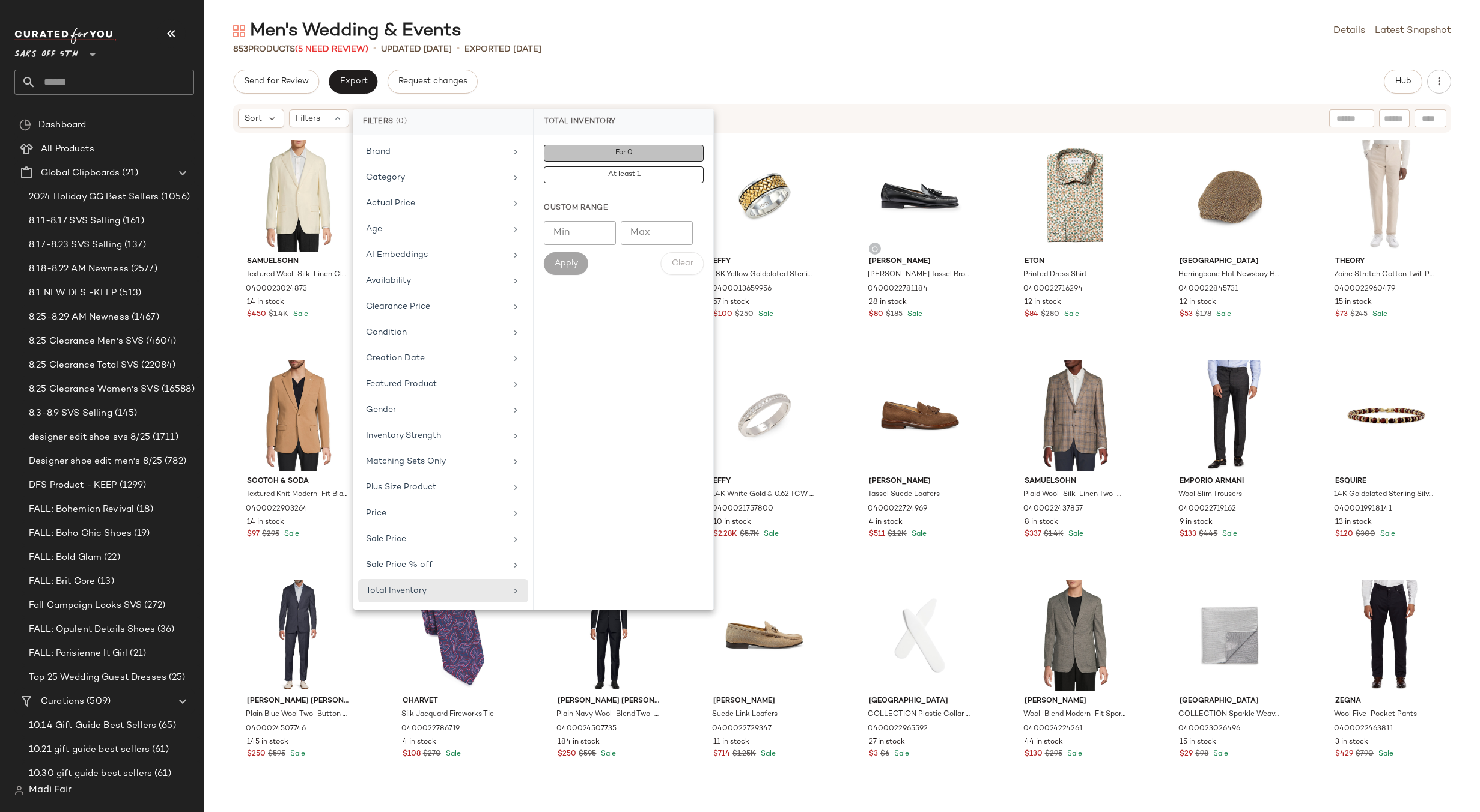
click at [605, 157] on button "For 0" at bounding box center [624, 153] width 160 height 17
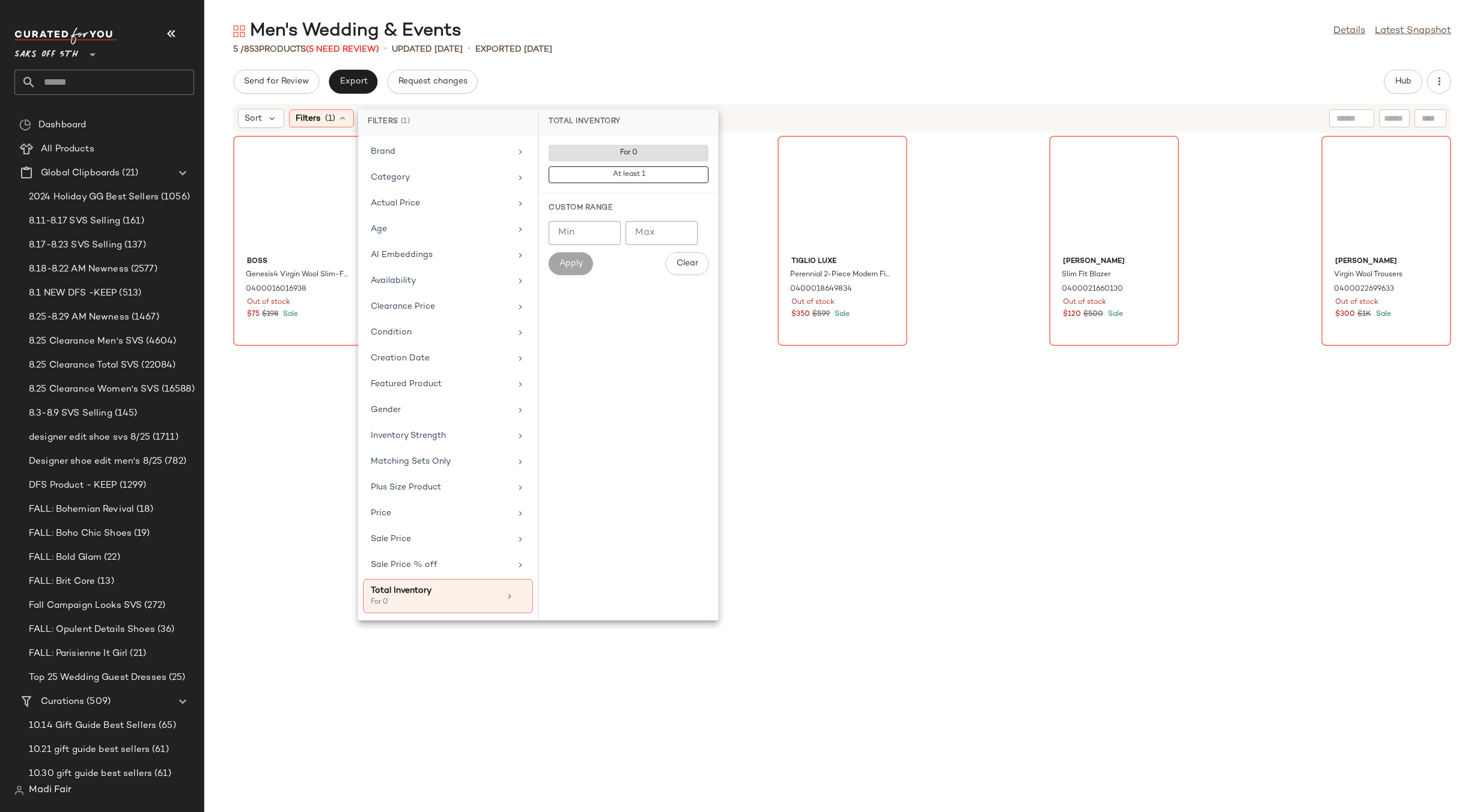
click at [656, 50] on div "5 / 853 Products (5 Need Review) • updated Aug 26th • Exported Aug 26th" at bounding box center [842, 49] width 1276 height 12
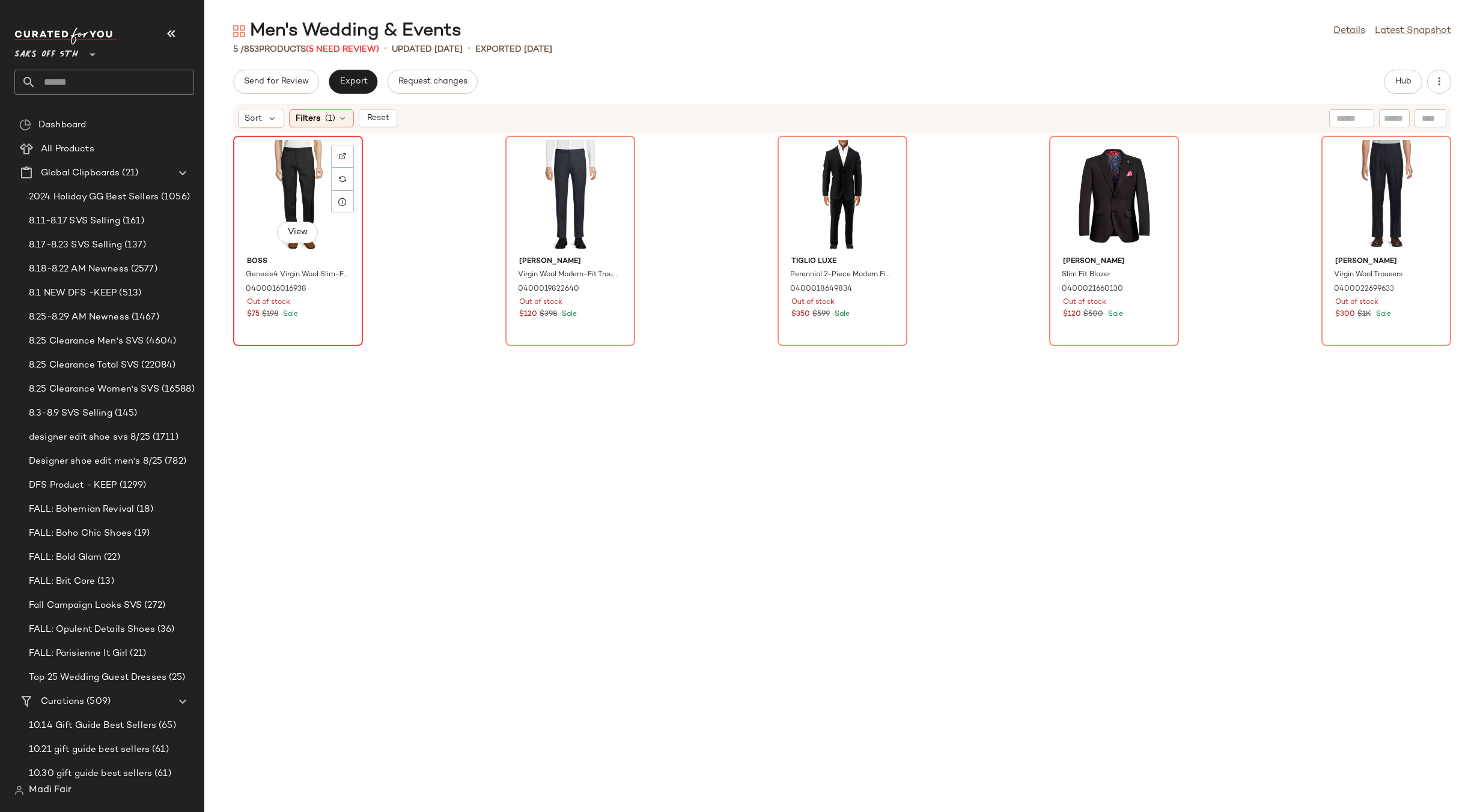
click at [293, 190] on div "View" at bounding box center [298, 195] width 121 height 112
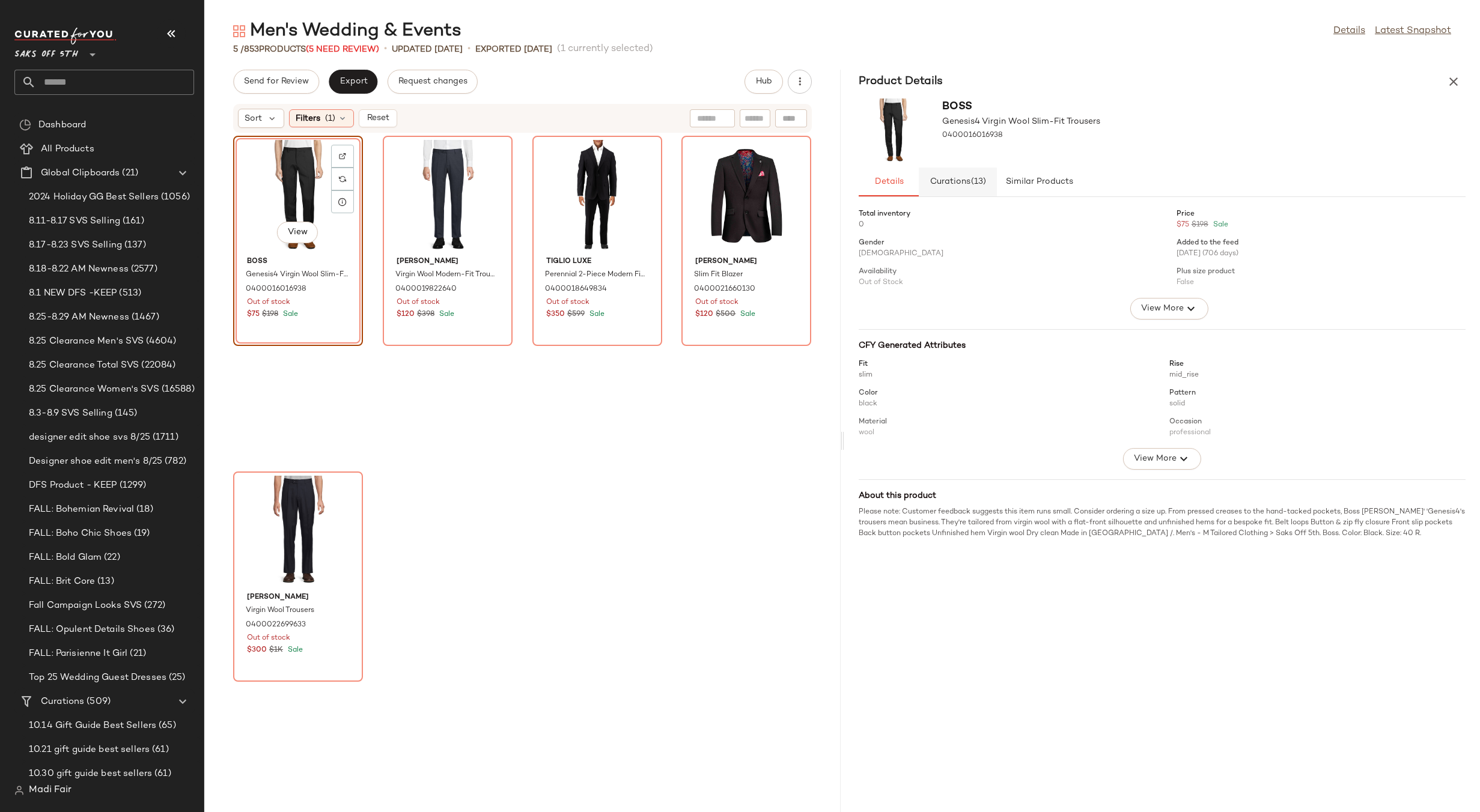
click at [976, 178] on span "(13)" at bounding box center [978, 181] width 15 height 10
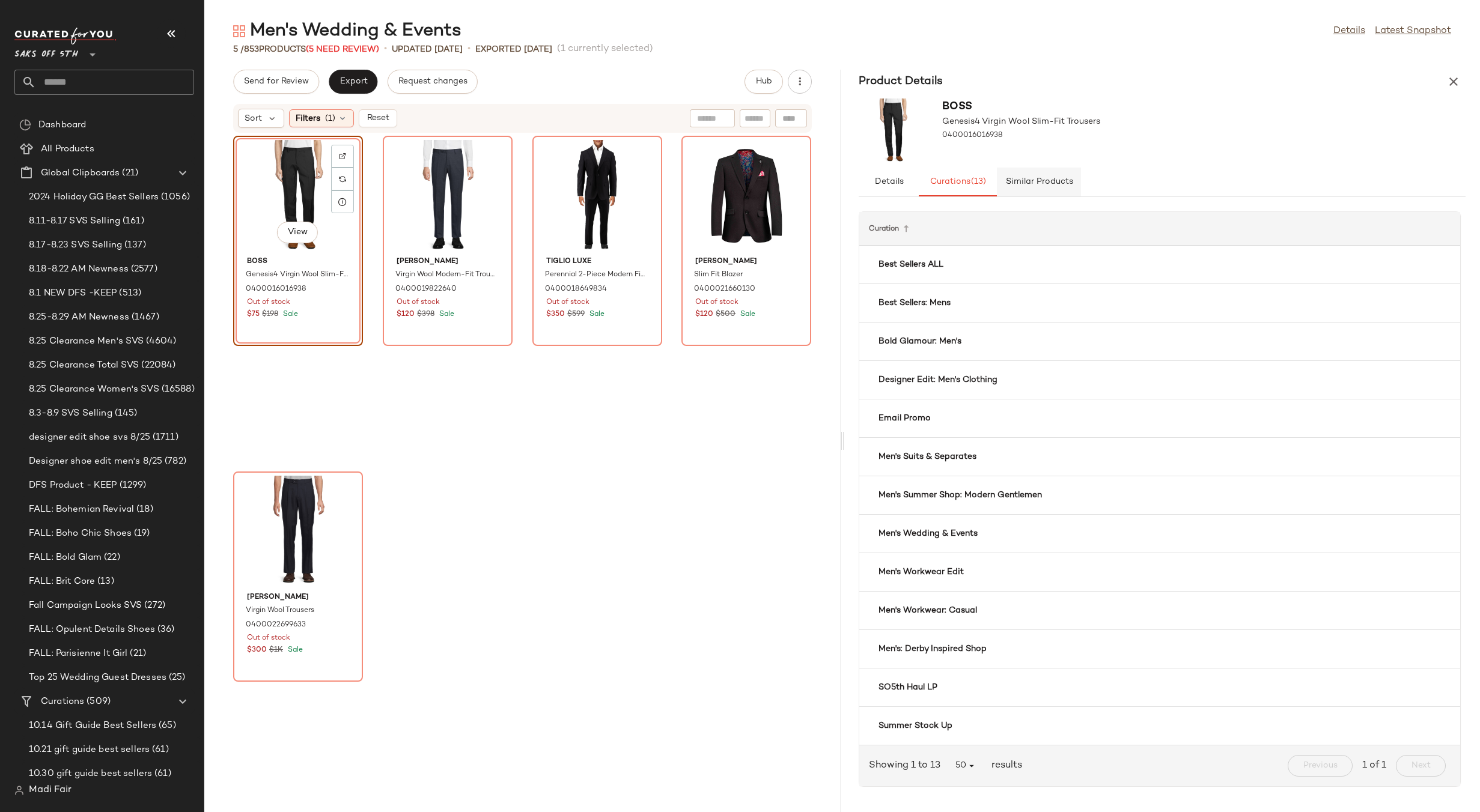
click at [1029, 180] on span "Similar Products" at bounding box center [1038, 181] width 68 height 10
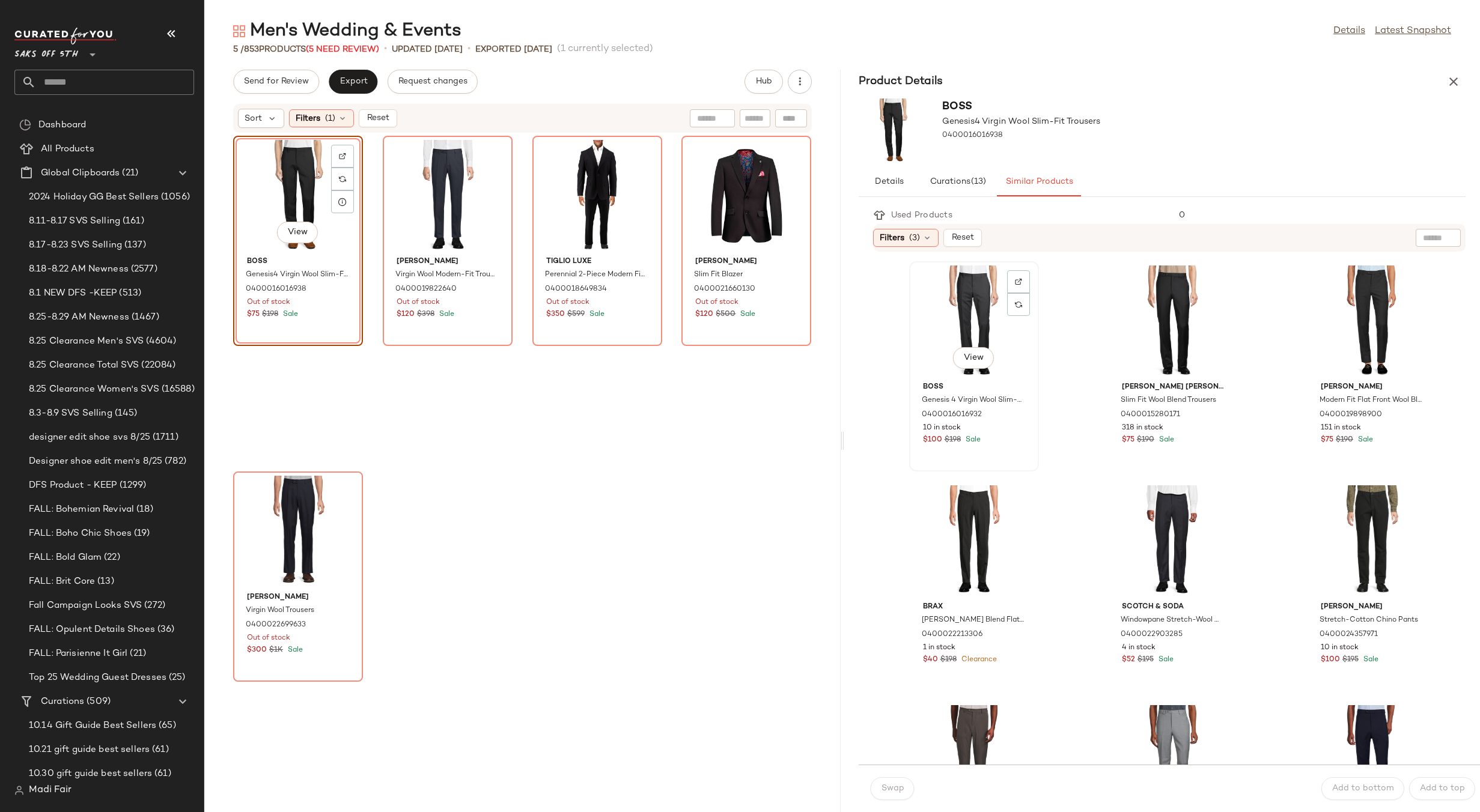
click at [940, 284] on div "View" at bounding box center [974, 321] width 121 height 112
click at [893, 790] on span "Swap" at bounding box center [892, 788] width 24 height 10
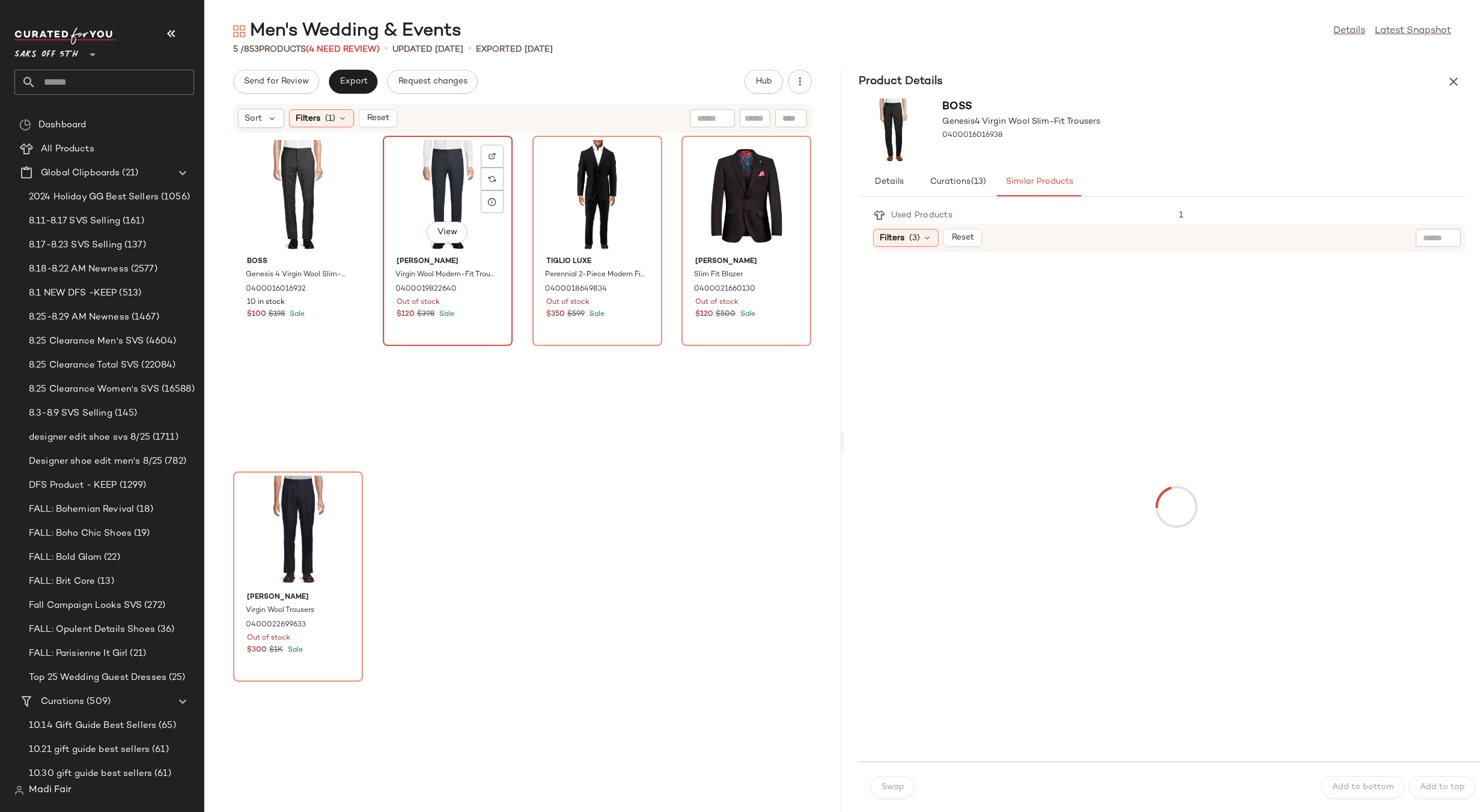
click at [412, 178] on div "View" at bounding box center [447, 195] width 121 height 112
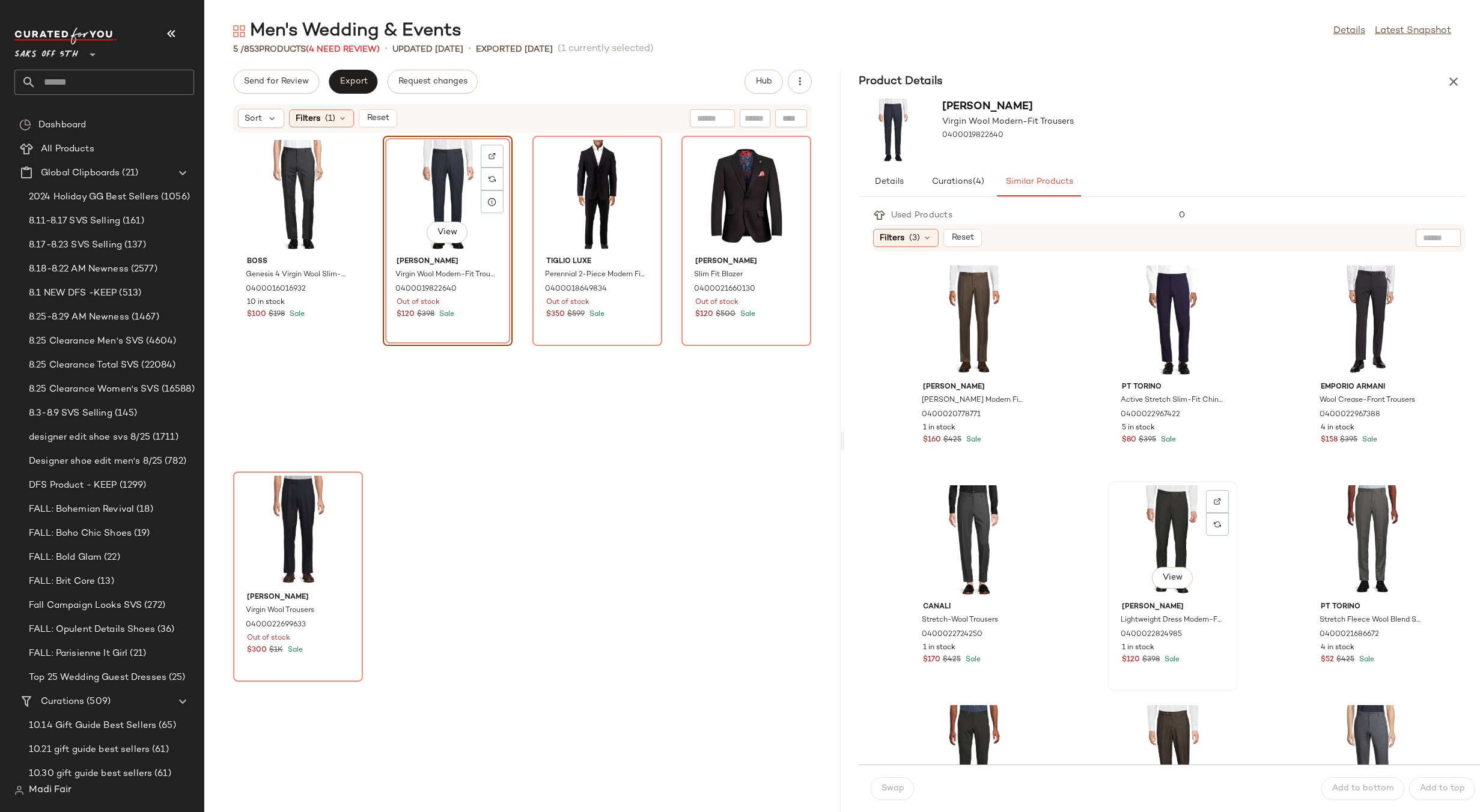
click at [1163, 509] on div "View" at bounding box center [1173, 541] width 121 height 112
click at [955, 540] on div "View" at bounding box center [974, 541] width 121 height 112
click at [1135, 314] on div "View" at bounding box center [1173, 321] width 121 height 112
click at [900, 790] on span "Swap" at bounding box center [892, 788] width 24 height 10
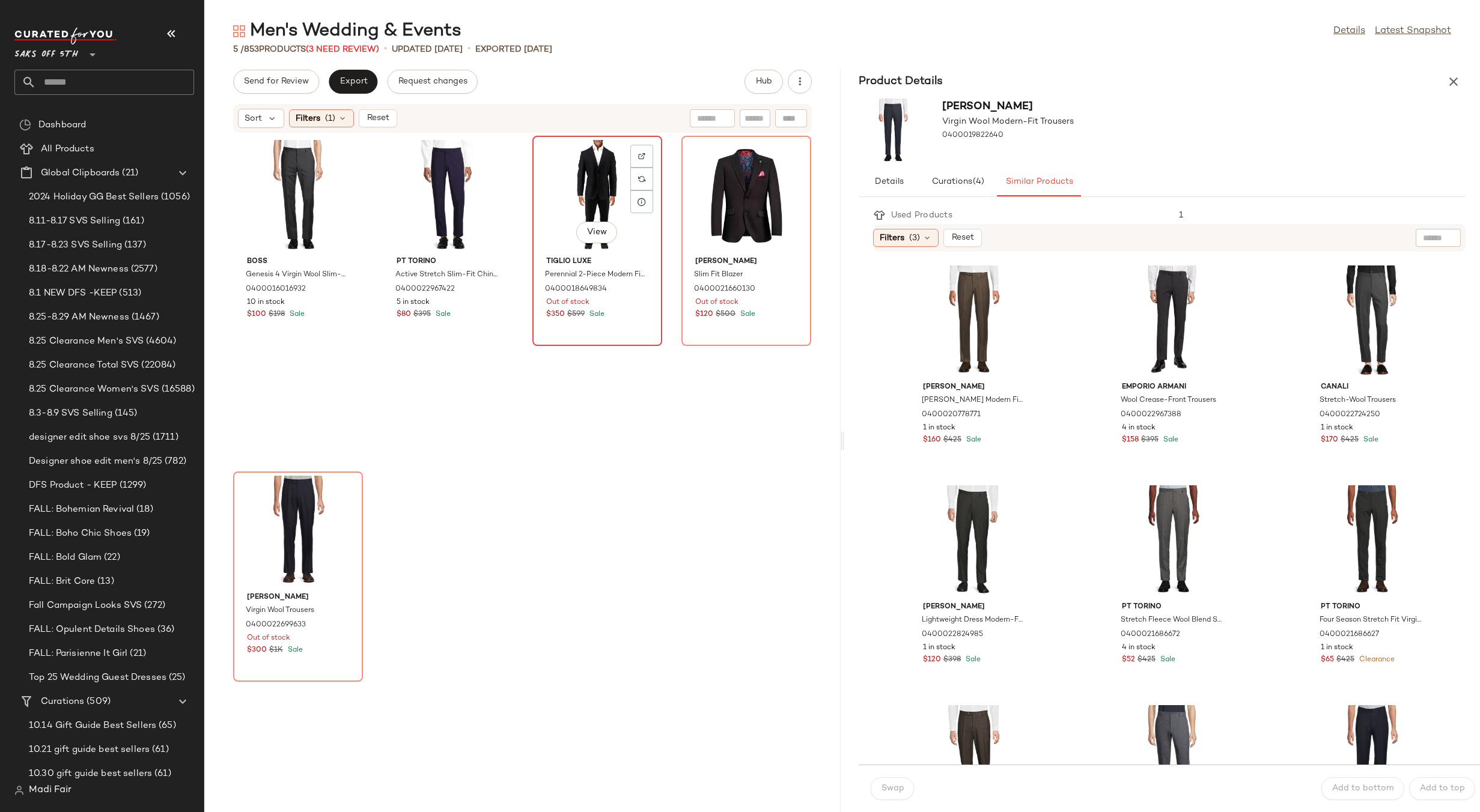
click at [597, 190] on div "View" at bounding box center [597, 195] width 121 height 112
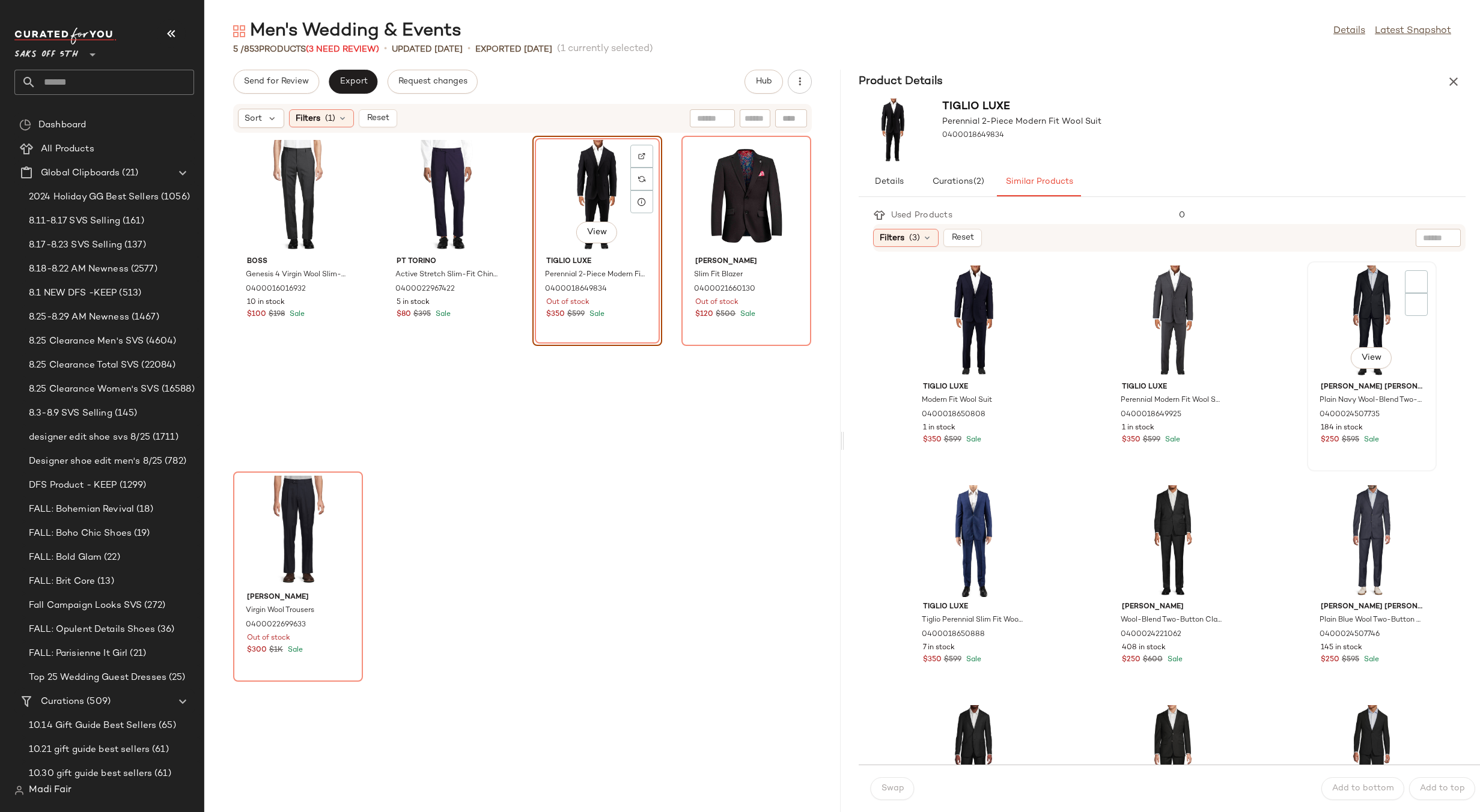
click at [1318, 314] on div "View" at bounding box center [1371, 321] width 121 height 112
click at [897, 782] on button "Swap" at bounding box center [892, 789] width 44 height 23
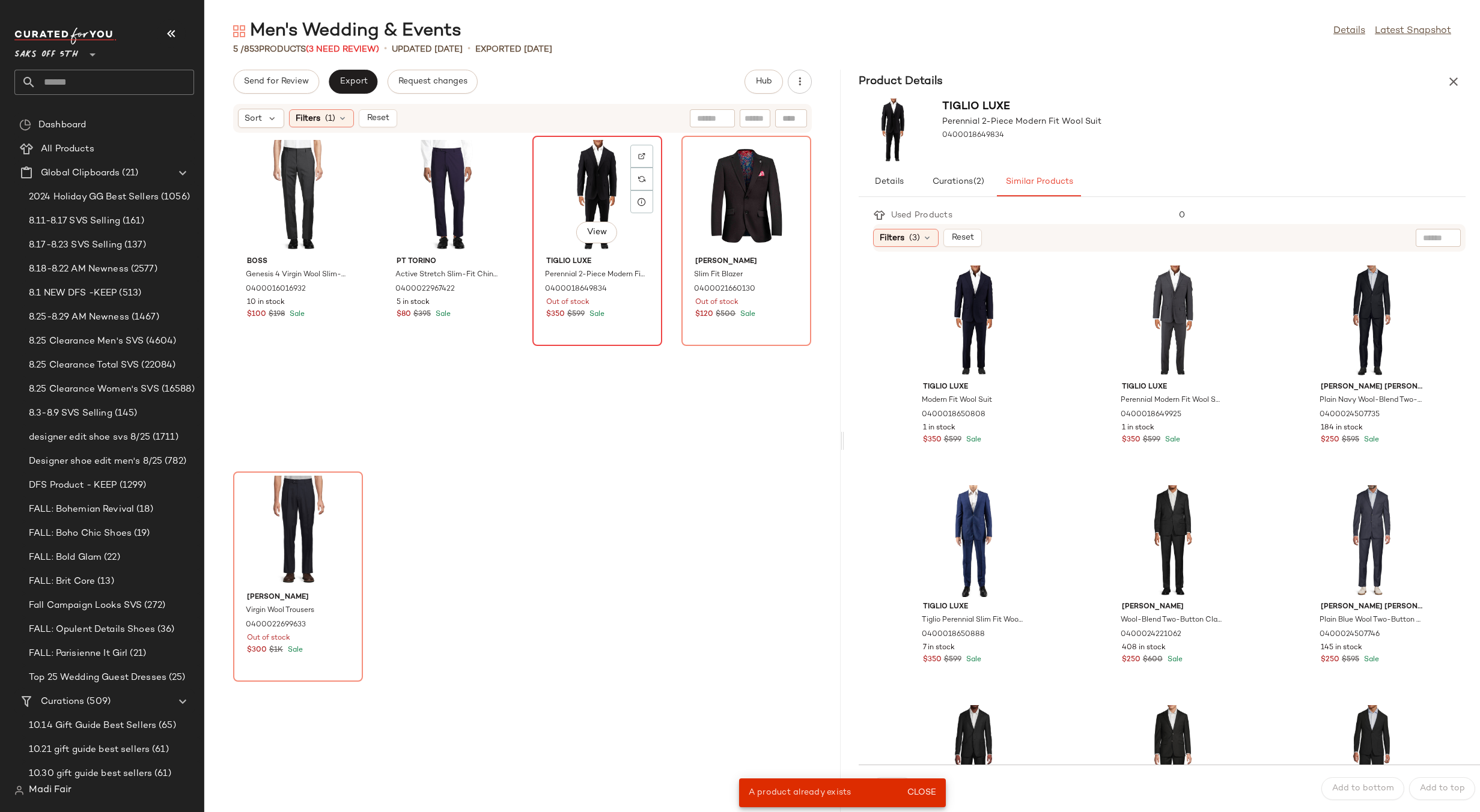
click at [595, 200] on div "View" at bounding box center [597, 195] width 121 height 112
click at [1133, 521] on div "View" at bounding box center [1173, 541] width 121 height 112
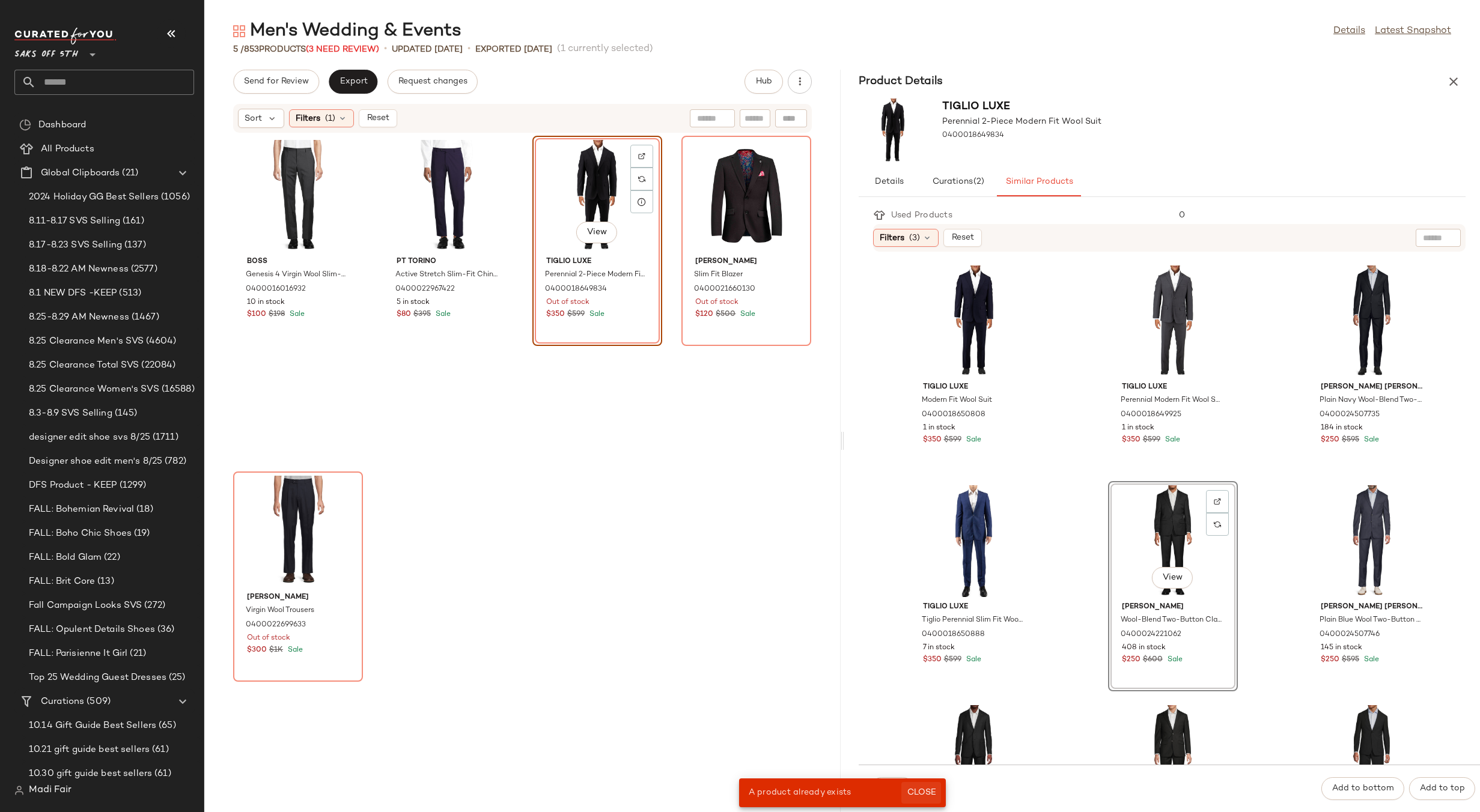
click at [908, 795] on span "Close" at bounding box center [921, 793] width 29 height 10
click at [891, 789] on span "Swap" at bounding box center [892, 788] width 24 height 10
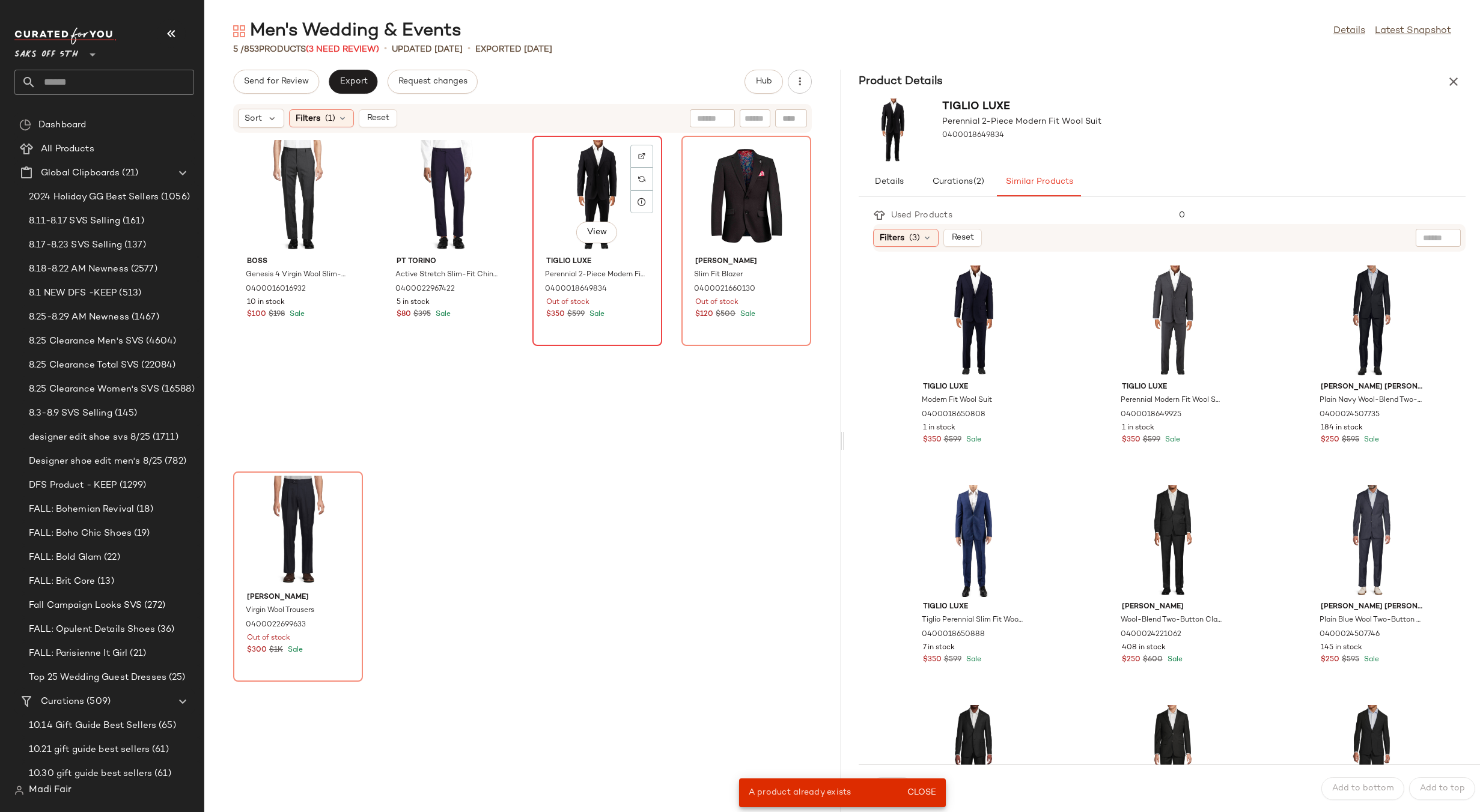
click at [585, 210] on div "View" at bounding box center [597, 195] width 121 height 112
click at [748, 521] on div "Boss Genesis 4 Virgin Wool Slim-Fit Dress Pants 0400016016932 10 in stock $100 …" at bounding box center [523, 466] width 636 height 664
click at [583, 174] on div "View" at bounding box center [597, 195] width 121 height 112
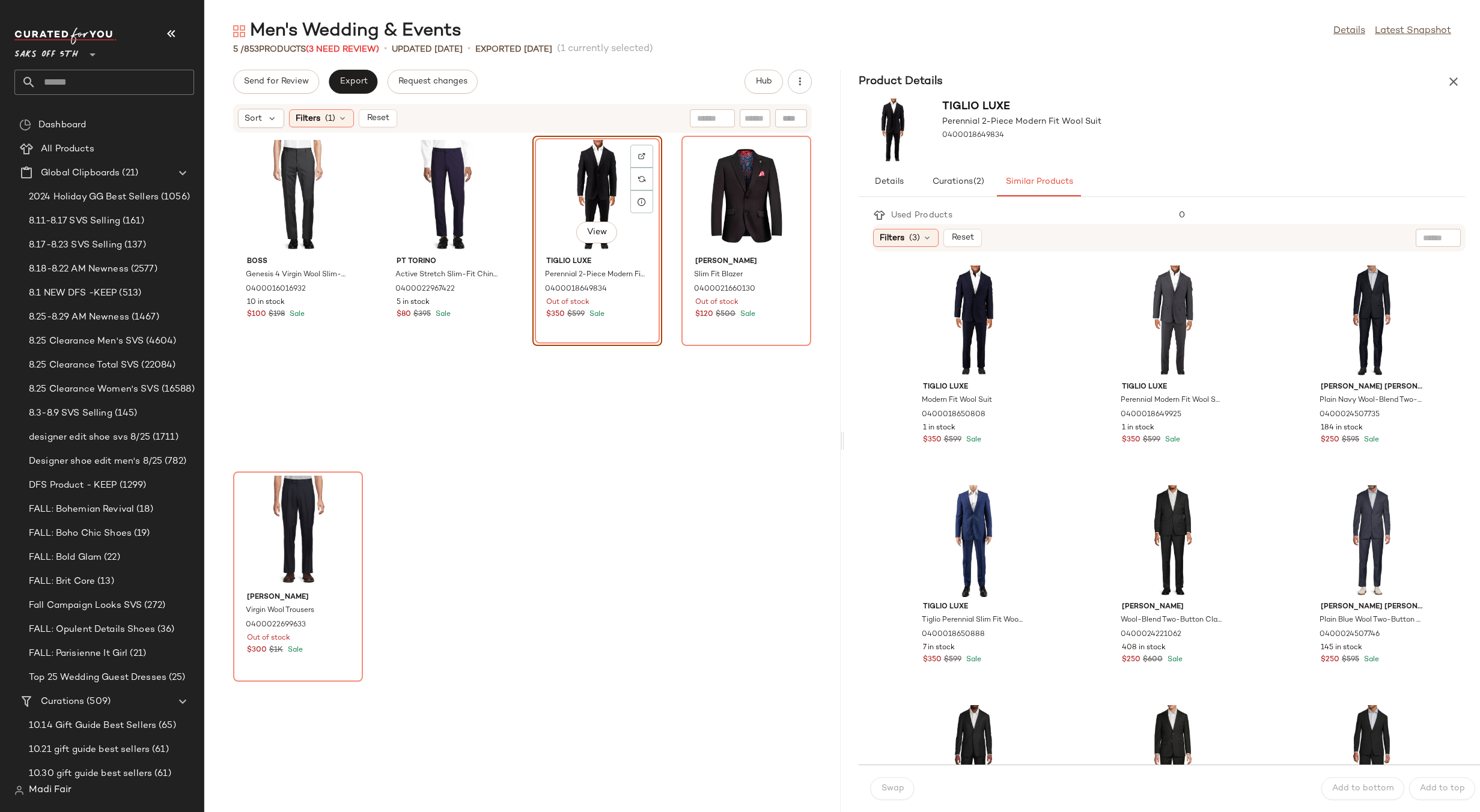
scroll to position [240, 0]
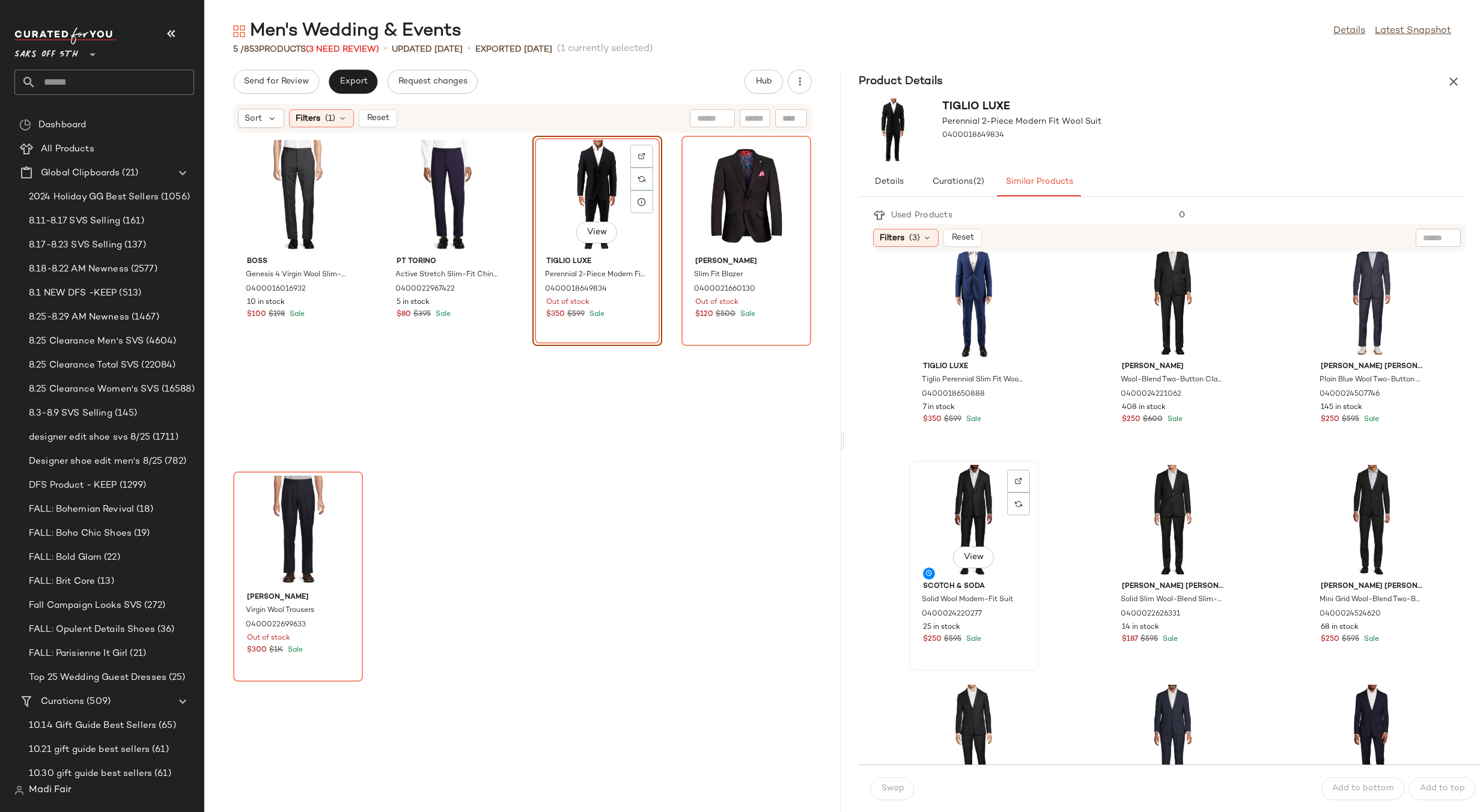
click at [967, 503] on div "View" at bounding box center [974, 521] width 121 height 112
click at [888, 778] on button "Swap" at bounding box center [892, 789] width 44 height 23
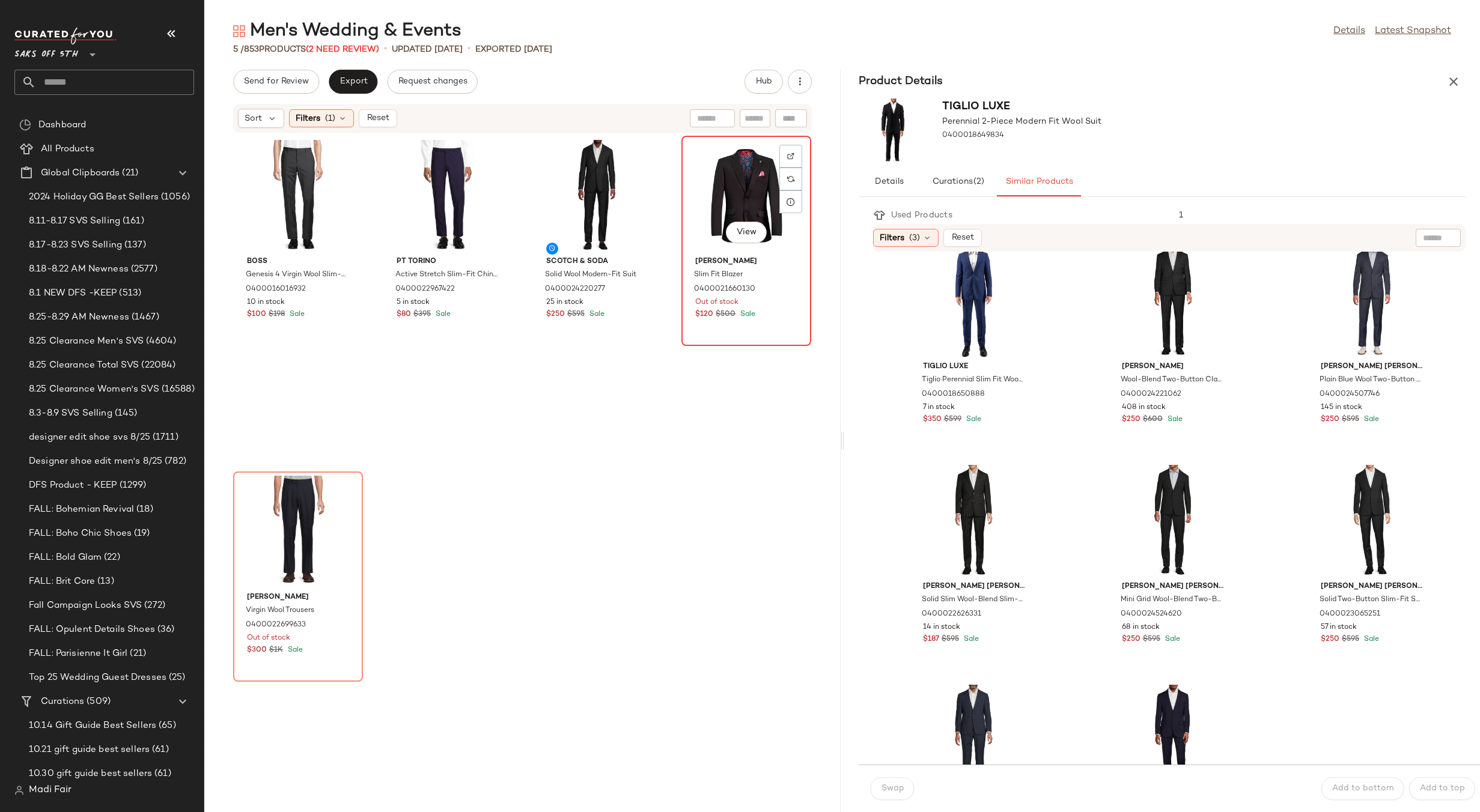
click at [736, 196] on div "View" at bounding box center [746, 195] width 121 height 112
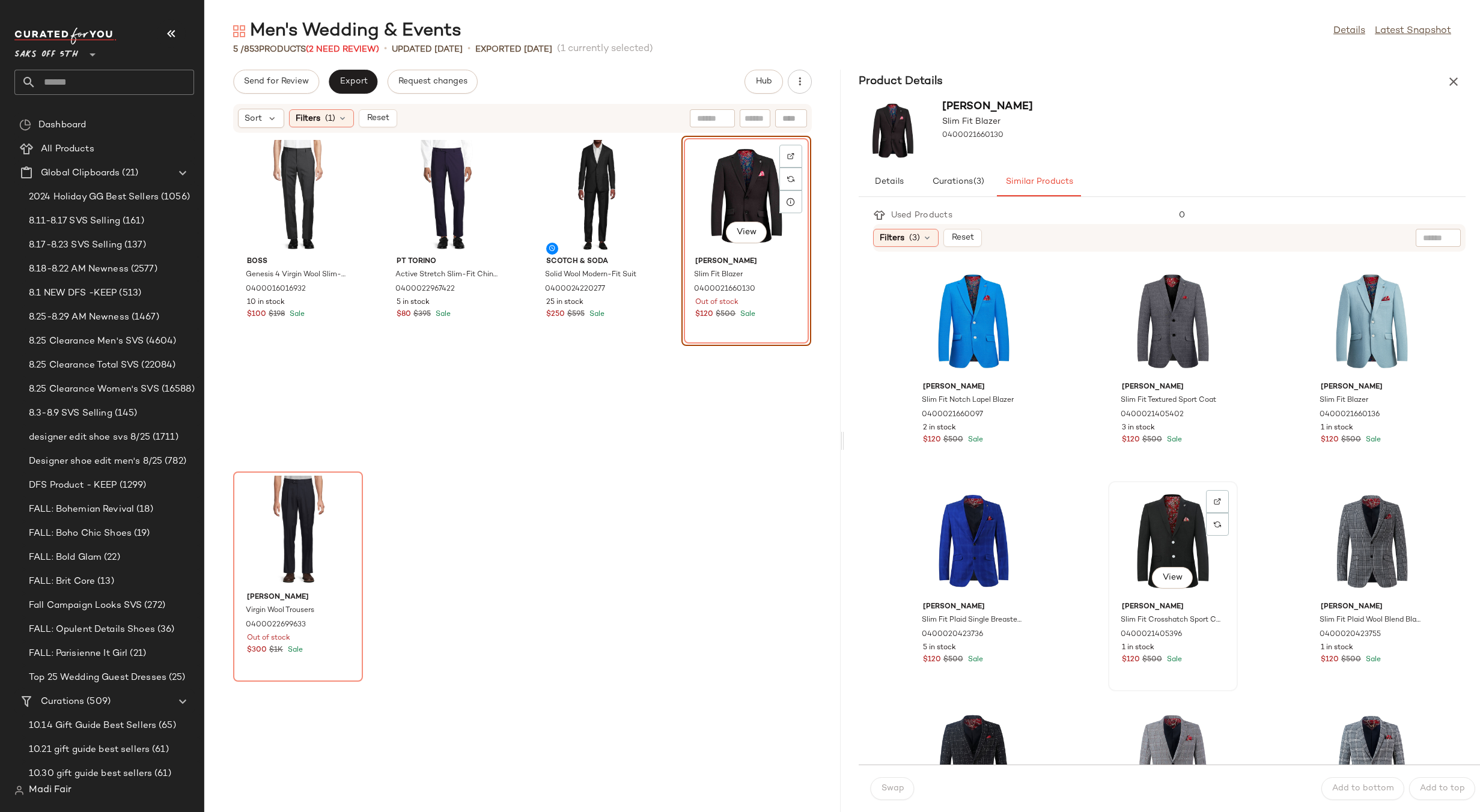
click at [1163, 533] on div "View" at bounding box center [1173, 541] width 121 height 112
click at [891, 790] on span "Swap" at bounding box center [892, 788] width 24 height 10
click at [1160, 287] on div "View" at bounding box center [1173, 321] width 121 height 112
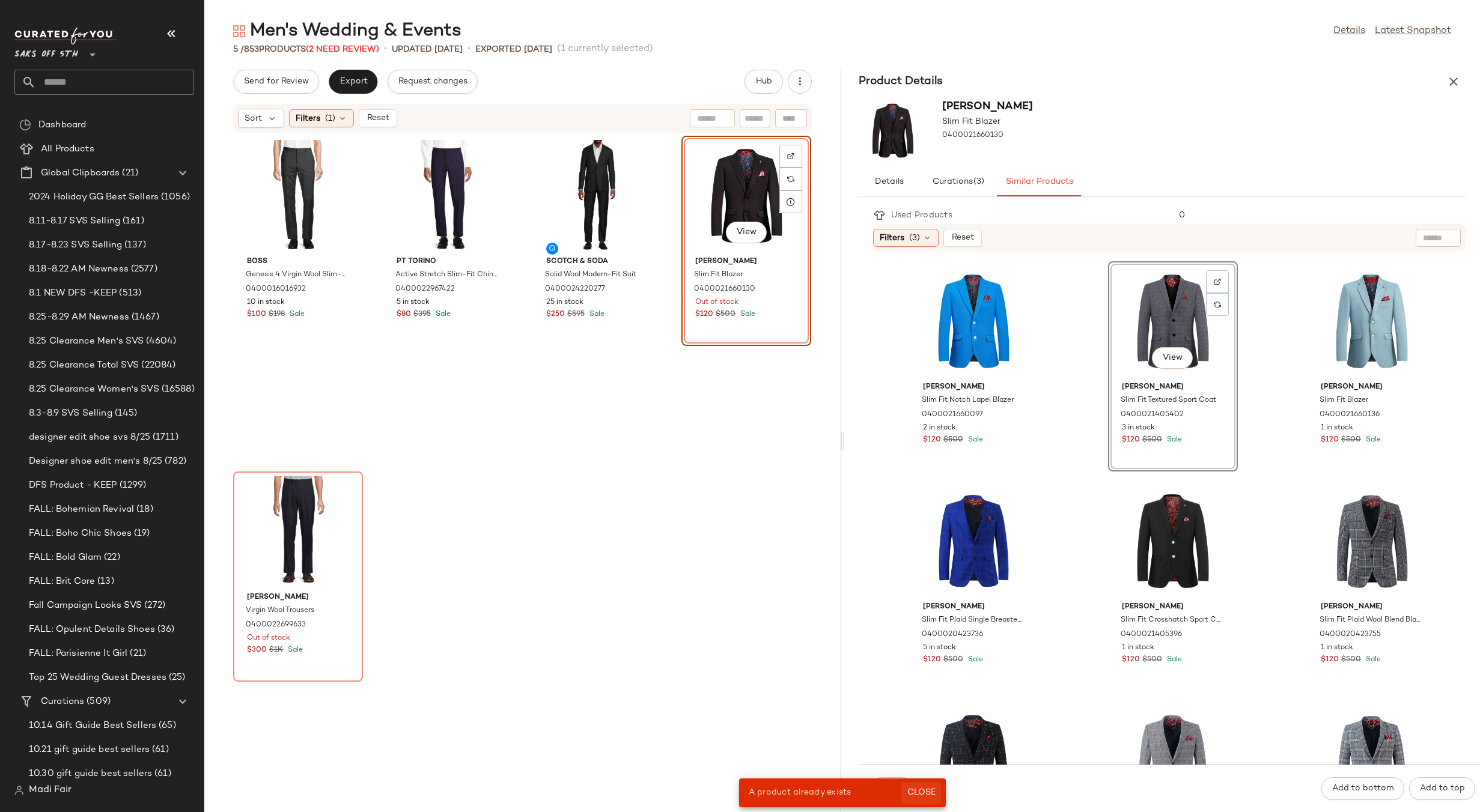
click at [917, 788] on button "Close" at bounding box center [920, 793] width 39 height 22
click at [890, 788] on span "Swap" at bounding box center [892, 788] width 24 height 10
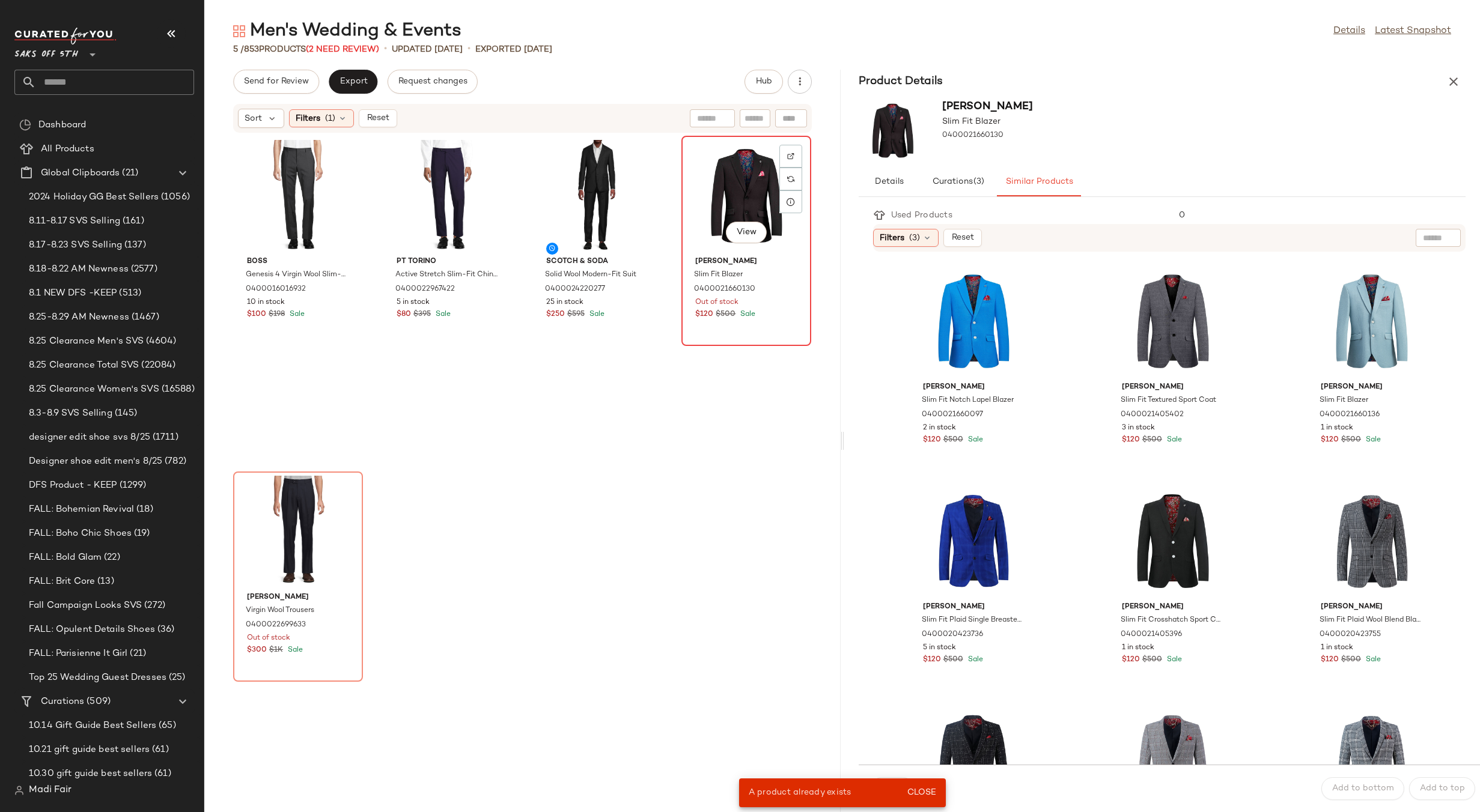
click at [707, 171] on div "View" at bounding box center [746, 195] width 121 height 112
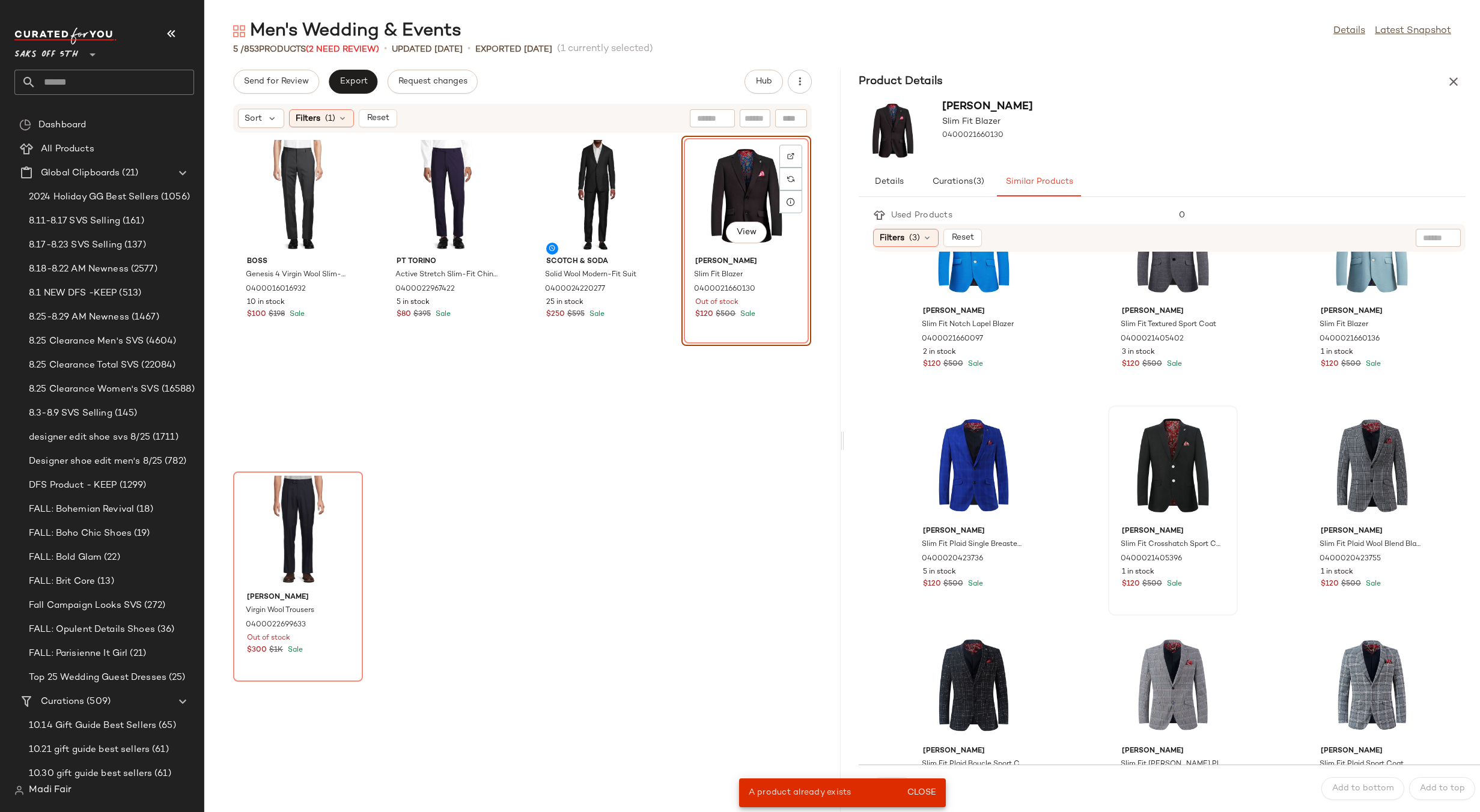
scroll to position [240, 0]
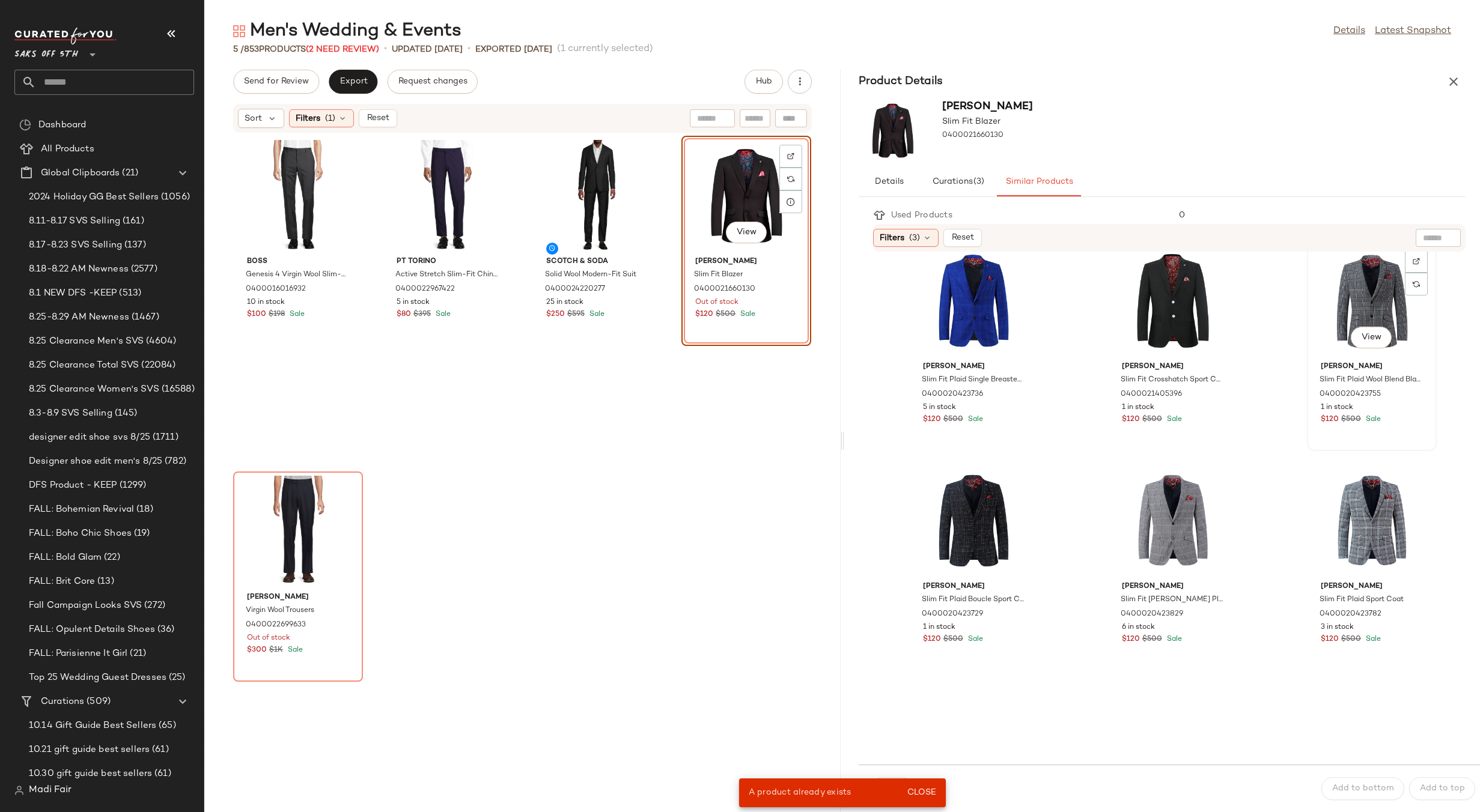
click at [1363, 287] on div "View" at bounding box center [1371, 301] width 121 height 112
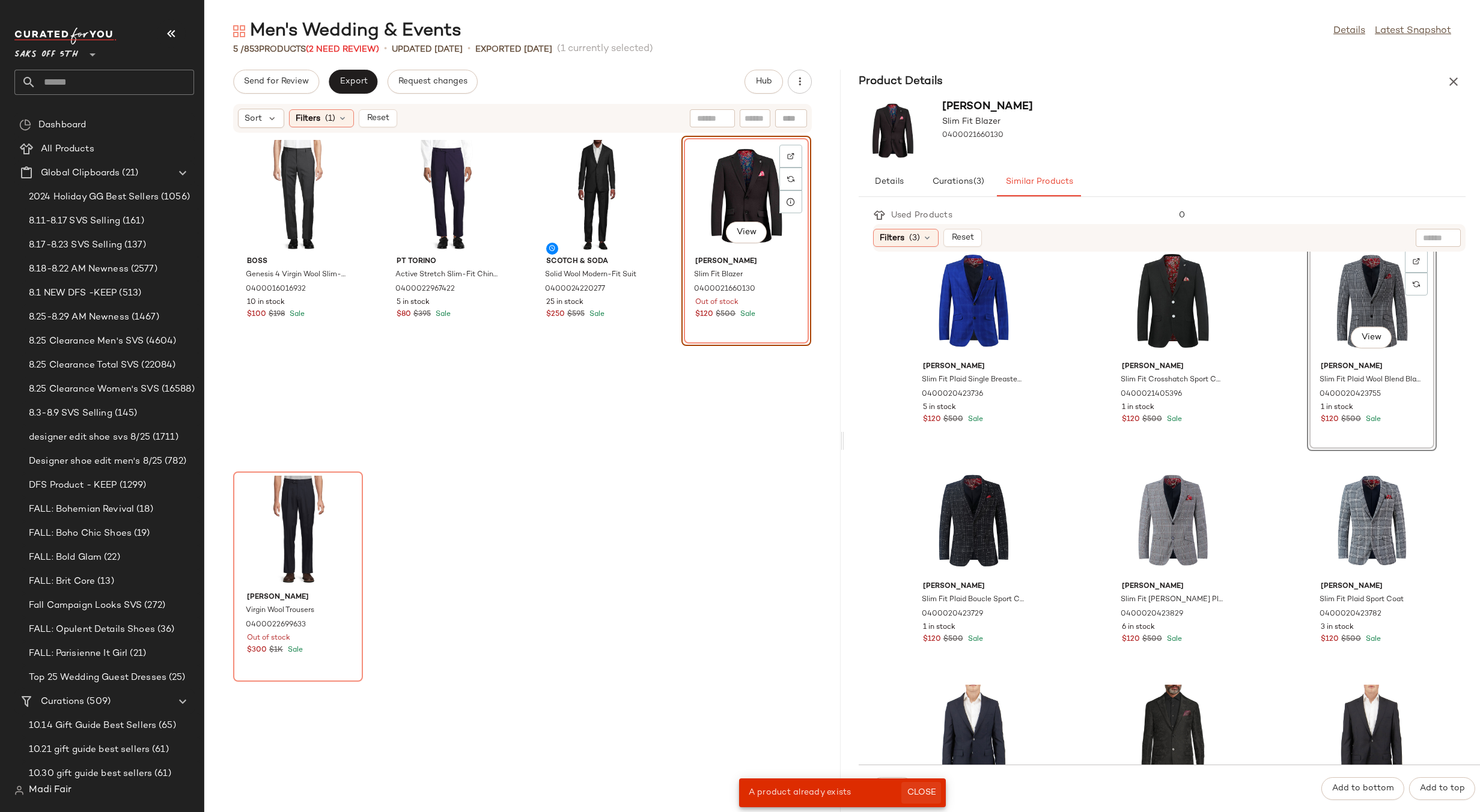
drag, startPoint x: 932, startPoint y: 785, endPoint x: 900, endPoint y: 788, distance: 32.1
click at [932, 785] on button "Close" at bounding box center [920, 793] width 39 height 22
click at [883, 792] on span "Swap" at bounding box center [892, 788] width 24 height 10
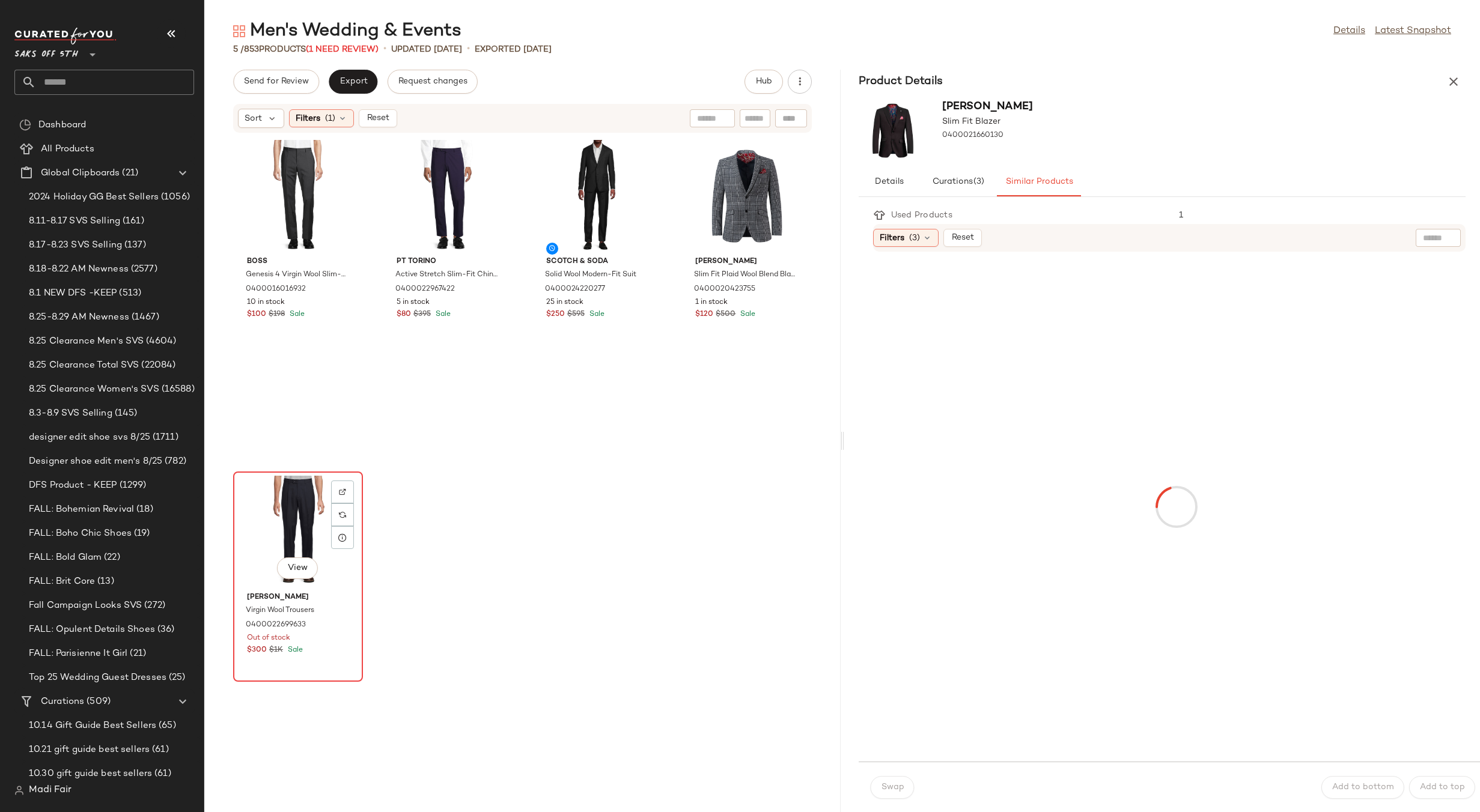
click at [286, 523] on div "View" at bounding box center [298, 532] width 121 height 112
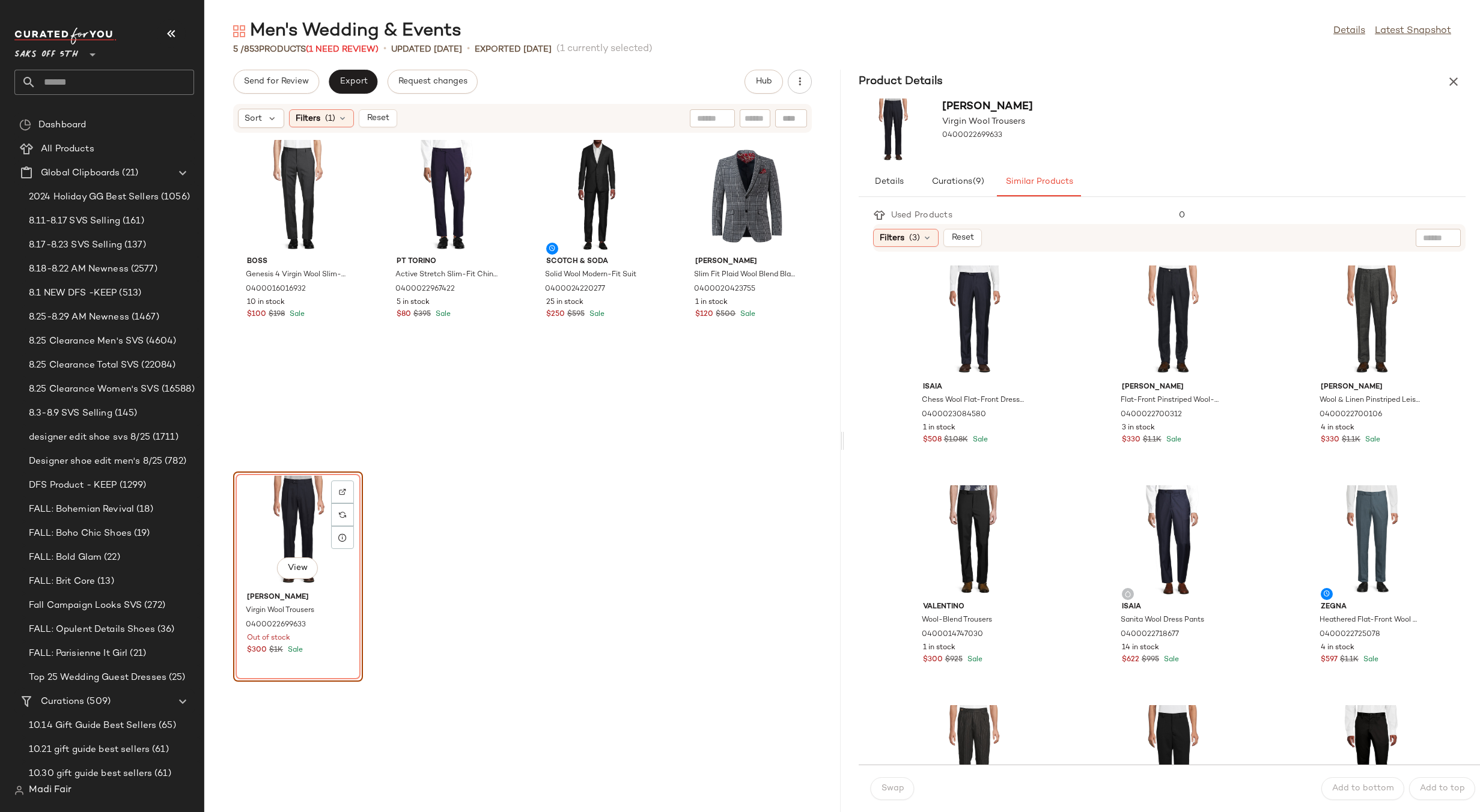
click at [817, 387] on div "Boss Genesis 4 Virgin Wool Slim-Fit Dress Pants 0400016016932 10 in stock $100 …" at bounding box center [523, 466] width 636 height 664
click at [286, 522] on div "View" at bounding box center [298, 532] width 121 height 112
click at [1153, 339] on div "View" at bounding box center [1173, 321] width 121 height 112
click at [883, 786] on span "Swap" at bounding box center [892, 788] width 24 height 10
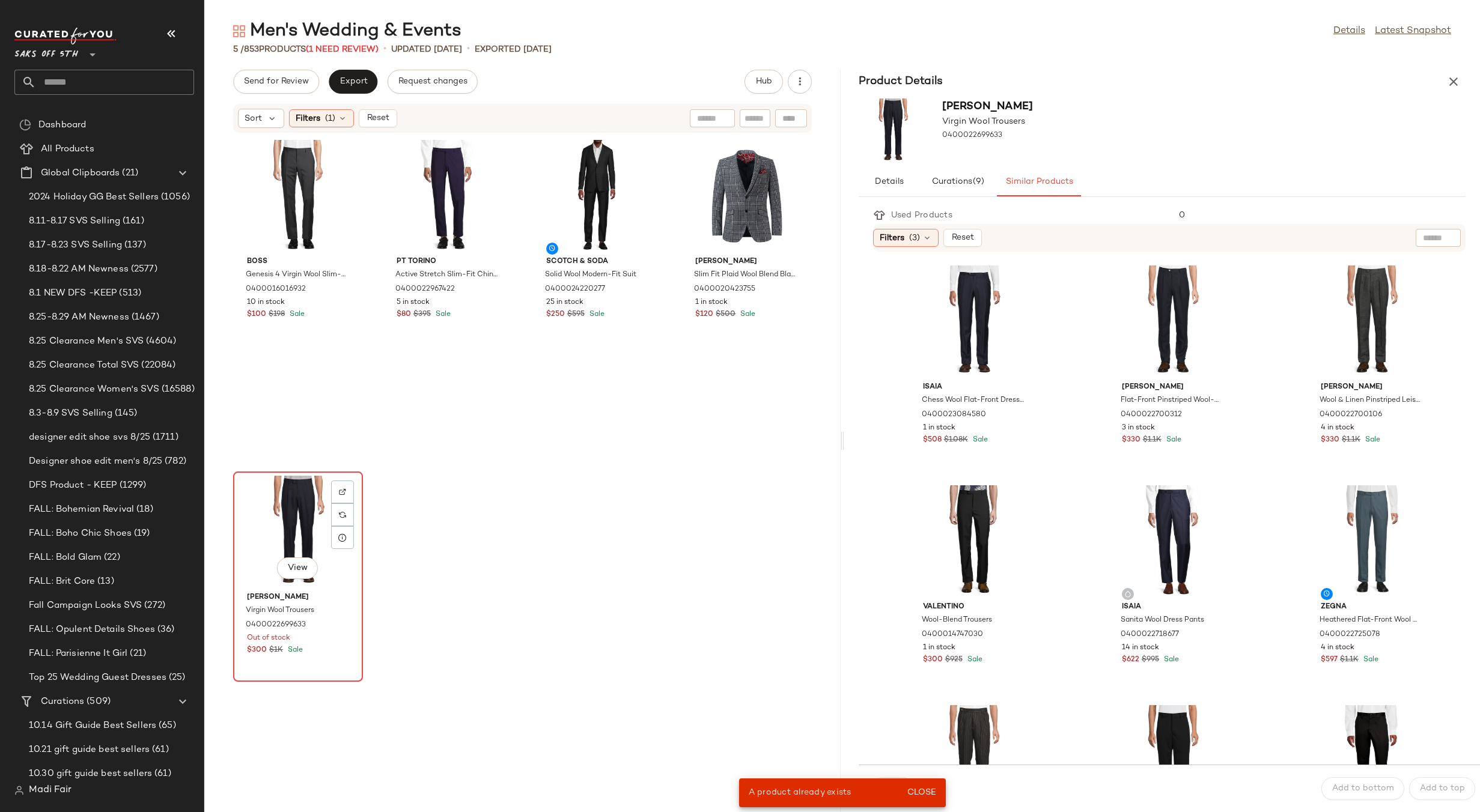
click at [302, 514] on div "View" at bounding box center [298, 532] width 121 height 112
click at [1364, 512] on div "View" at bounding box center [1371, 541] width 121 height 112
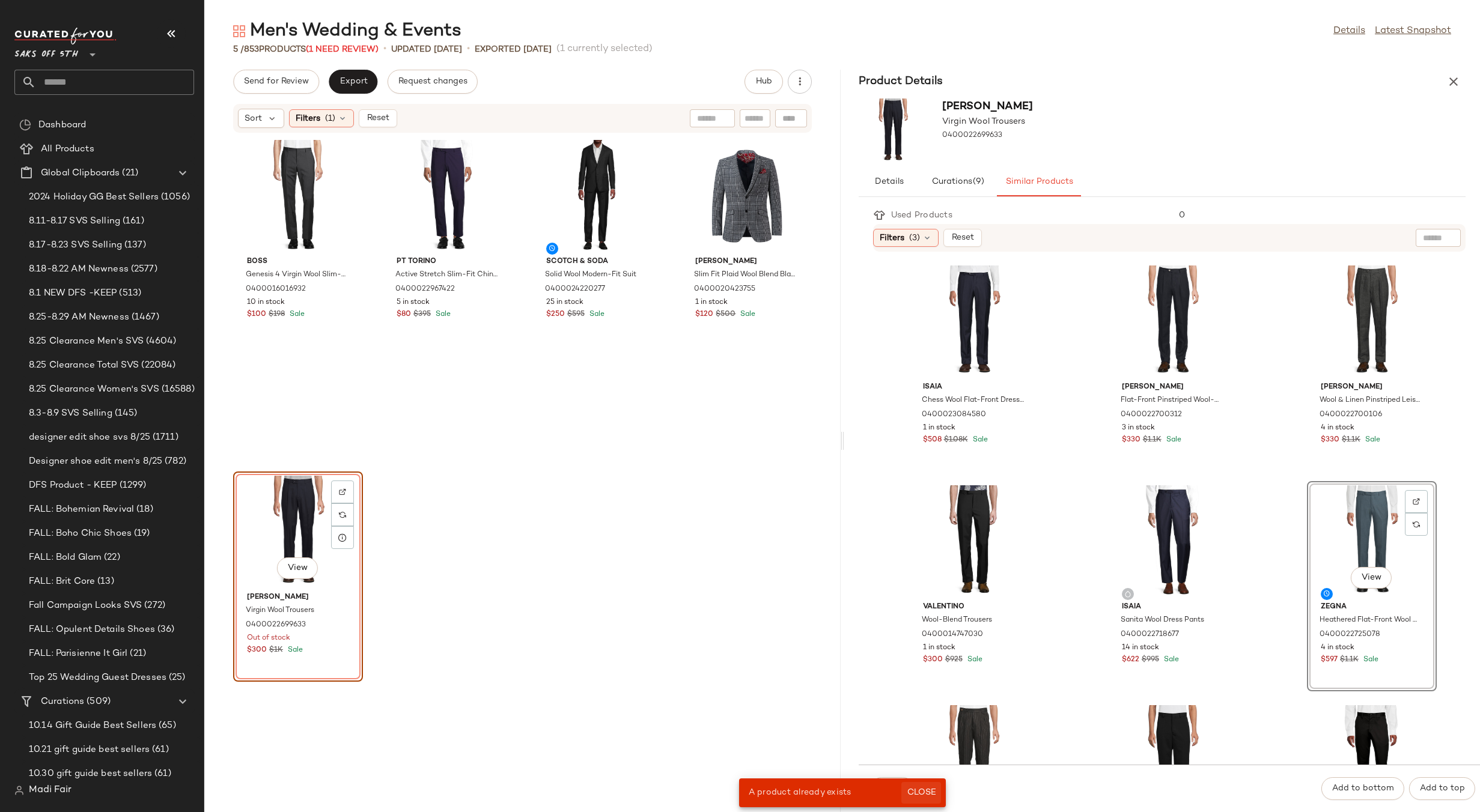
click at [919, 788] on span "Close" at bounding box center [921, 793] width 29 height 10
click at [896, 785] on span "Swap" at bounding box center [892, 788] width 24 height 10
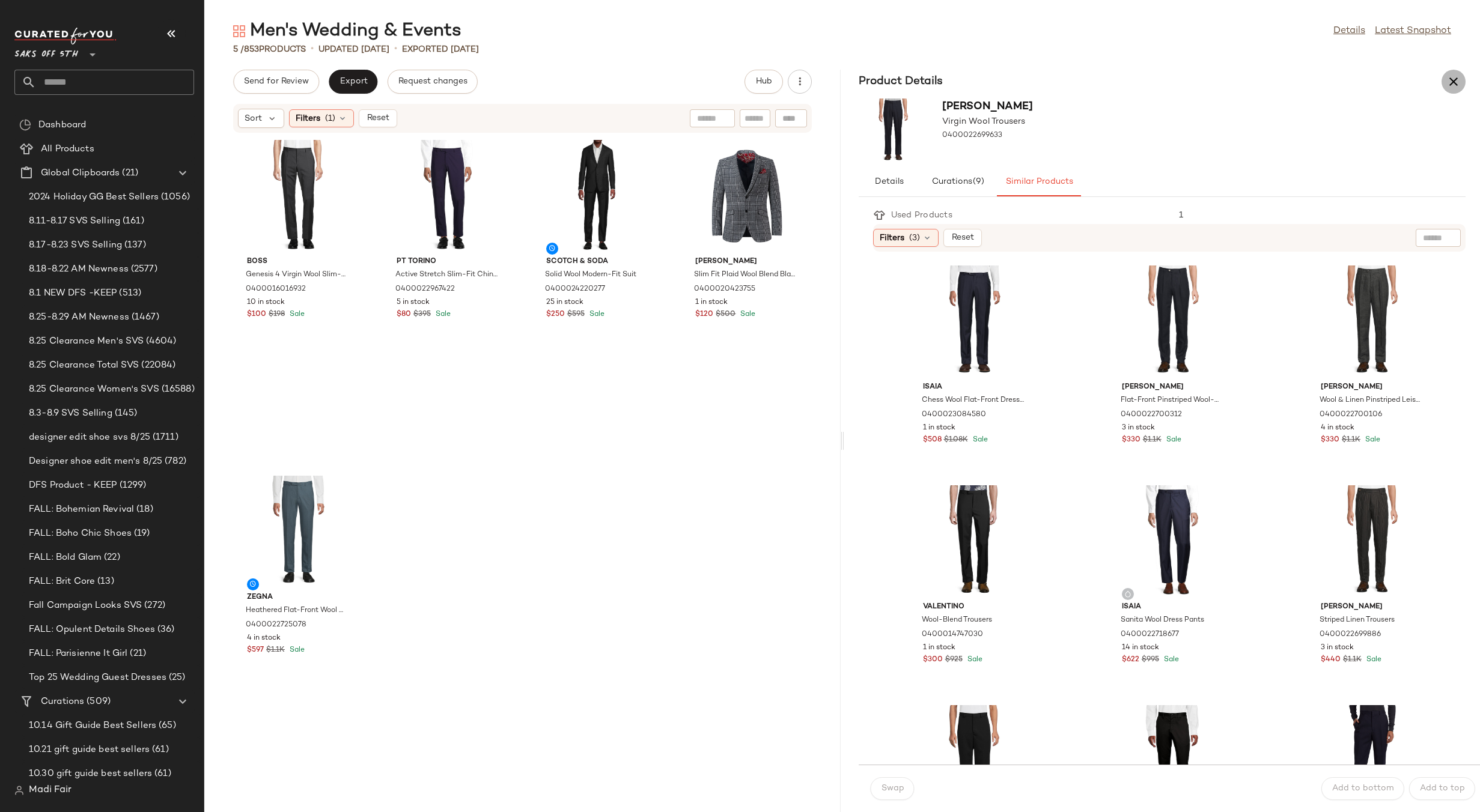
click at [1448, 77] on icon "button" at bounding box center [1453, 82] width 15 height 15
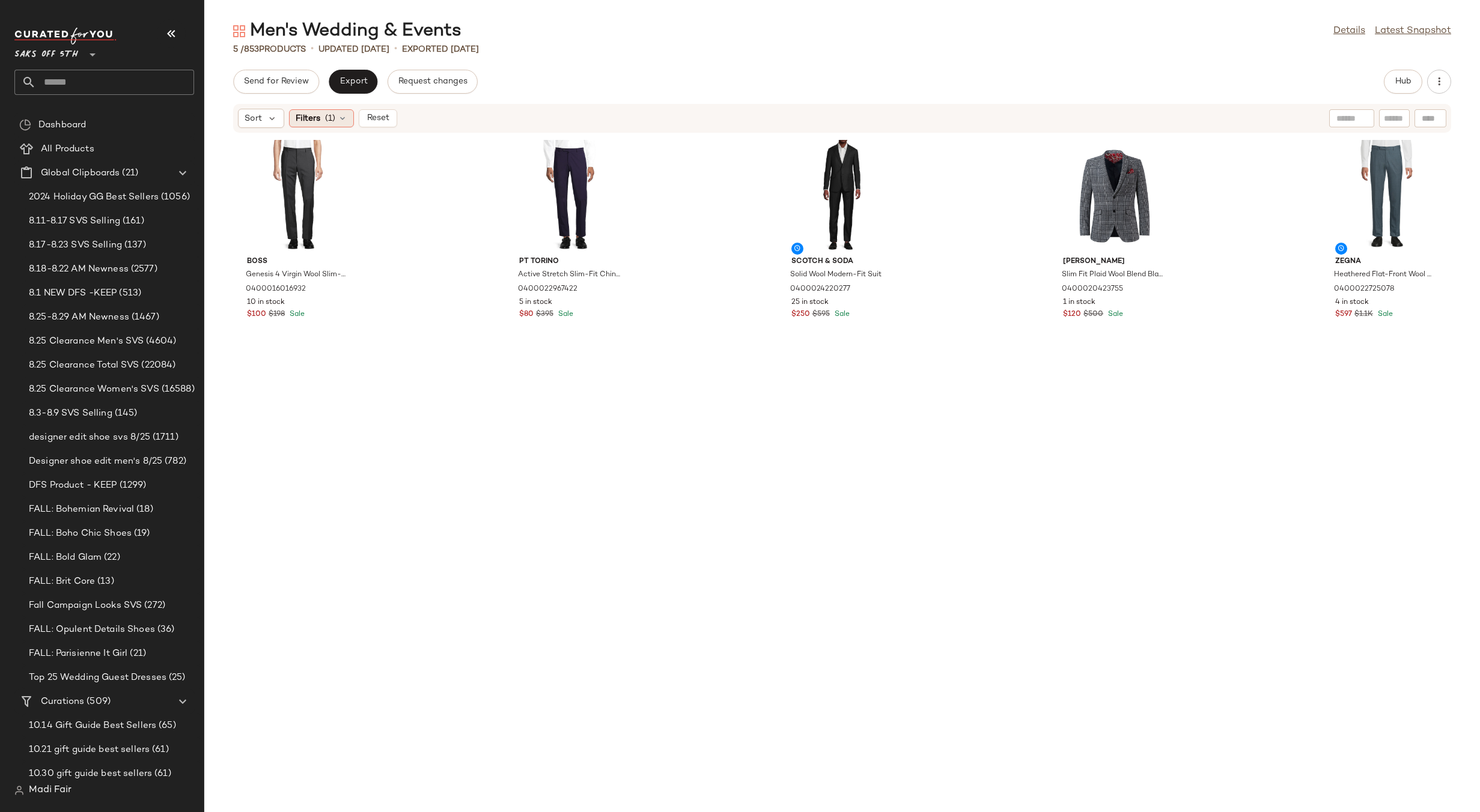
click at [314, 114] on span "Filters" at bounding box center [308, 119] width 25 height 13
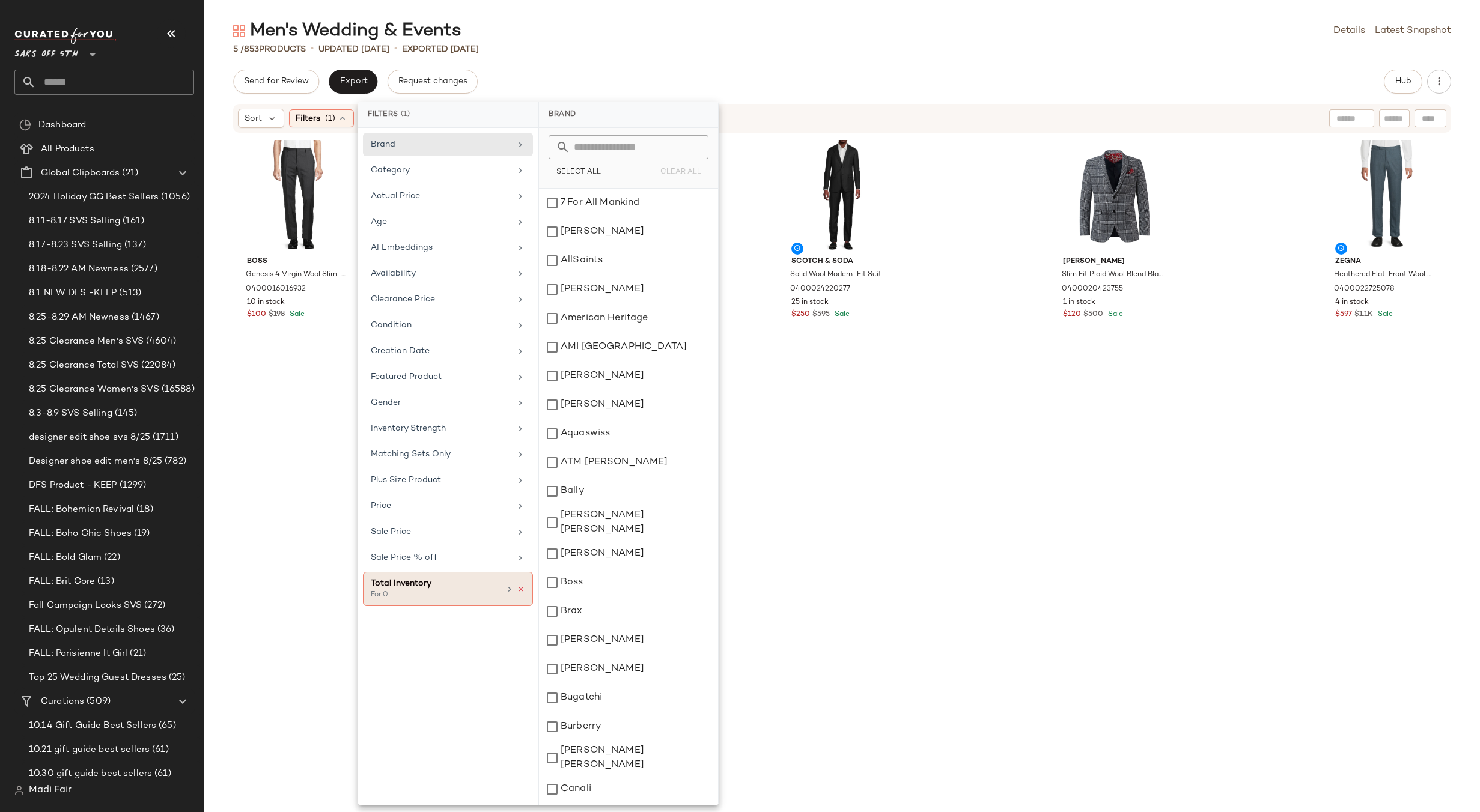
click at [521, 585] on icon at bounding box center [521, 589] width 8 height 8
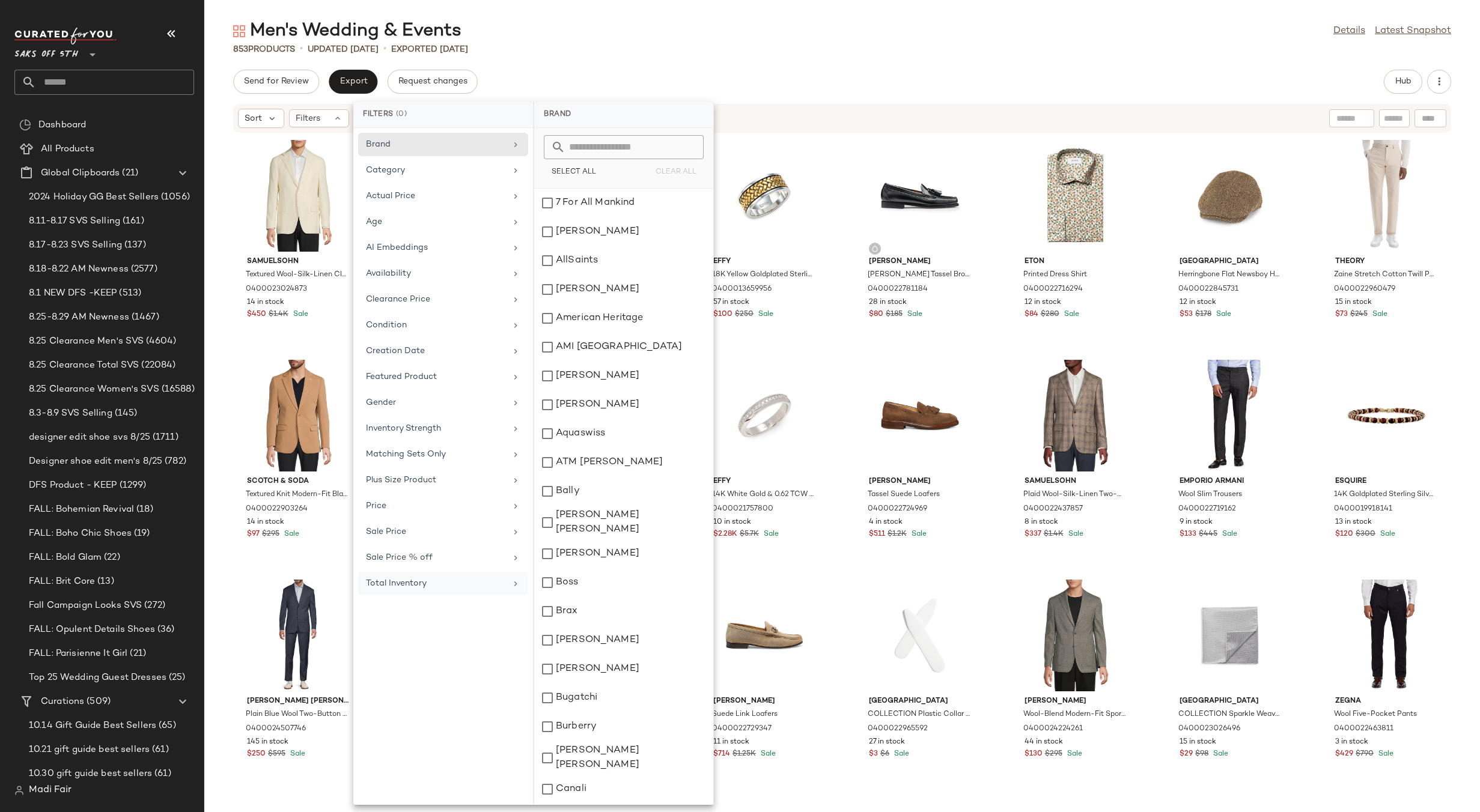
click at [629, 73] on div "Send for Review Export Request changes Hub" at bounding box center [842, 82] width 1218 height 24
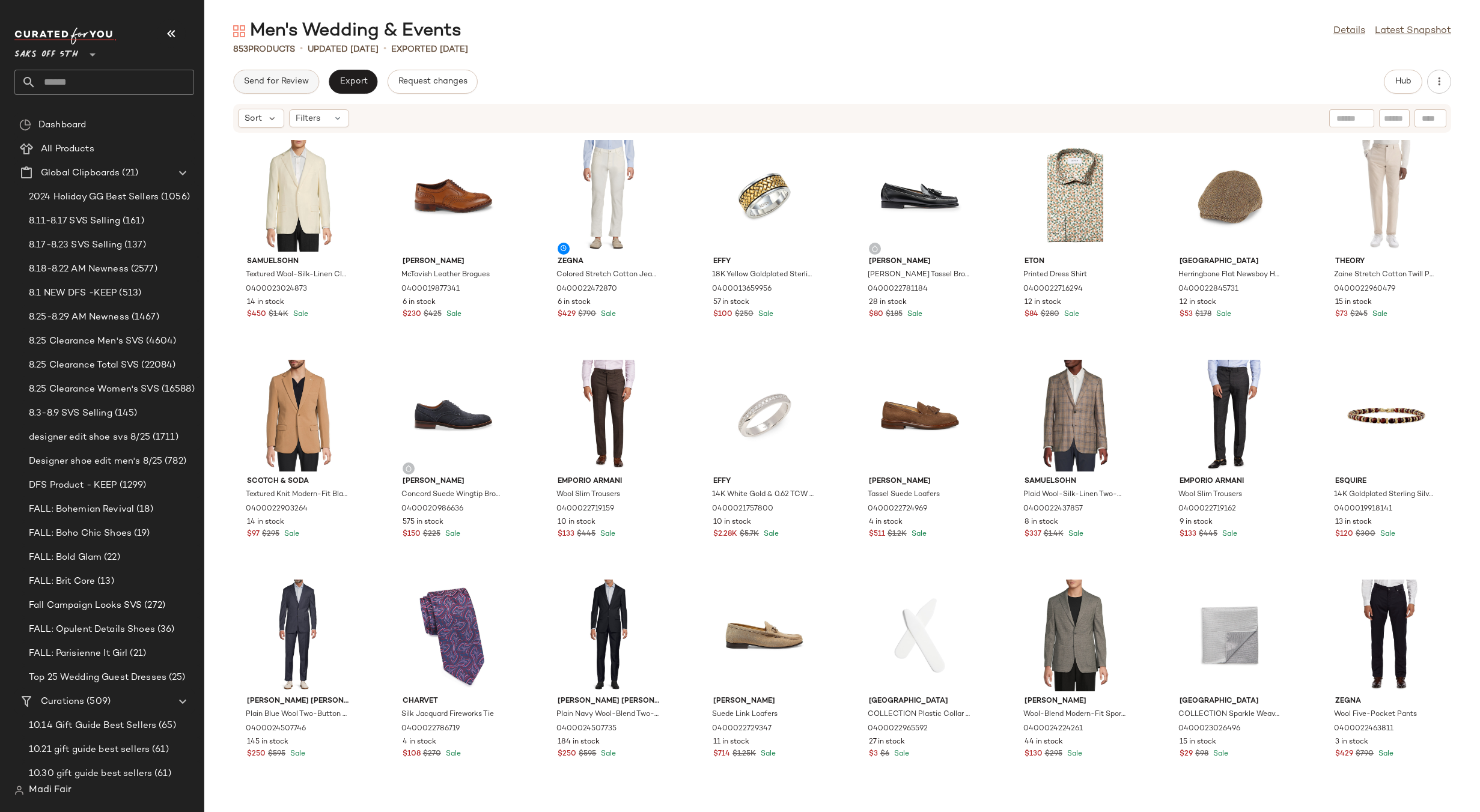
click at [291, 79] on span "Send for Review" at bounding box center [276, 81] width 65 height 10
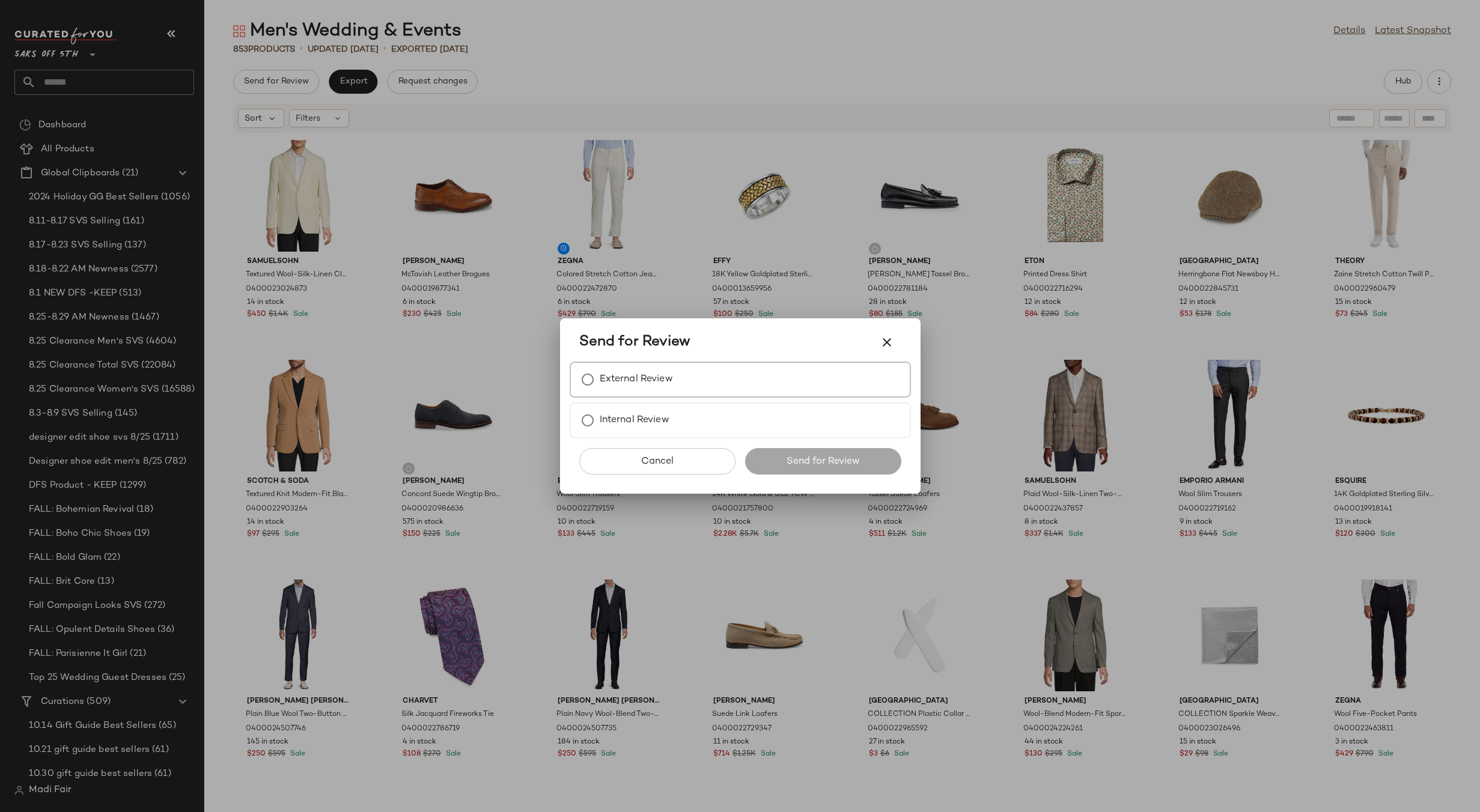
click at [599, 364] on div "External Review" at bounding box center [740, 379] width 341 height 36
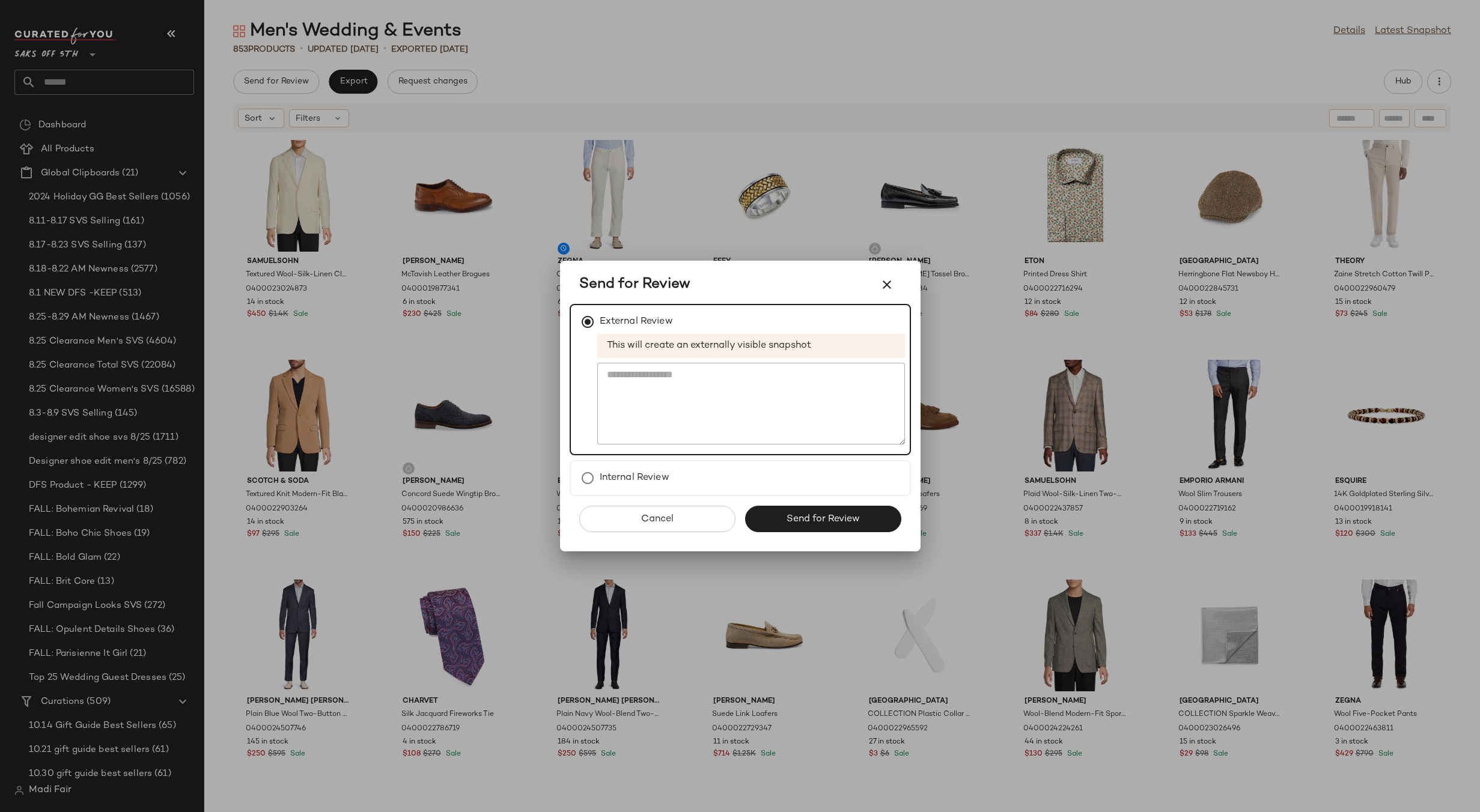
click at [796, 508] on button "Send for Review" at bounding box center [823, 519] width 156 height 26
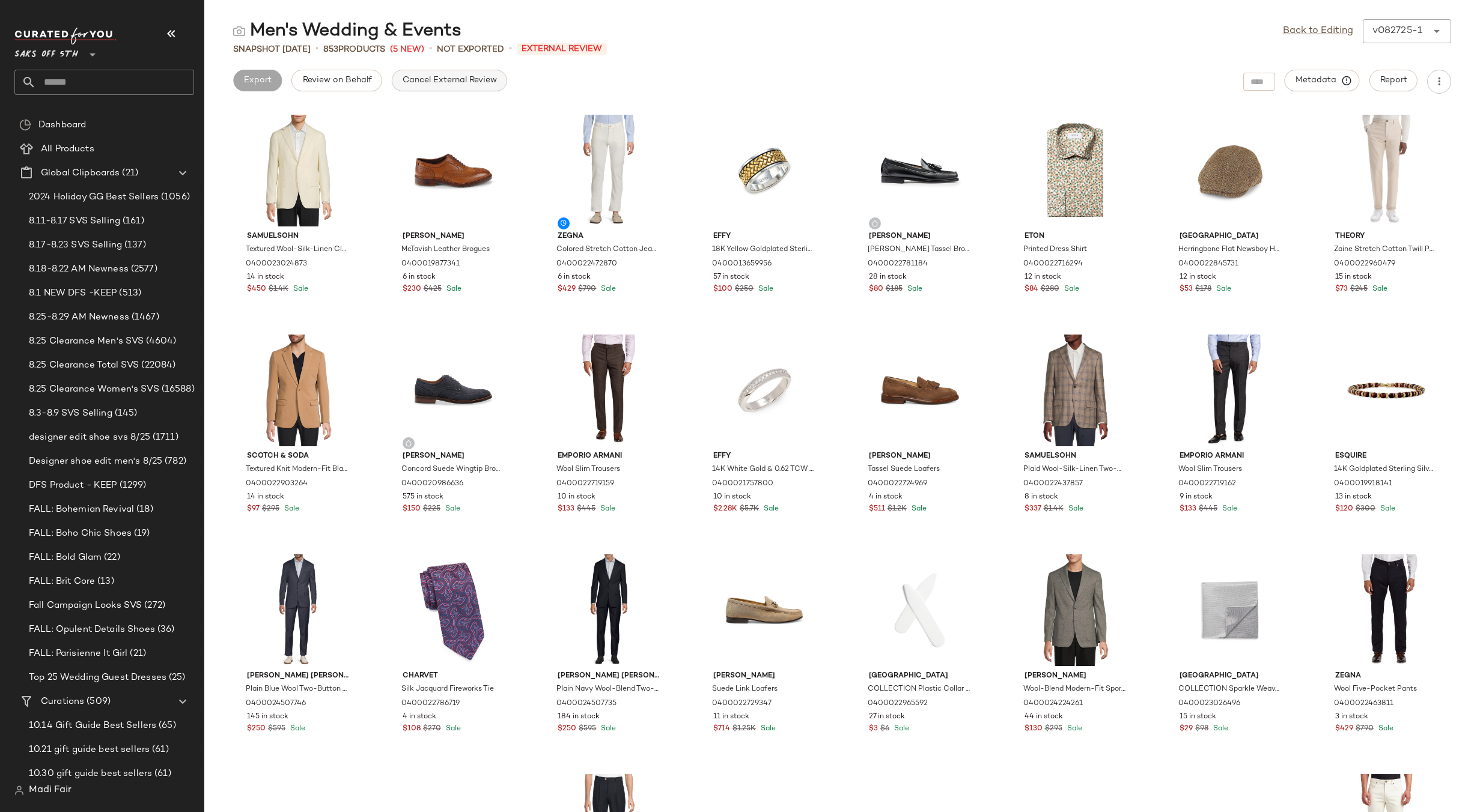
click at [463, 76] on span "Cancel External Review" at bounding box center [449, 80] width 95 height 10
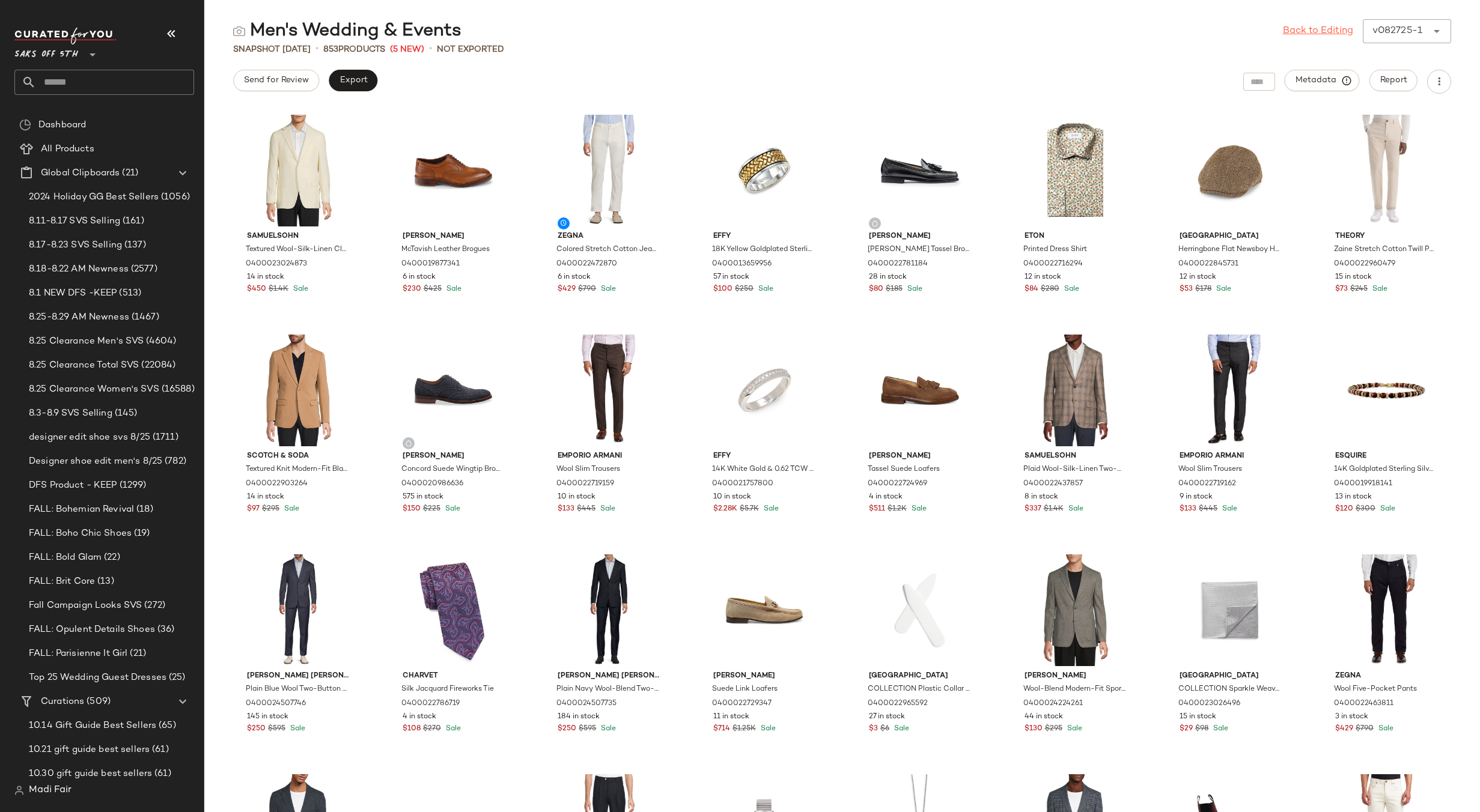
click at [1339, 32] on link "Back to Editing" at bounding box center [1318, 31] width 70 height 15
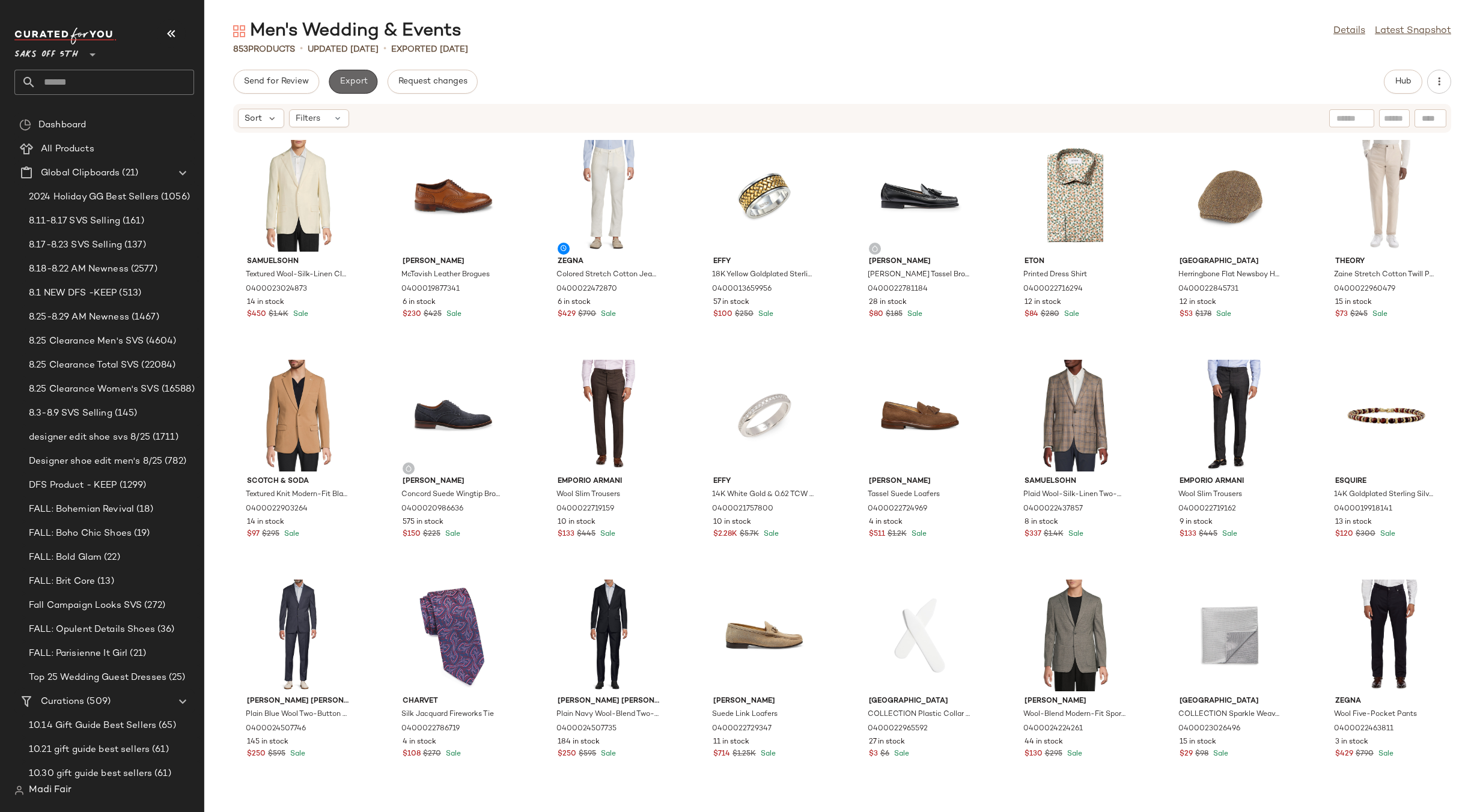
click at [353, 86] on span "Export" at bounding box center [353, 81] width 28 height 10
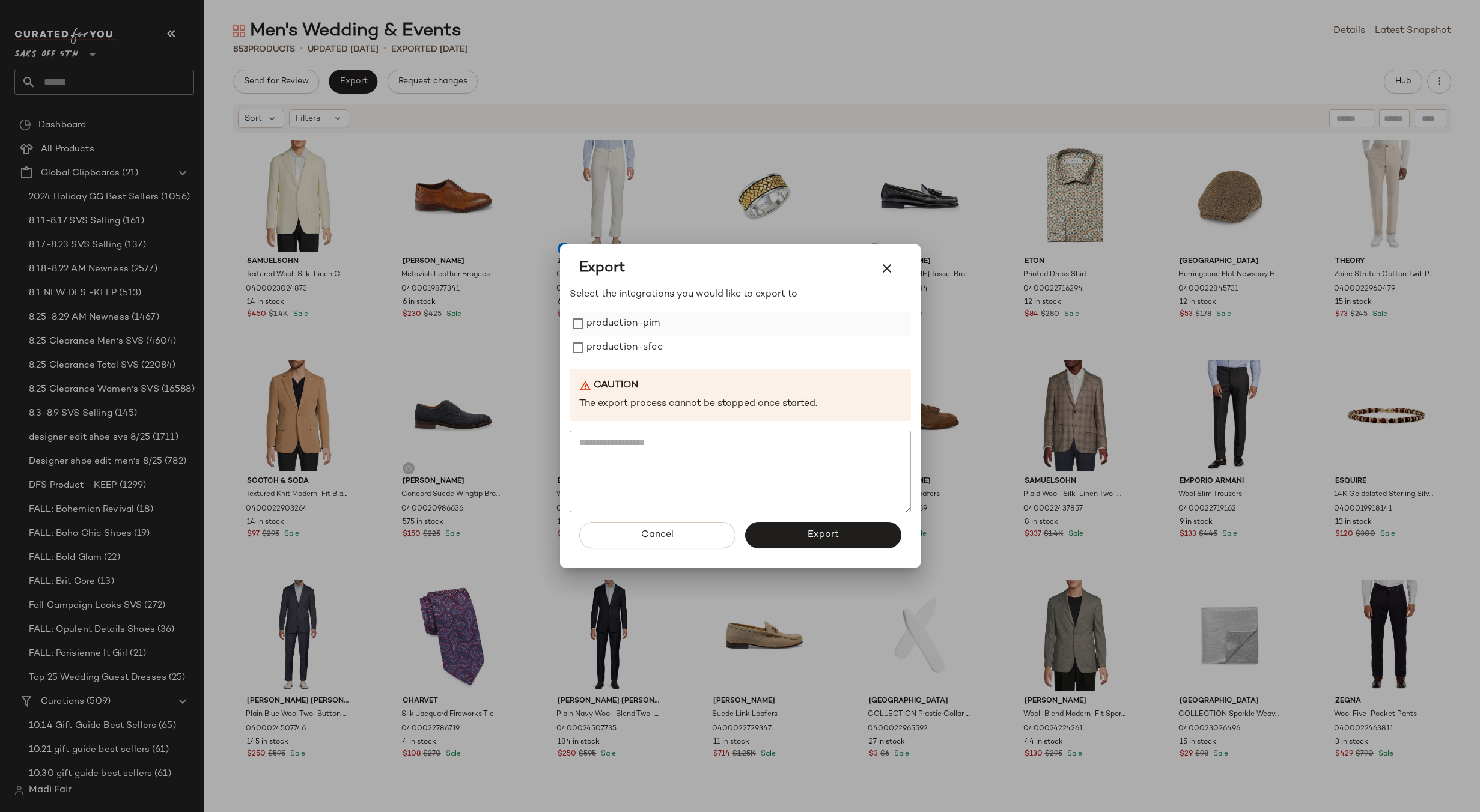
click at [592, 323] on label "production-pim" at bounding box center [624, 324] width 74 height 24
click at [610, 353] on label "production-sfcc" at bounding box center [624, 348] width 76 height 24
click at [789, 537] on button "Export" at bounding box center [823, 535] width 156 height 26
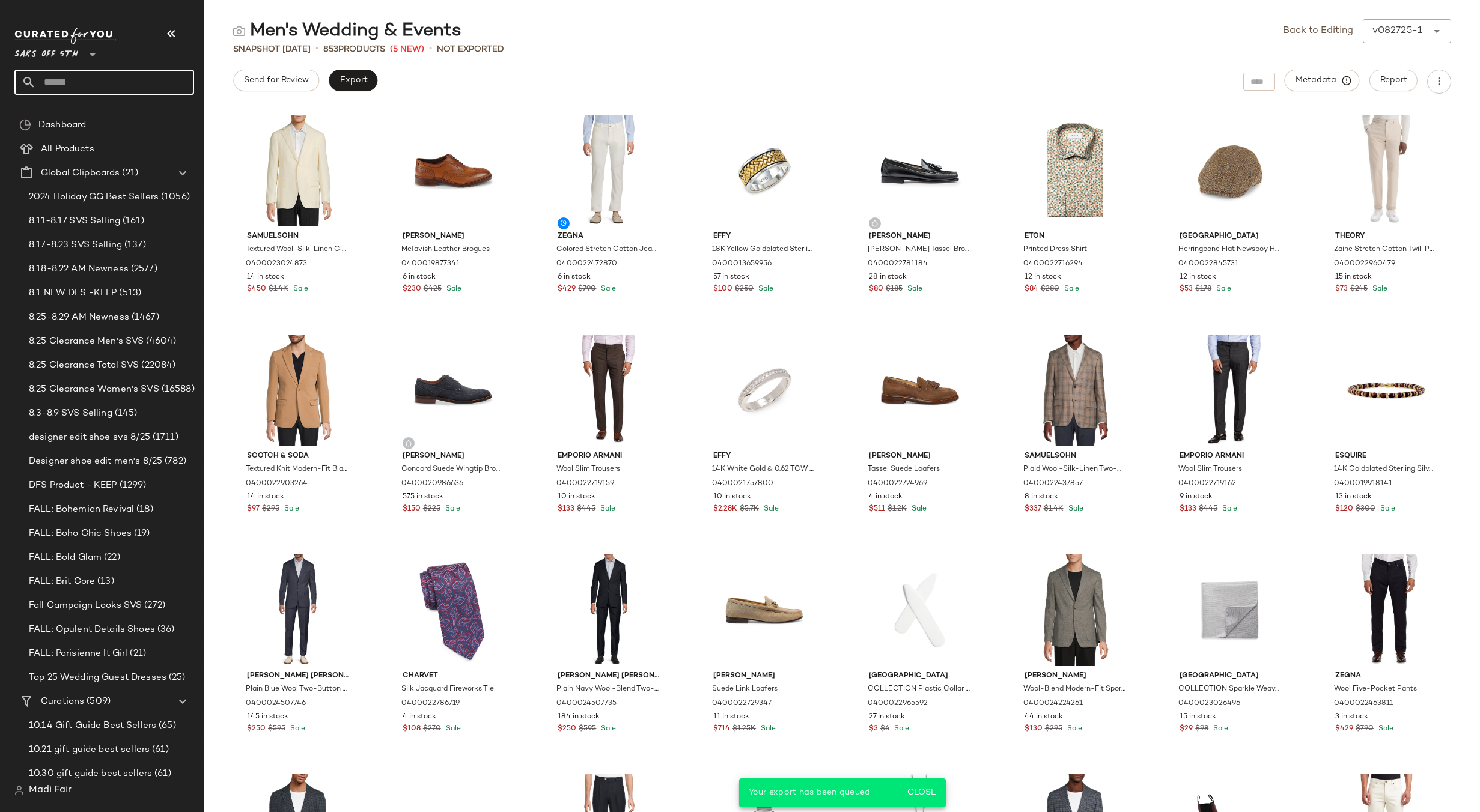
click at [58, 80] on input "text" at bounding box center [114, 82] width 158 height 25
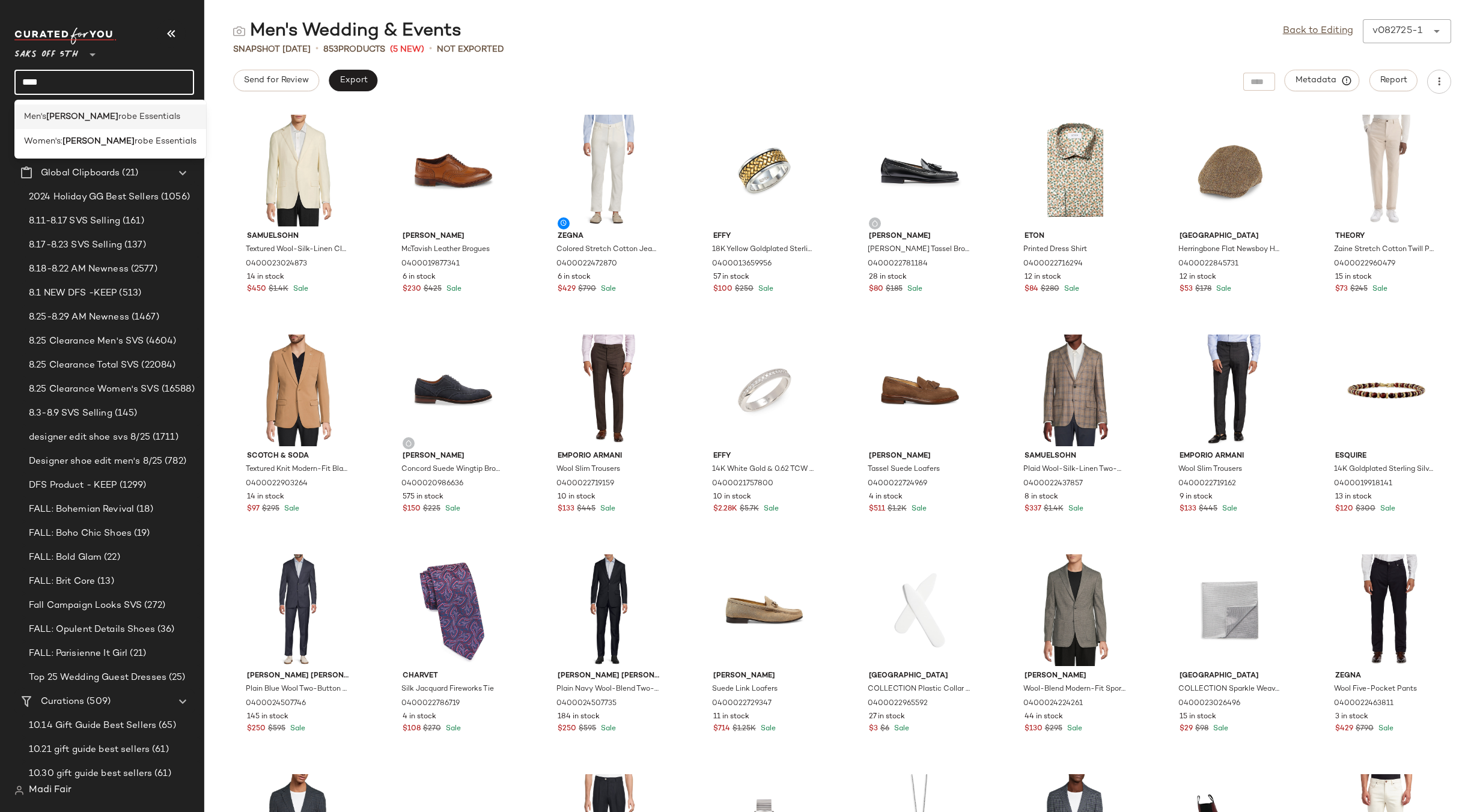
type input "****"
click at [118, 115] on span "robe Essentials" at bounding box center [149, 117] width 62 height 13
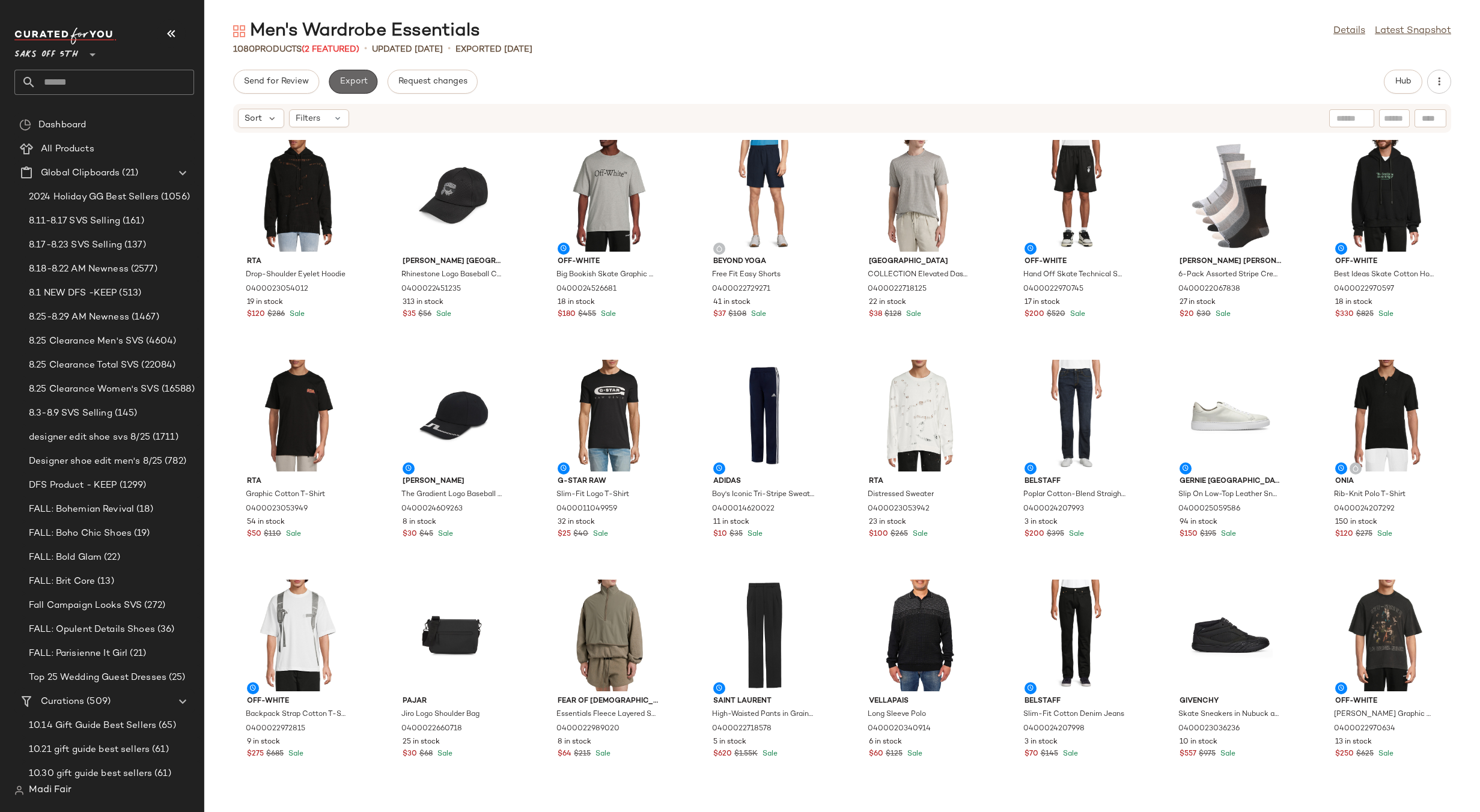
click at [357, 81] on span "Export" at bounding box center [353, 81] width 28 height 10
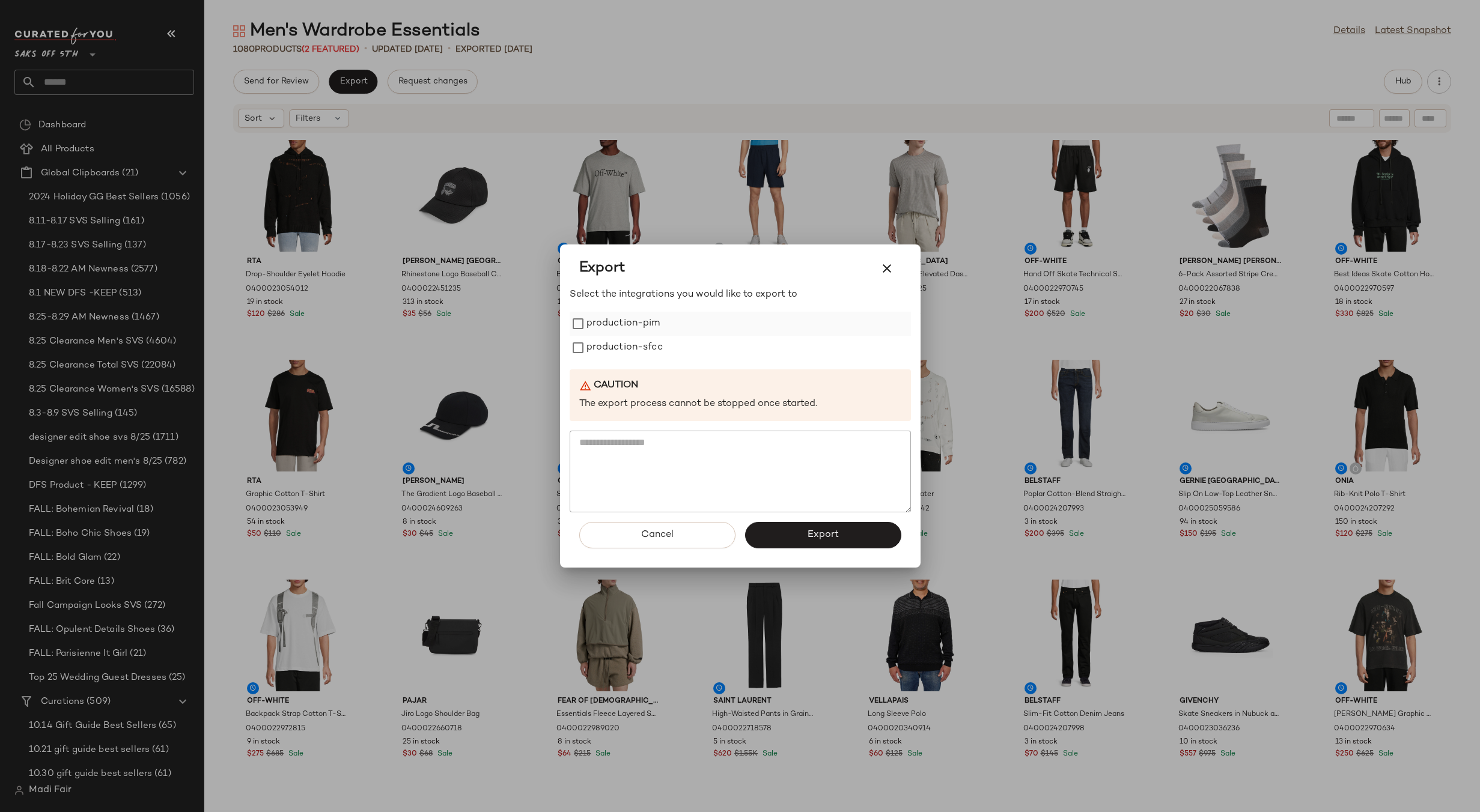
click at [626, 328] on label "production-pim" at bounding box center [624, 324] width 74 height 24
click at [628, 346] on label "production-sfcc" at bounding box center [624, 348] width 76 height 24
click at [812, 537] on span "Export" at bounding box center [823, 535] width 32 height 11
